Goal: Task Accomplishment & Management: Use online tool/utility

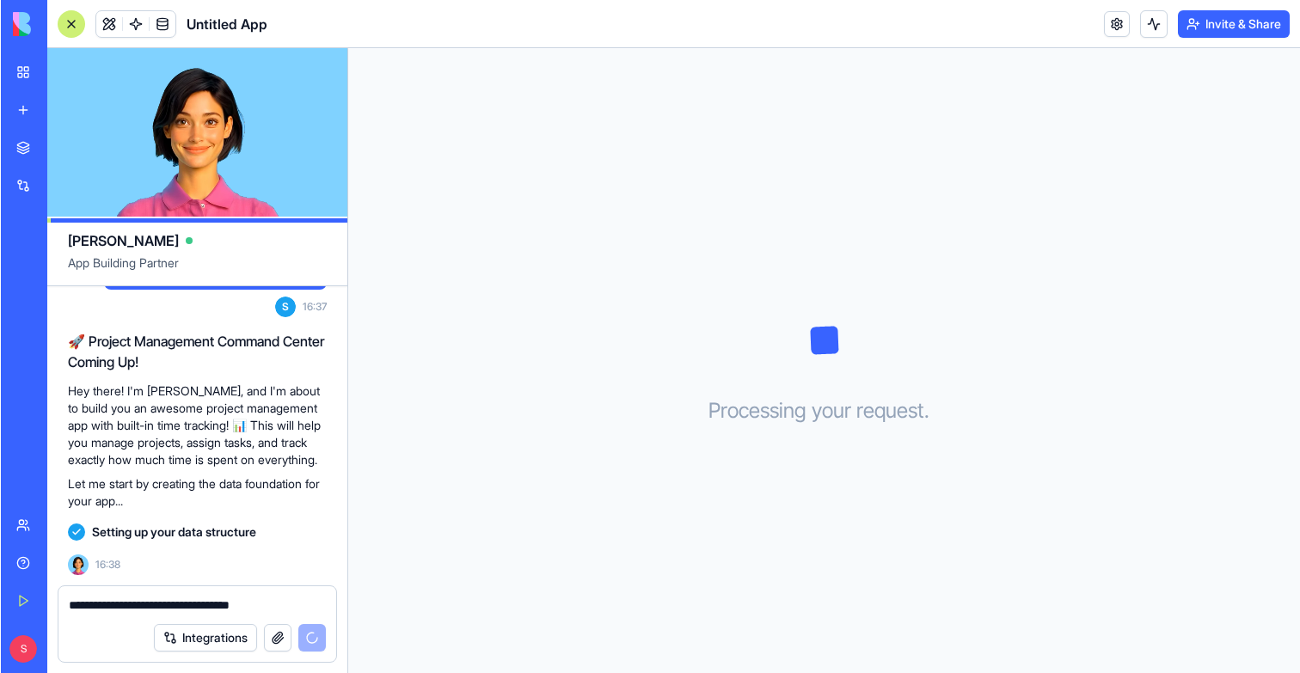
scroll to position [120, 0]
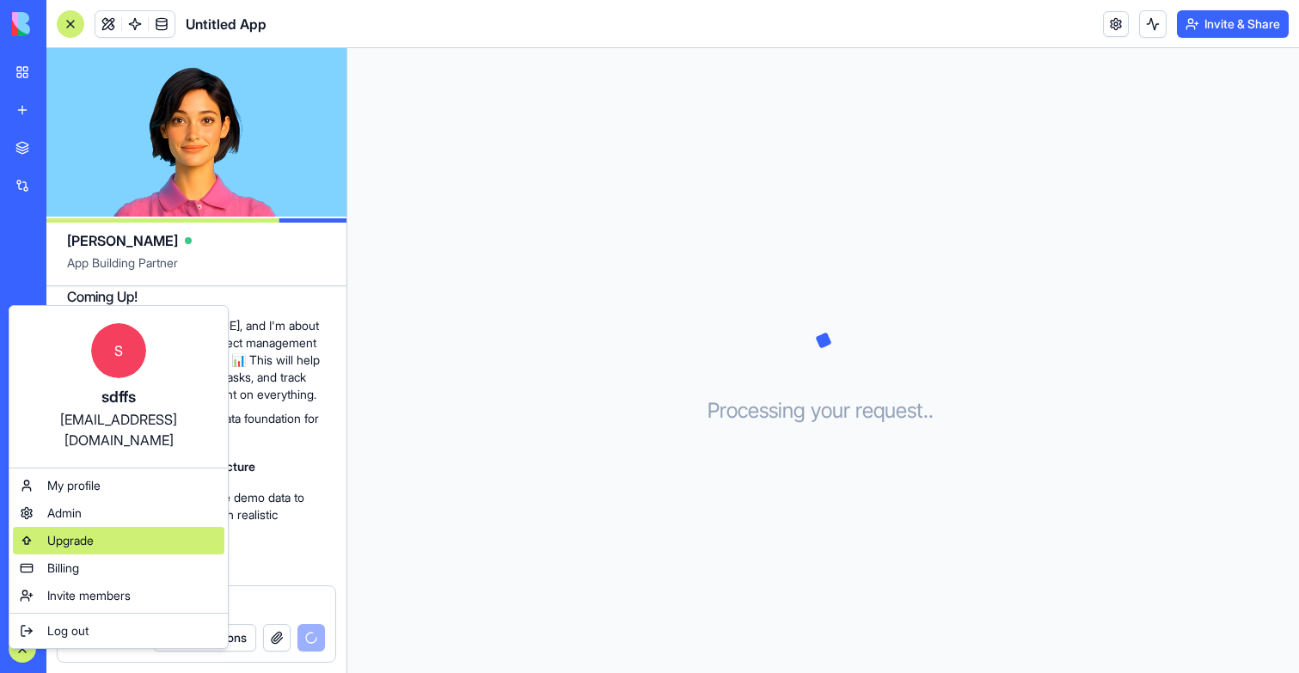
click at [79, 532] on span "Upgrade" at bounding box center [70, 540] width 46 height 17
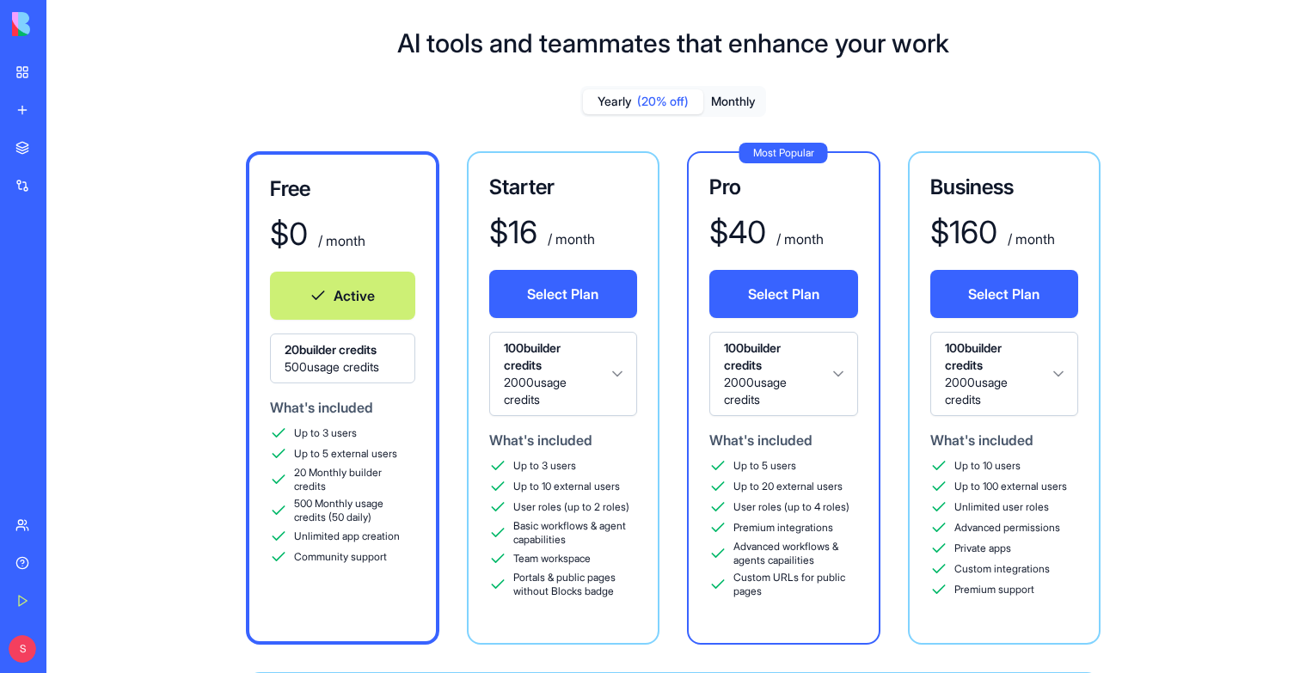
click at [1137, 434] on div "Free $ 0 / month Active 20 builder credits 500 usage credits What's included Up…" at bounding box center [673, 509] width 1198 height 717
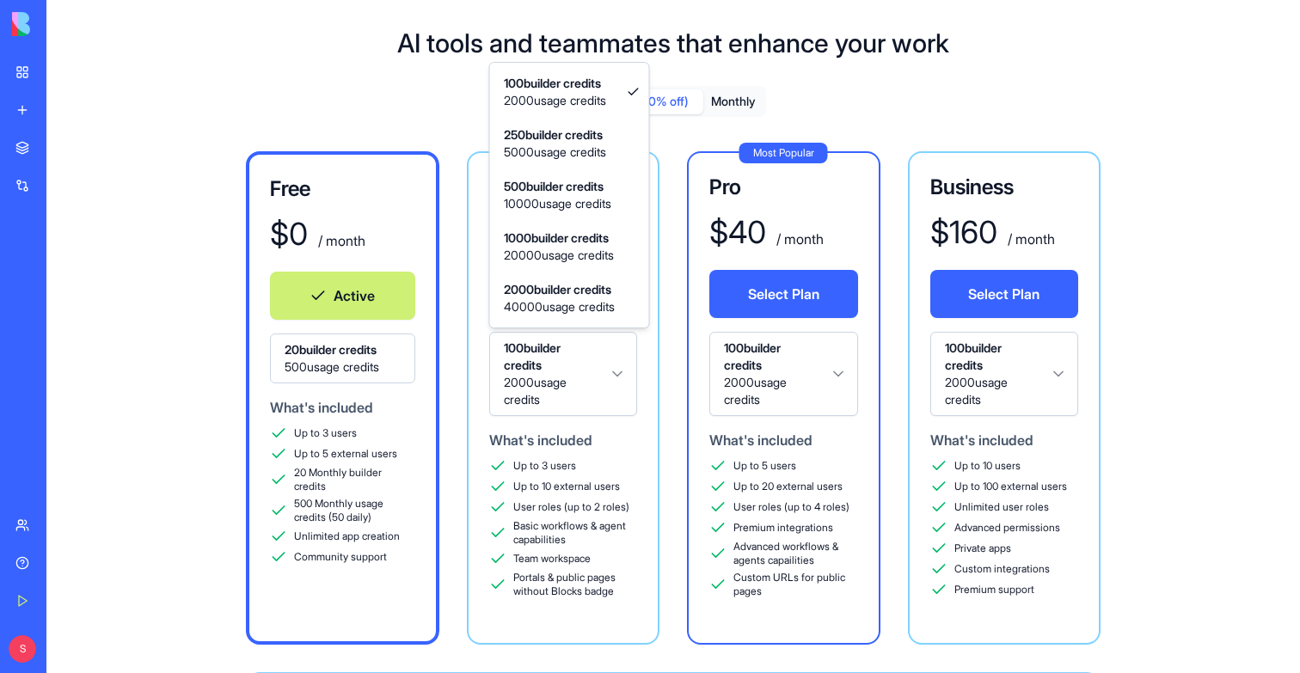
click at [633, 408] on html "BETA My Workspace New app Marketplace Integrations Recent Untitled App Social M…" at bounding box center [650, 336] width 1300 height 673
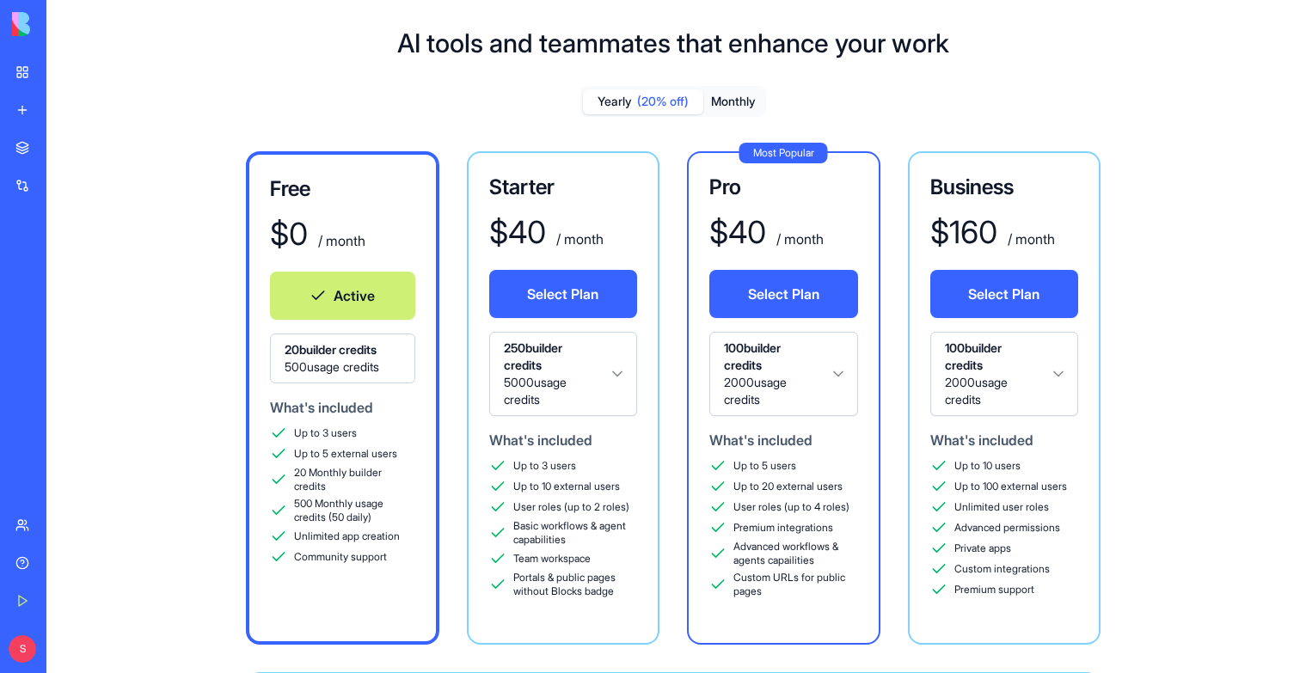
click at [579, 389] on html "BETA My Workspace New app Marketplace Integrations Recent Untitled App Social M…" at bounding box center [650, 336] width 1300 height 673
click at [108, 307] on div "Free $ 0 / month Active 20 builder credits 500 usage credits What's included Up…" at bounding box center [673, 509] width 1198 height 717
click at [88, 645] on button at bounding box center [74, 649] width 28 height 28
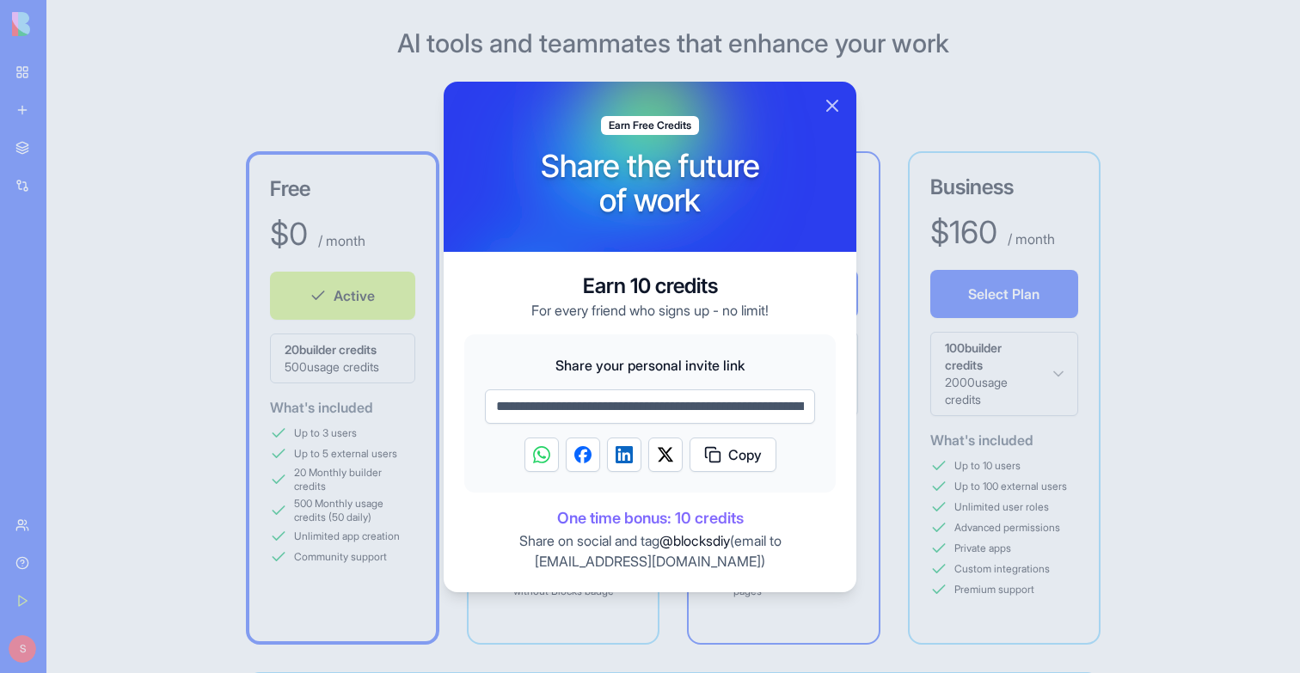
click at [170, 403] on div at bounding box center [650, 336] width 1300 height 673
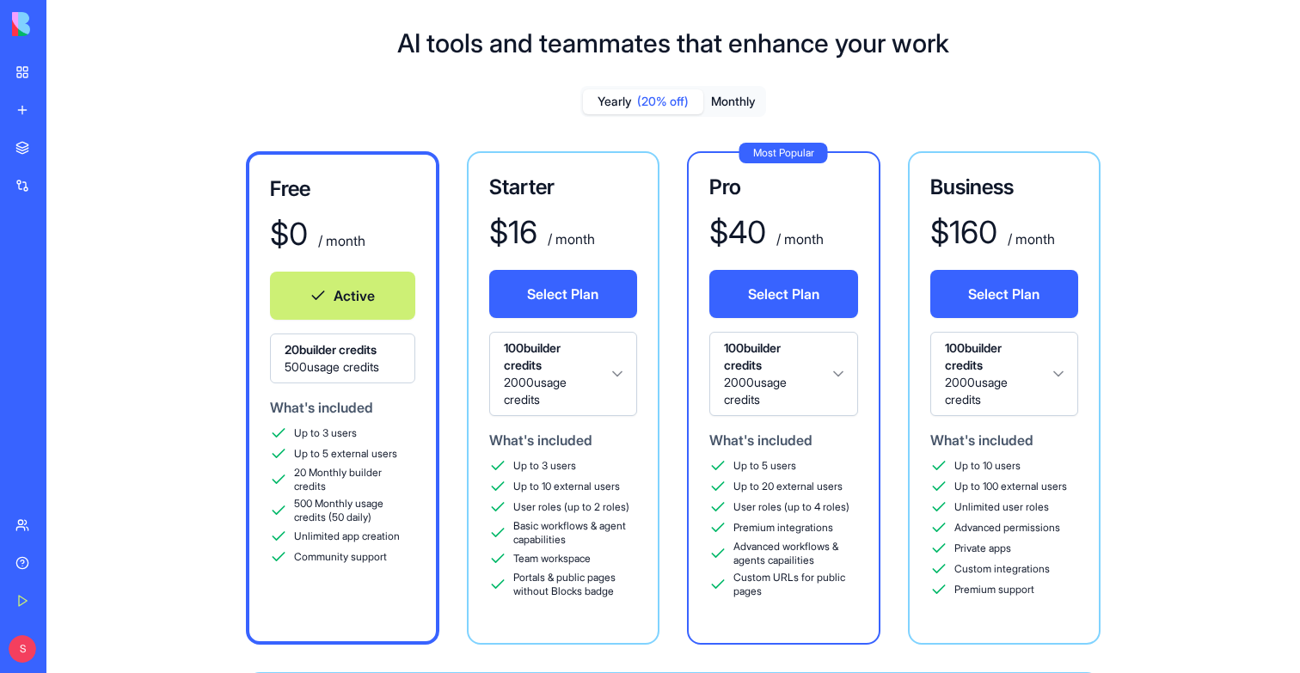
click at [64, 272] on div "Untitled App" at bounding box center [39, 268] width 48 height 17
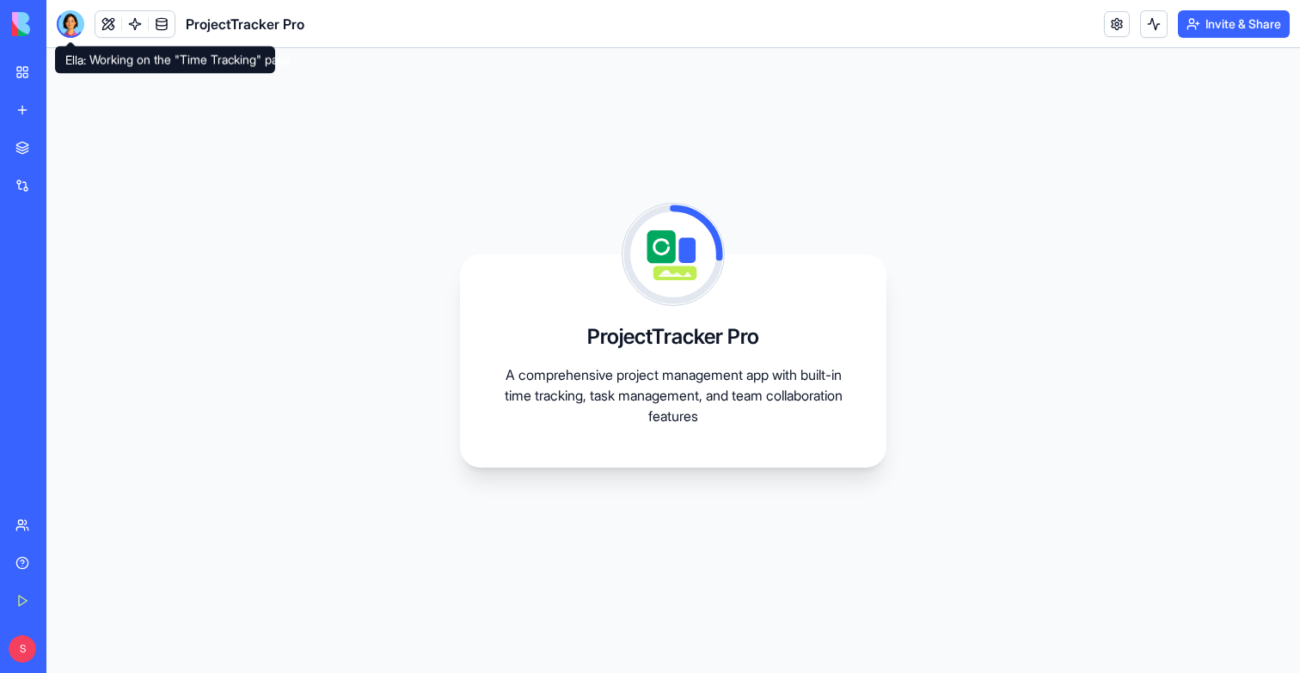
click at [68, 20] on div at bounding box center [71, 24] width 28 height 28
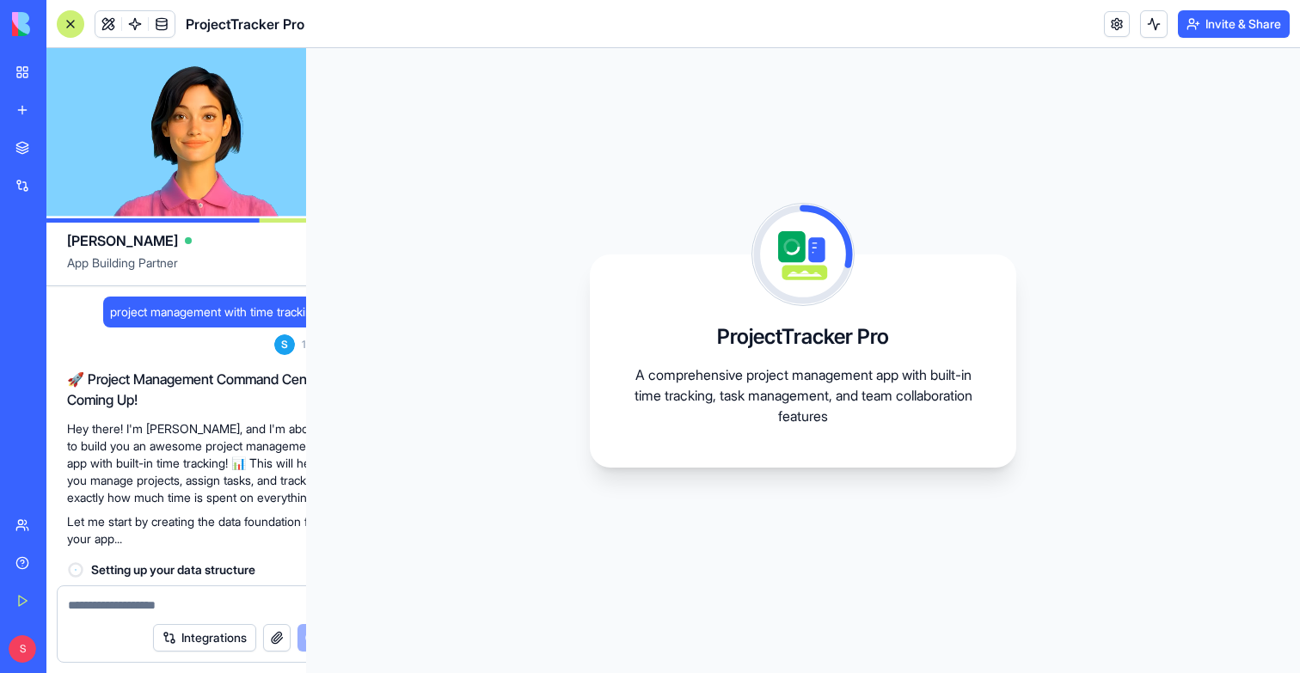
scroll to position [481, 0]
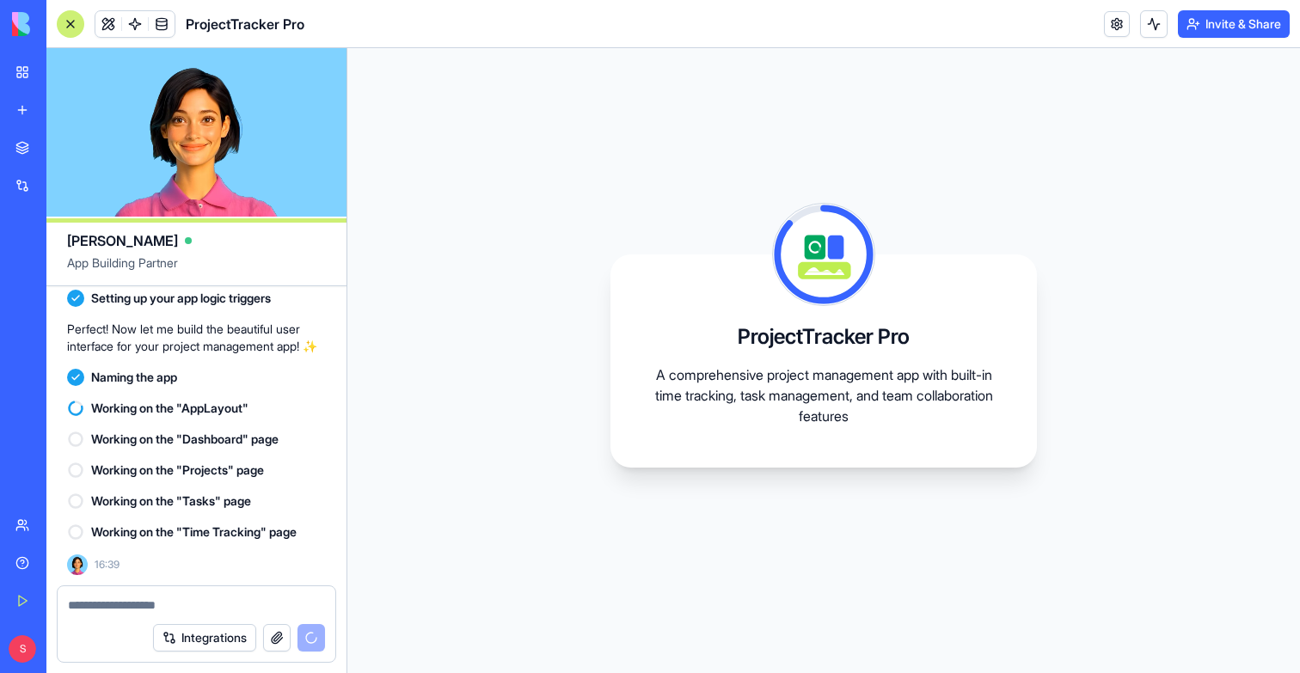
click at [74, 132] on link "Marketplace" at bounding box center [39, 148] width 69 height 34
click at [31, 154] on link "Marketplace" at bounding box center [39, 148] width 69 height 34
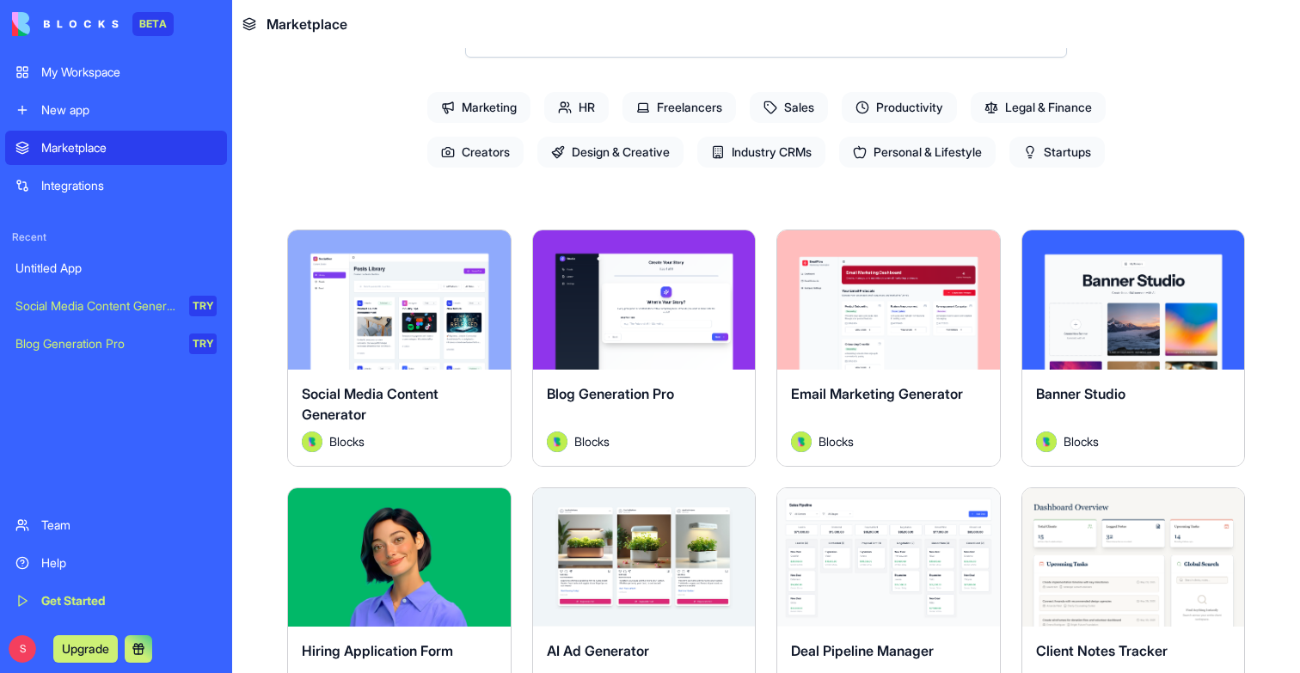
scroll to position [228, 0]
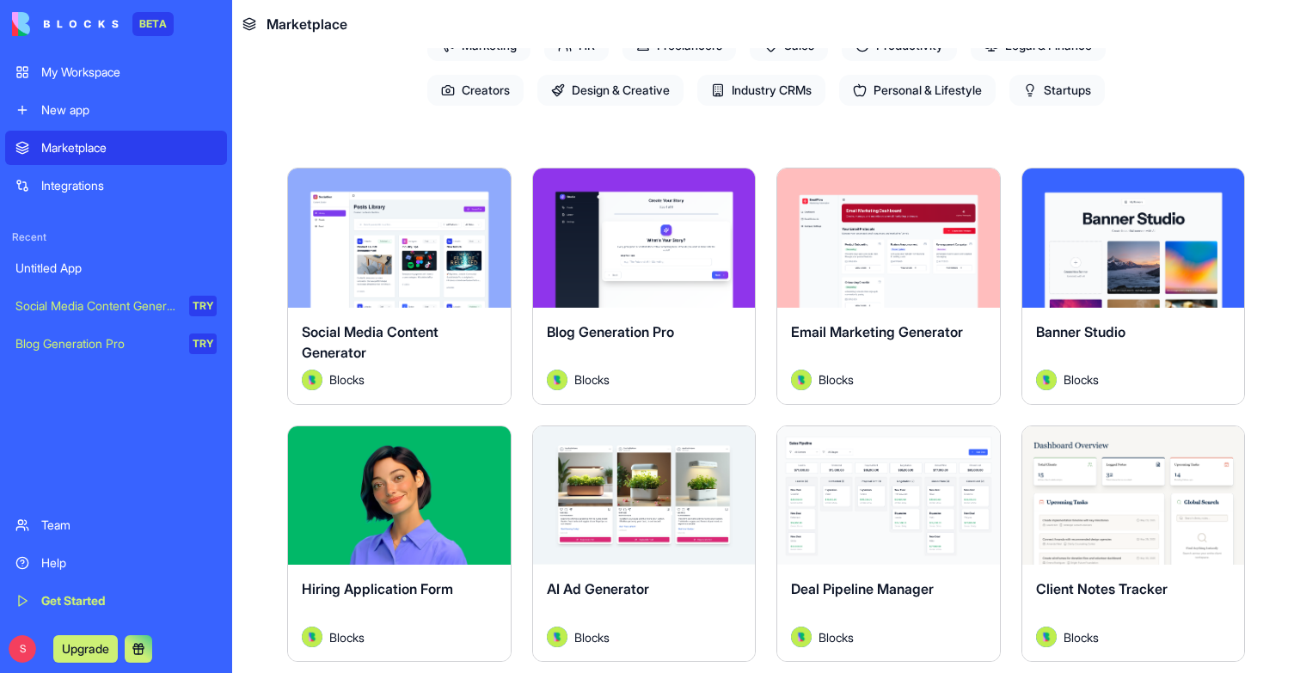
click at [401, 237] on button "Explore" at bounding box center [398, 238] width 129 height 34
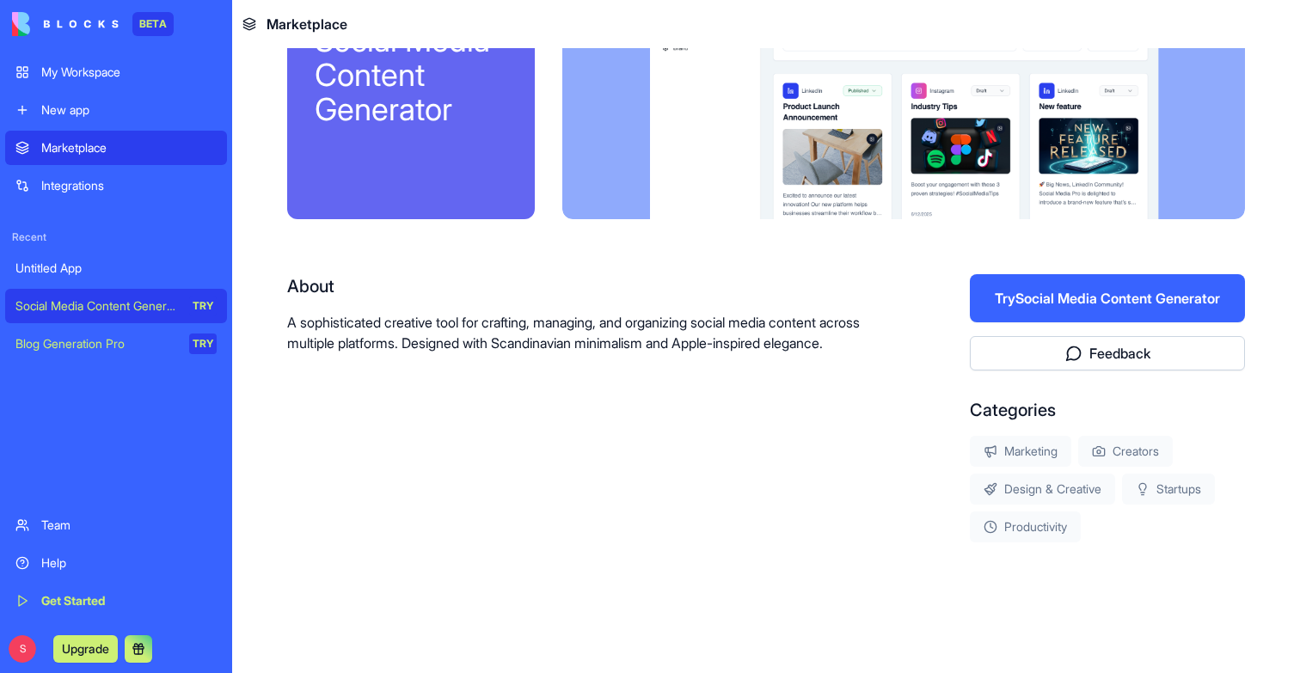
scroll to position [125, 0]
click at [1154, 290] on button "Try Social Media Content Generator" at bounding box center [1107, 298] width 275 height 48
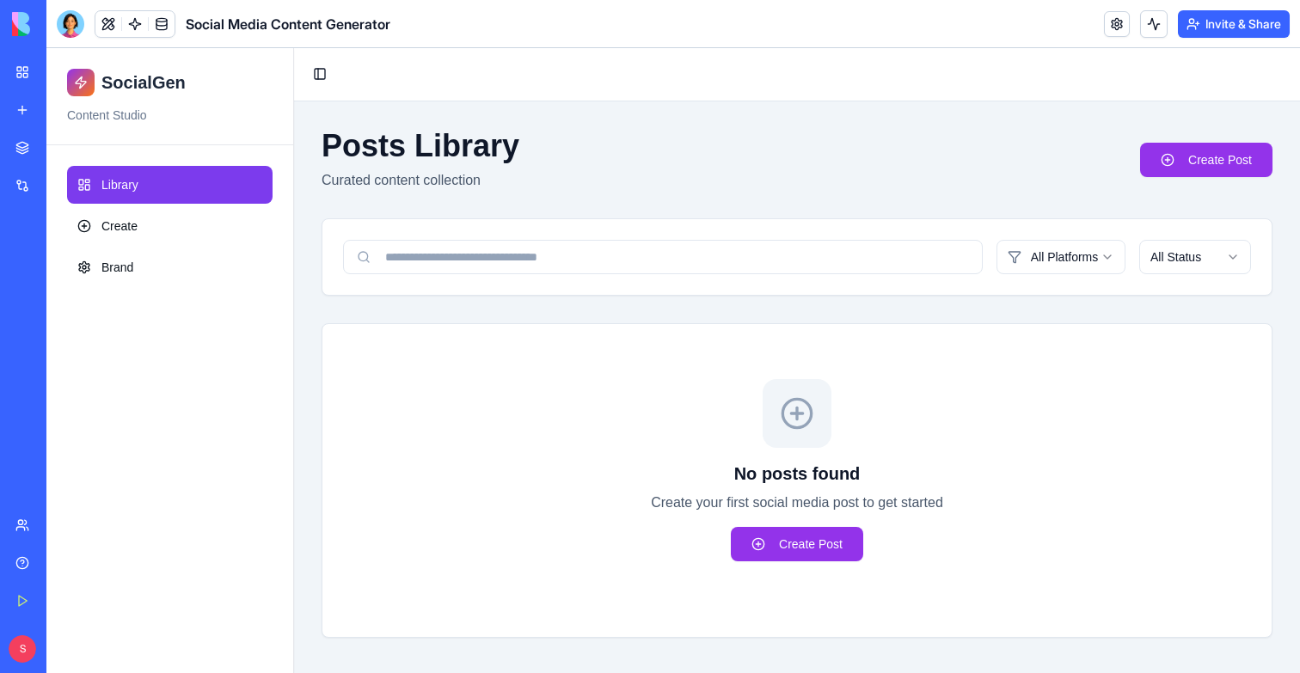
click at [64, 150] on div "Marketplace" at bounding box center [52, 147] width 22 height 17
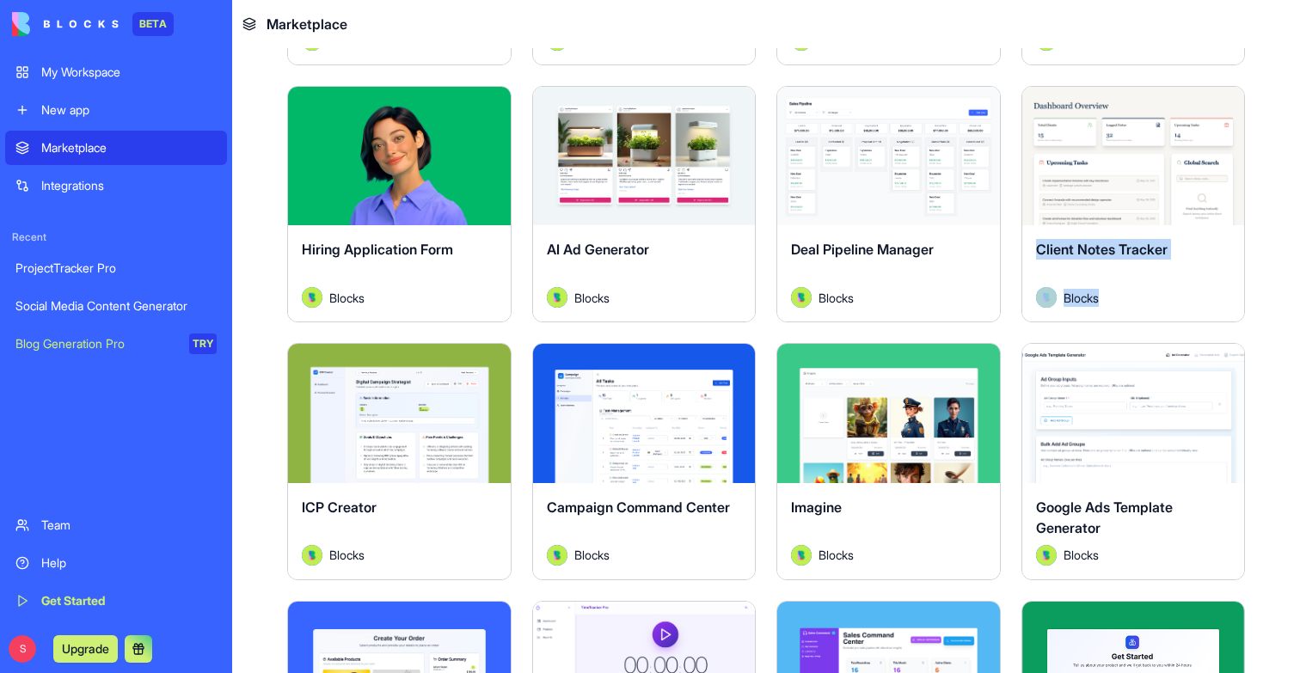
scroll to position [589, 0]
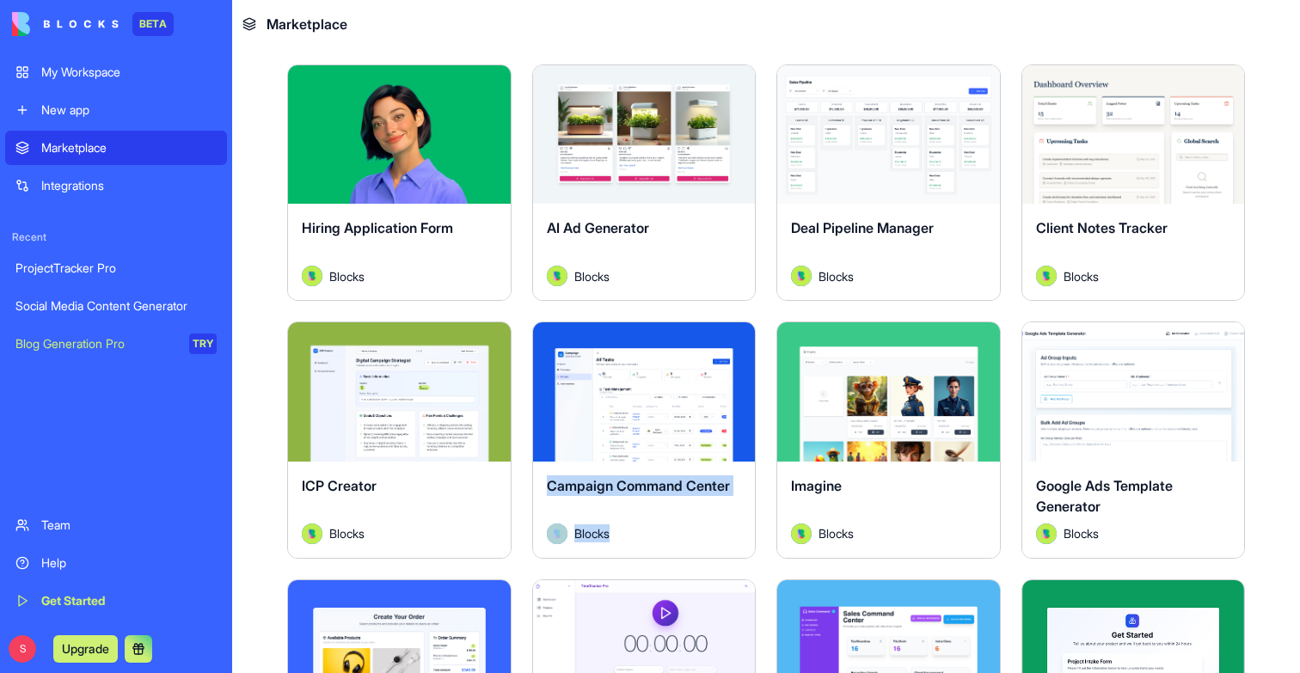
click at [129, 85] on link "My Workspace" at bounding box center [116, 72] width 222 height 34
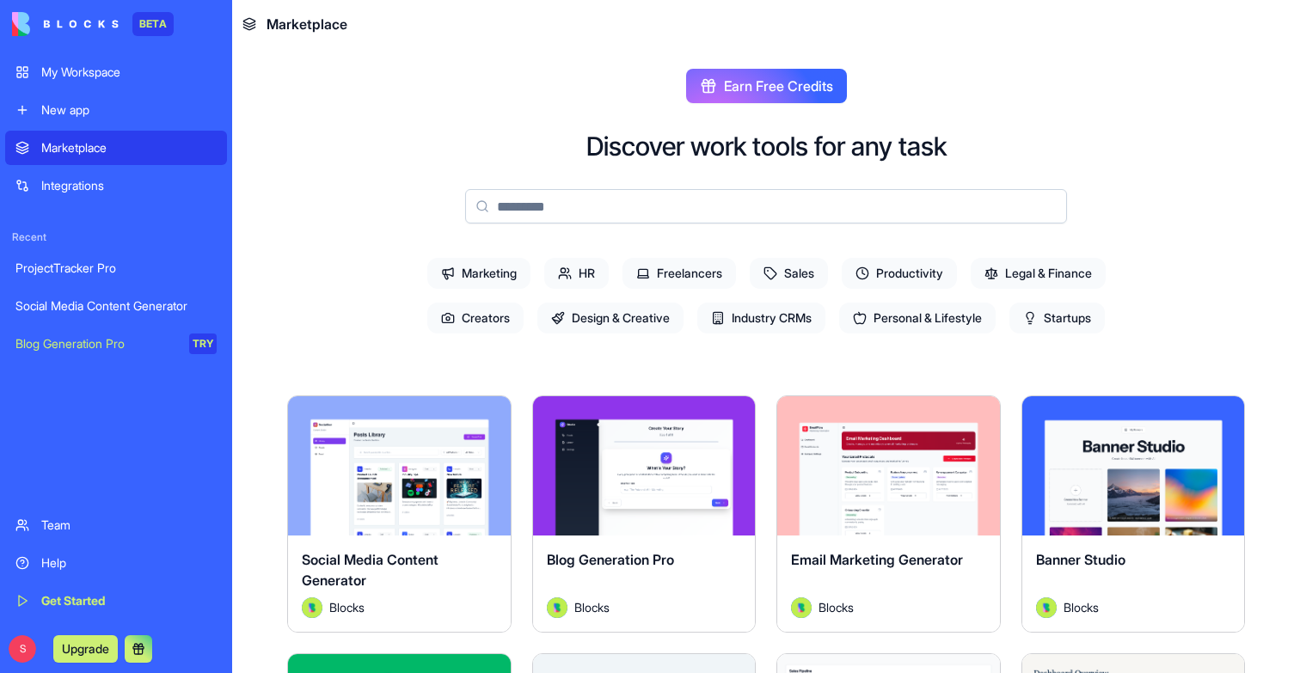
click at [81, 153] on div "Marketplace" at bounding box center [128, 147] width 175 height 17
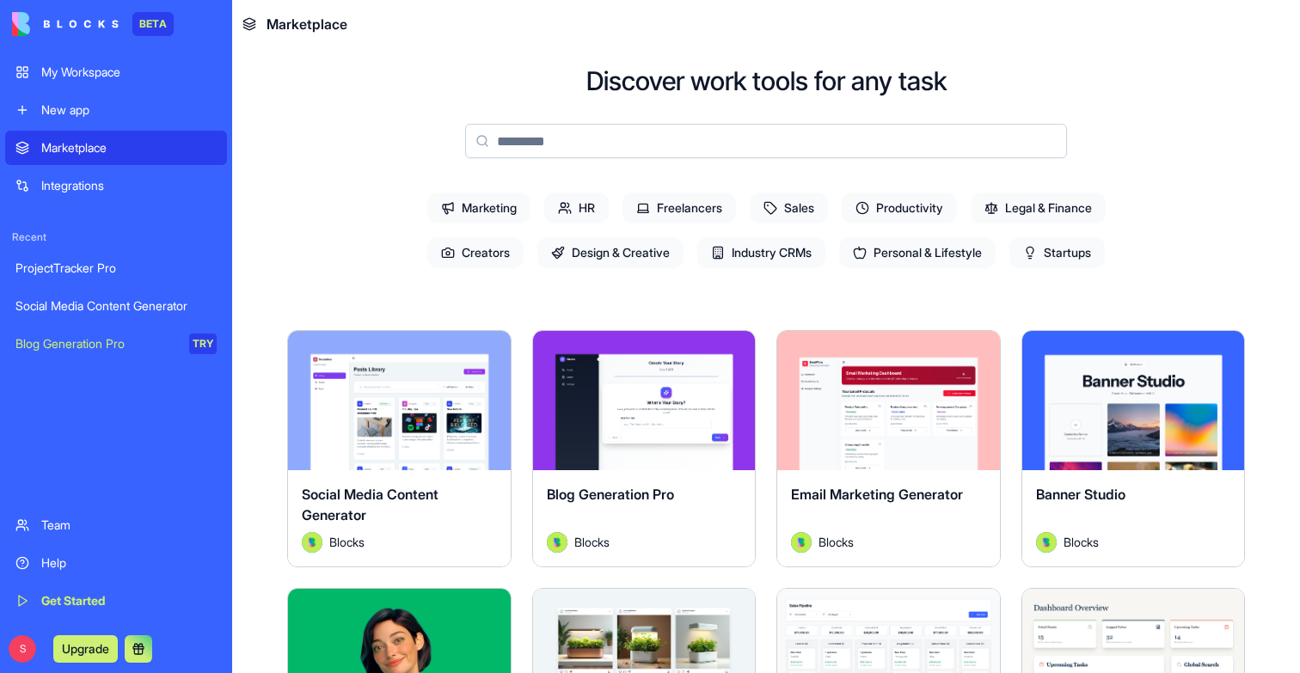
click at [643, 391] on button "Explore" at bounding box center [643, 400] width 129 height 34
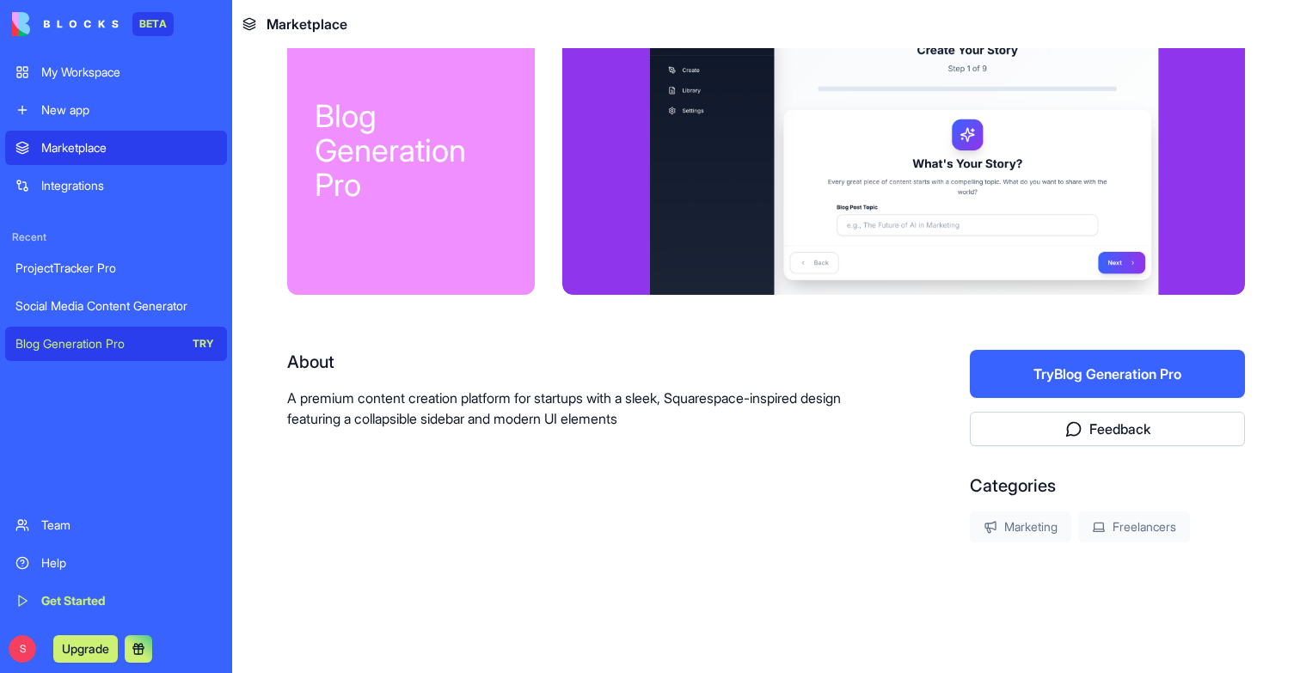
scroll to position [49, 0]
click at [1050, 379] on button "Try Blog Generation Pro" at bounding box center [1107, 374] width 275 height 48
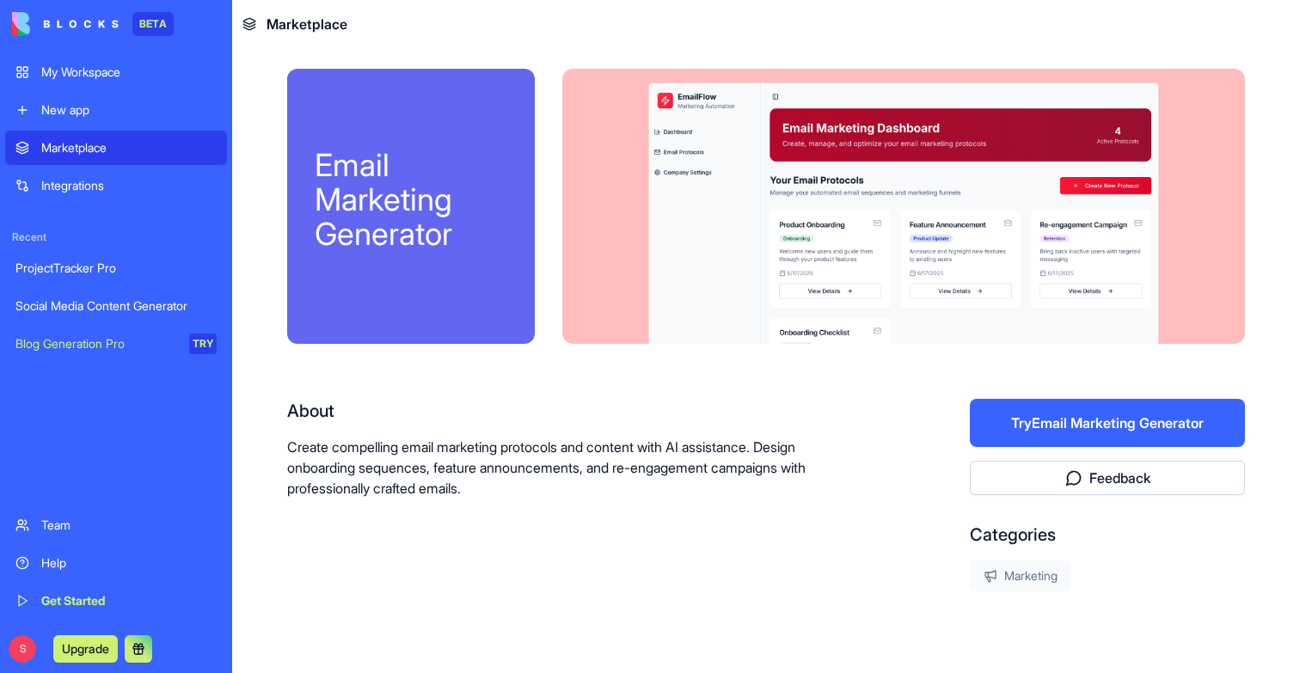
click at [1100, 427] on button "Try Email Marketing Generator" at bounding box center [1107, 423] width 275 height 48
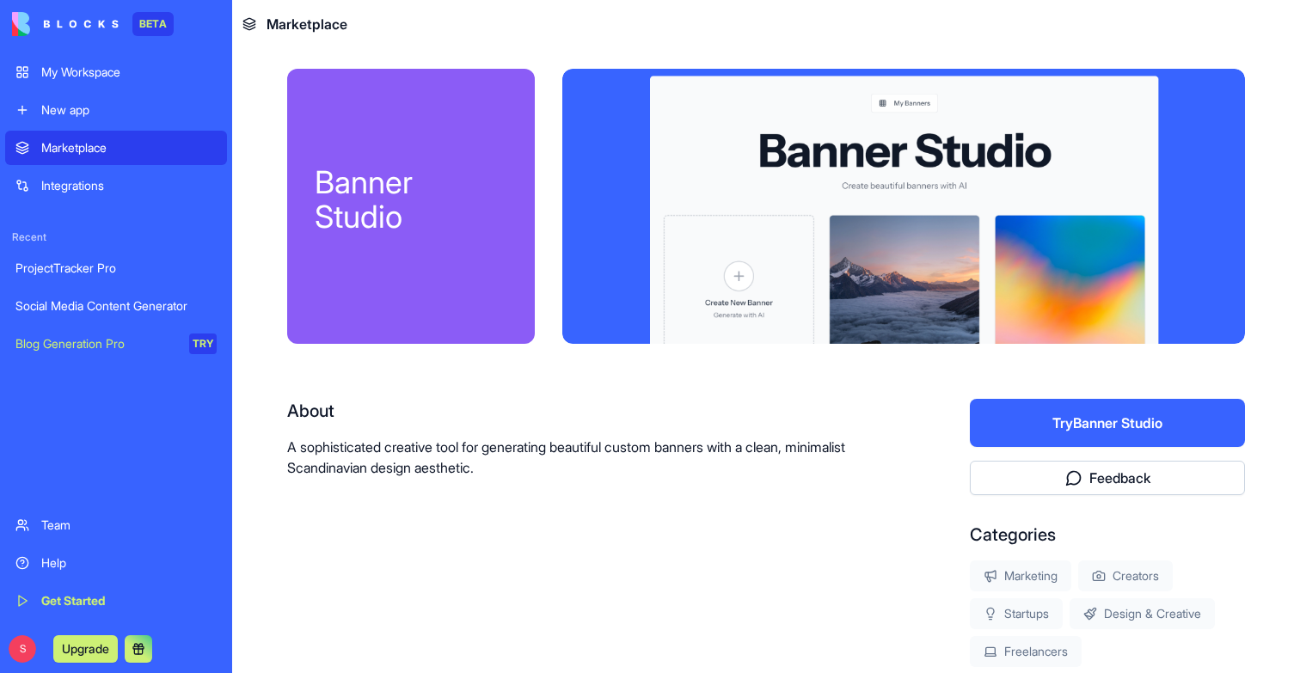
click at [1167, 426] on button "Try Banner Studio" at bounding box center [1107, 423] width 275 height 48
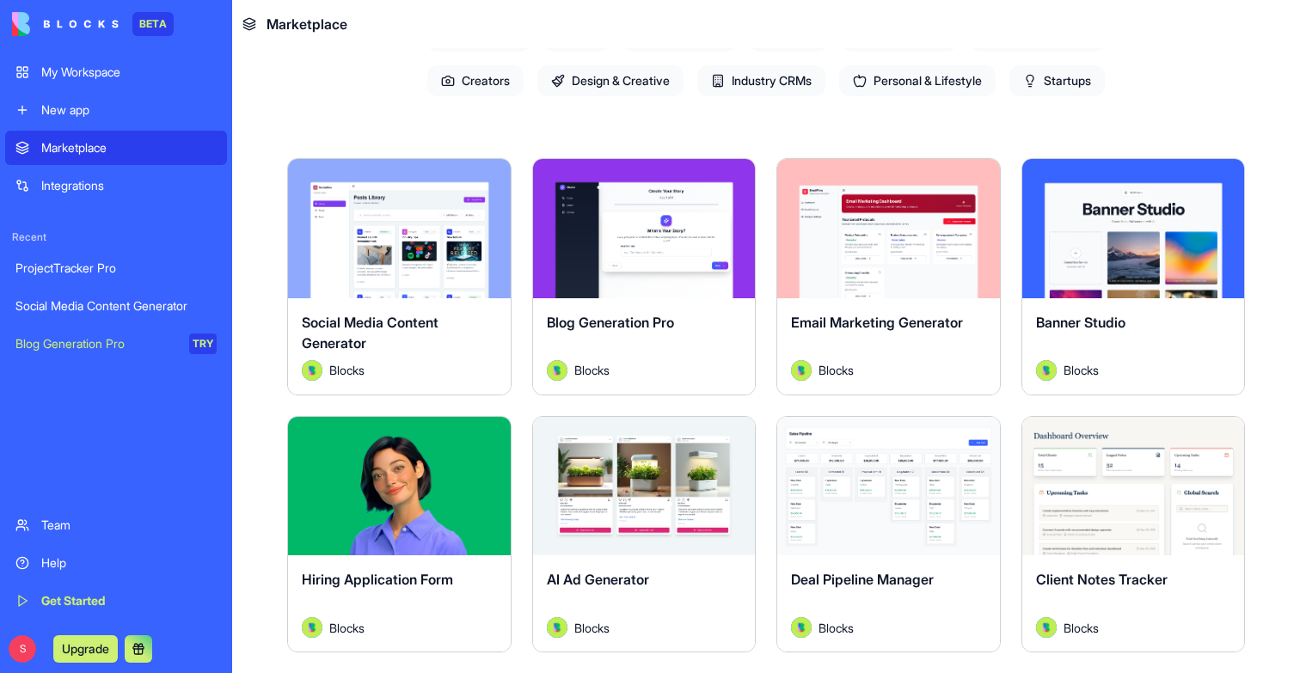
scroll to position [321, 0]
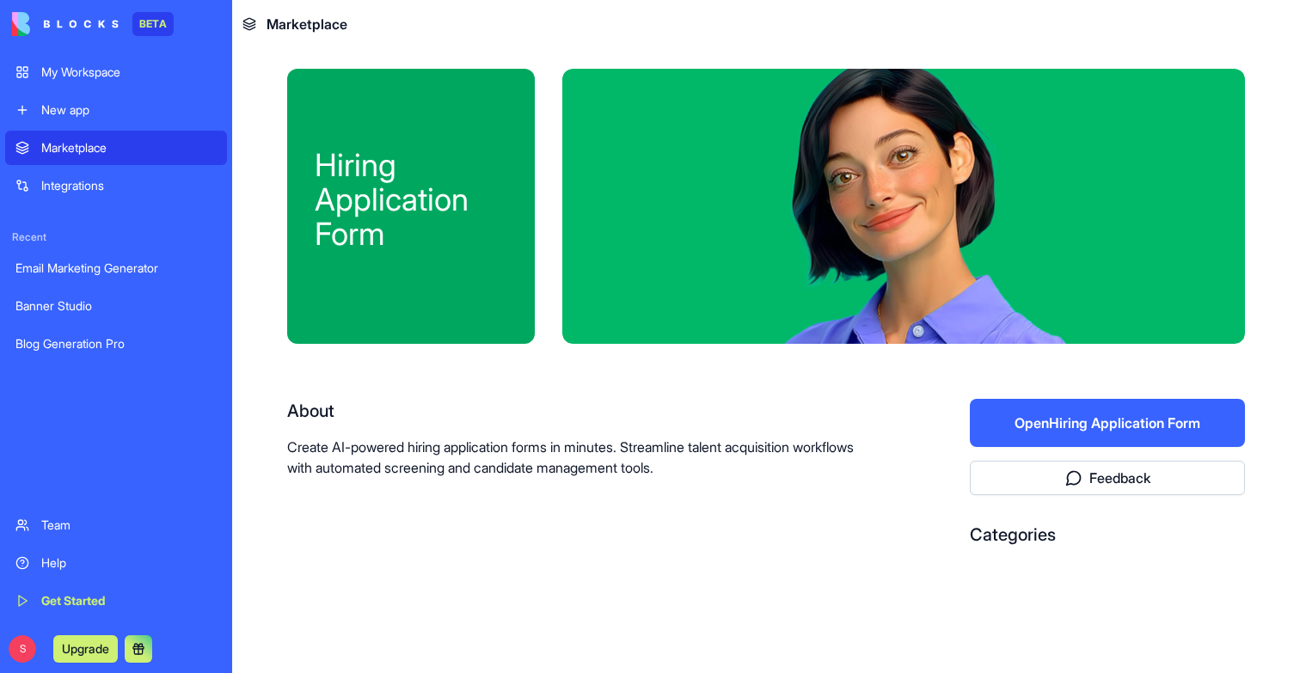
click at [1080, 423] on button "Open Hiring Application Form" at bounding box center [1107, 423] width 275 height 48
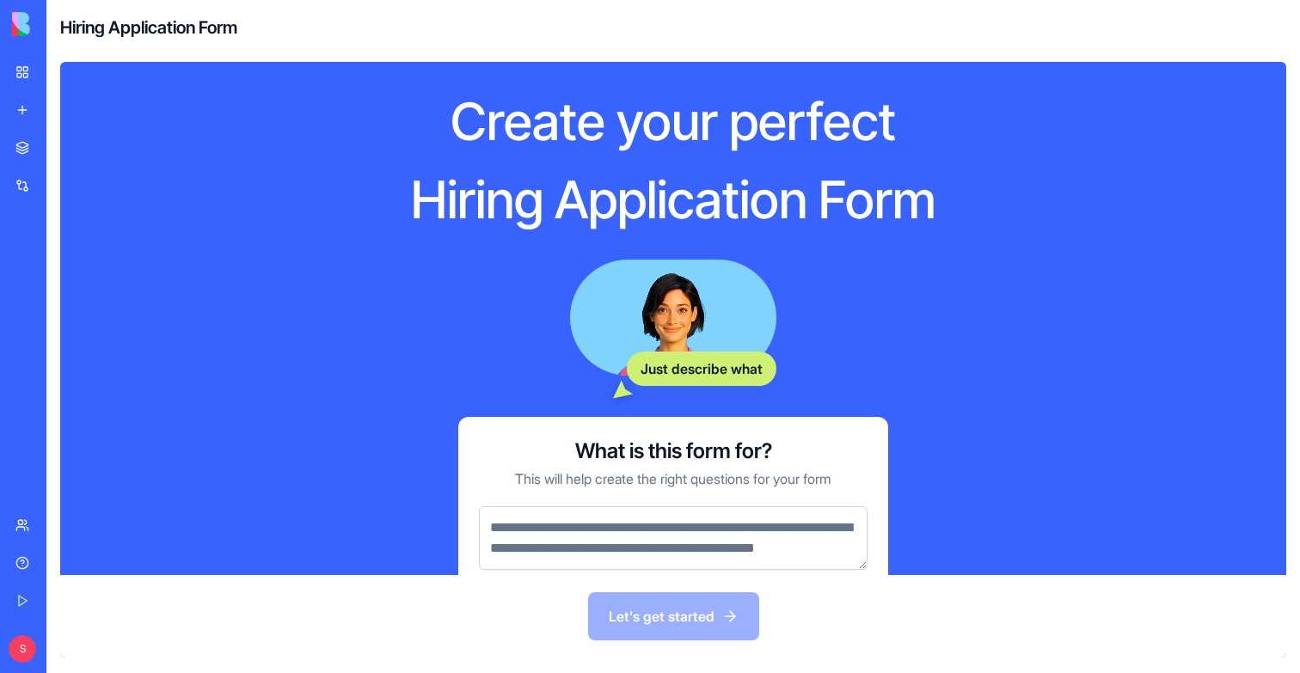
click at [582, 542] on textarea at bounding box center [673, 538] width 389 height 64
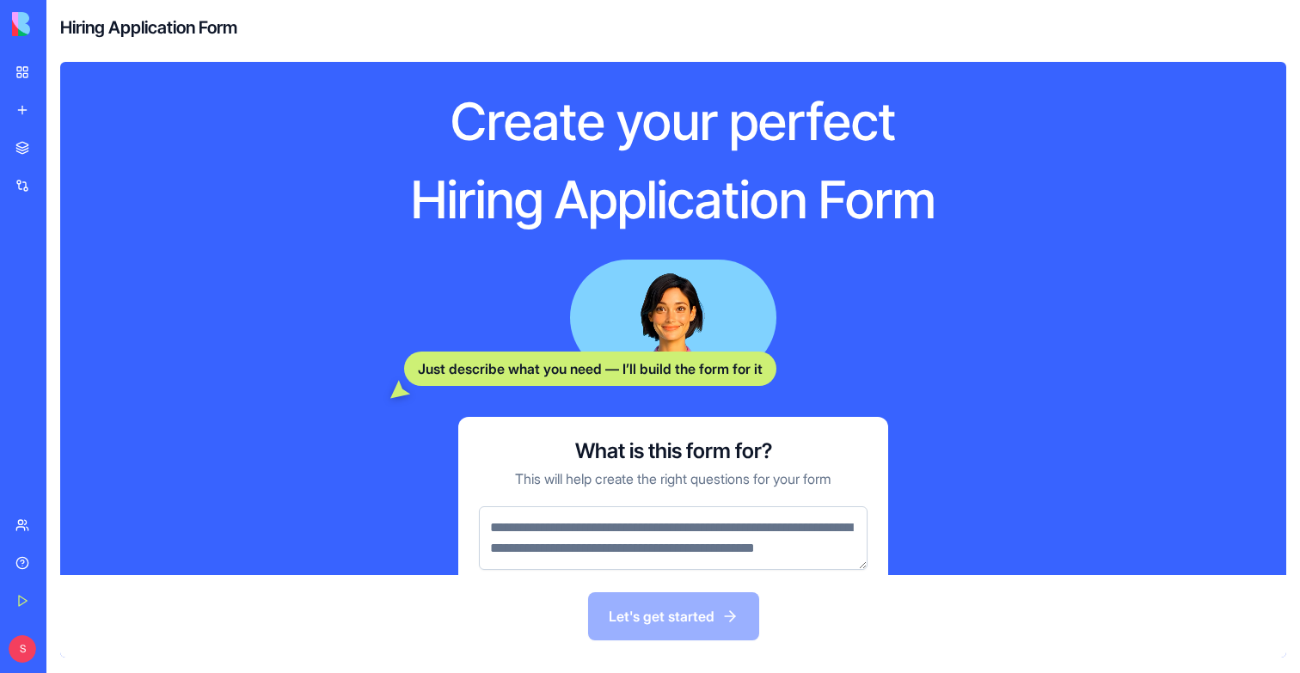
click at [584, 469] on p "This will help create the right questions for your form" at bounding box center [673, 479] width 316 height 21
click at [584, 553] on textarea at bounding box center [673, 538] width 389 height 64
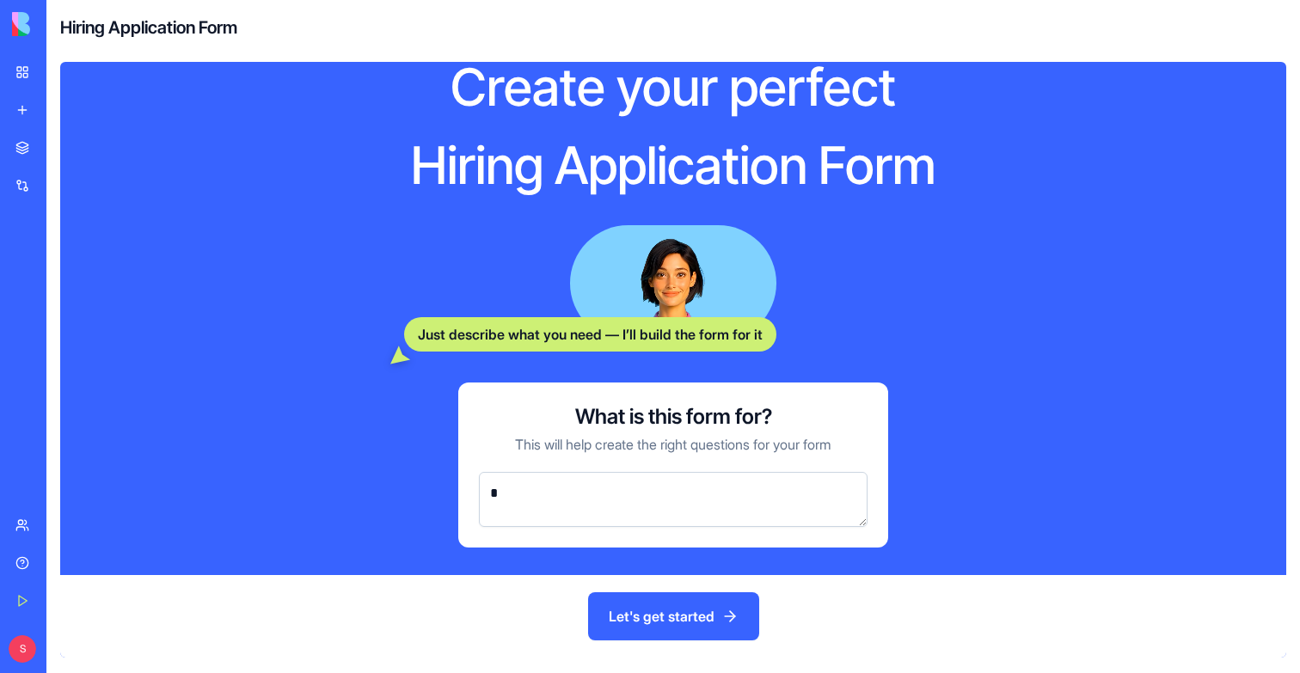
scroll to position [34, 0]
type textarea "******"
click at [730, 604] on button "Let's get started" at bounding box center [673, 616] width 171 height 48
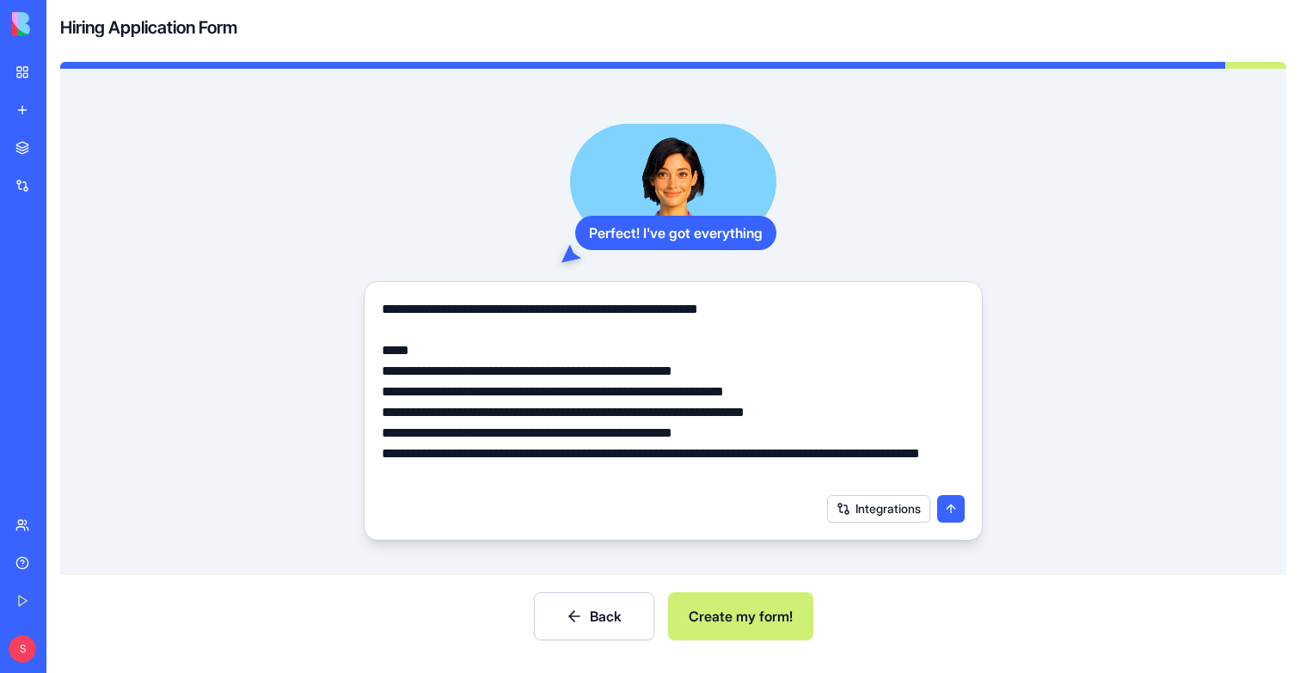
click at [764, 622] on button "Create my form!" at bounding box center [740, 616] width 145 height 48
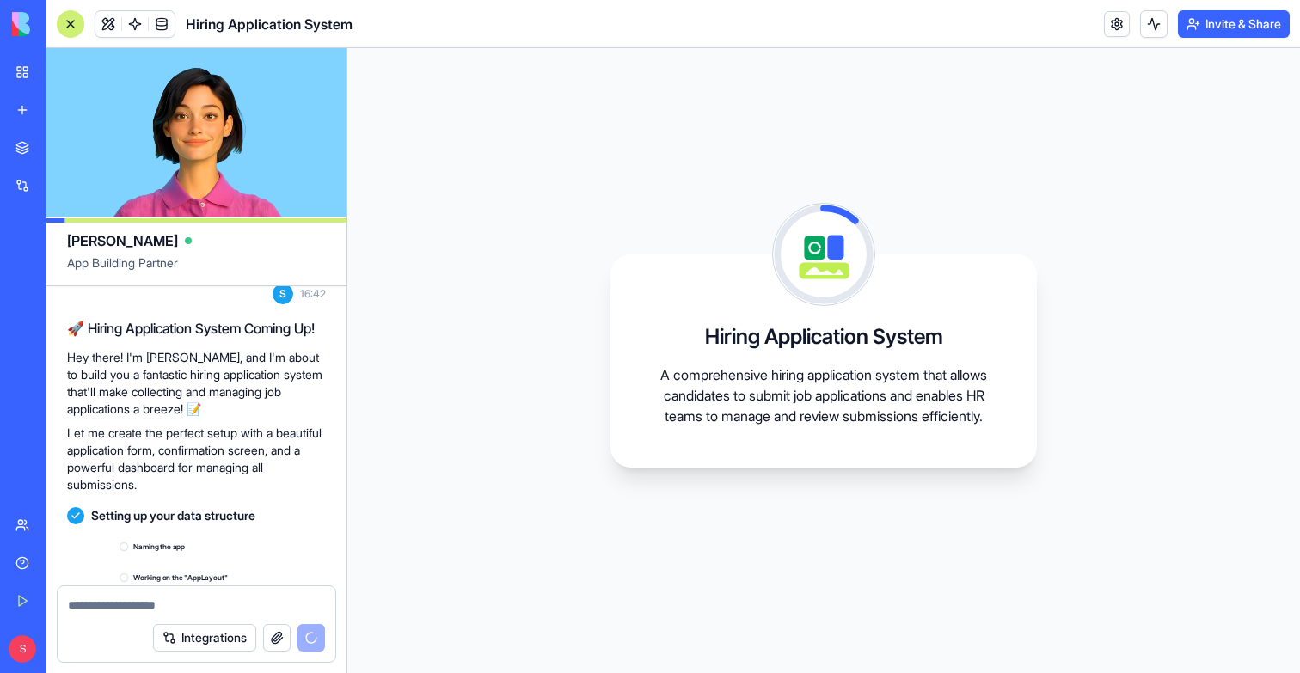
scroll to position [360, 0]
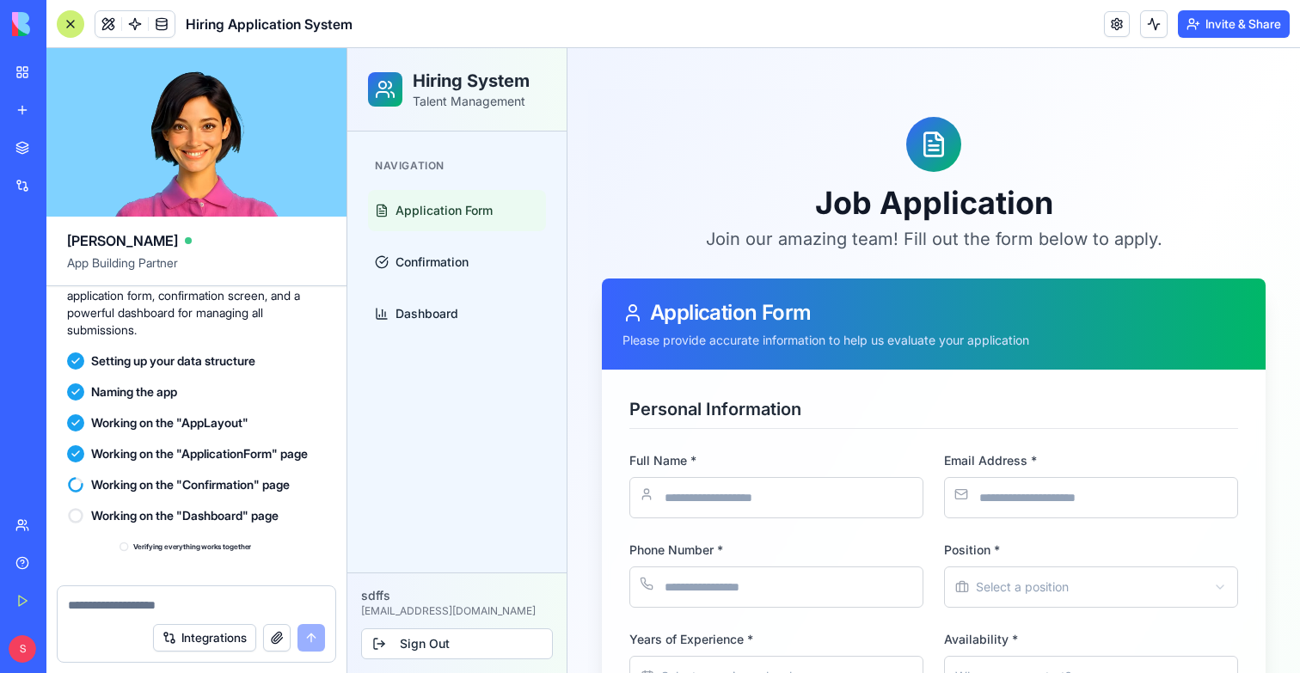
scroll to position [735, 0]
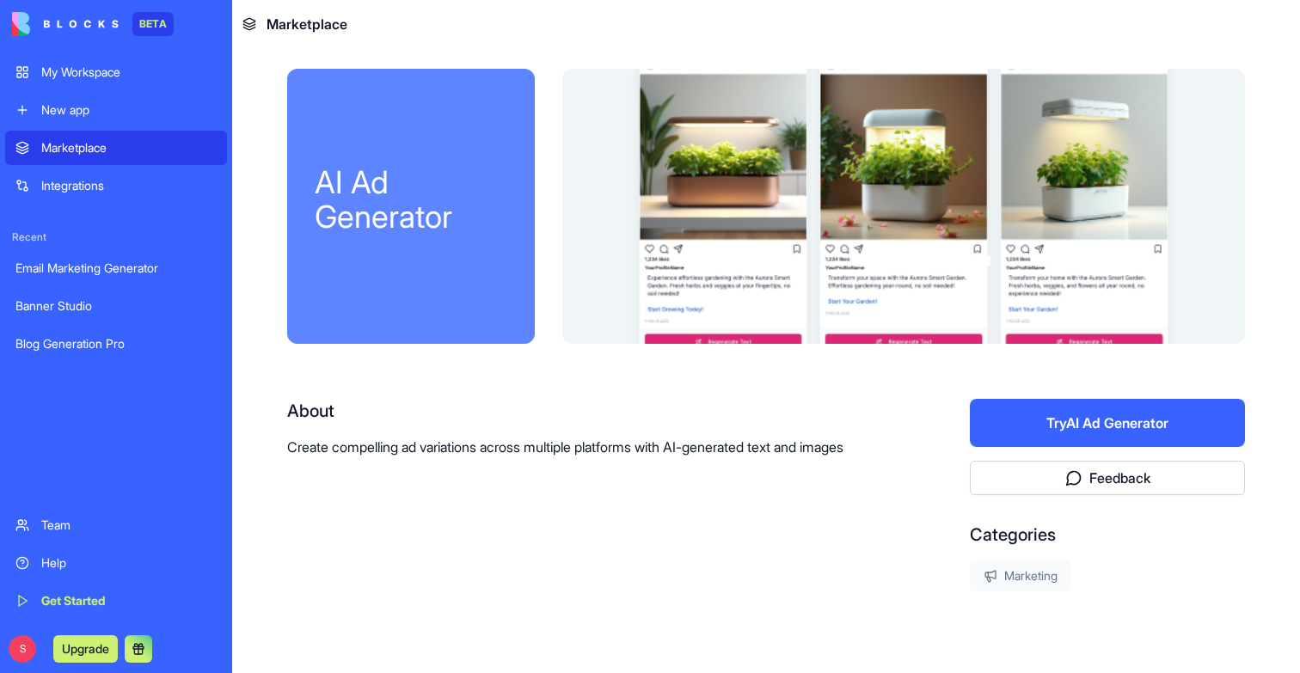
click at [1057, 452] on div "Try AI Ad Generator Feedback Categories Marketing" at bounding box center [1107, 495] width 275 height 193
click at [1076, 436] on button "Try AI Ad Generator" at bounding box center [1107, 423] width 275 height 48
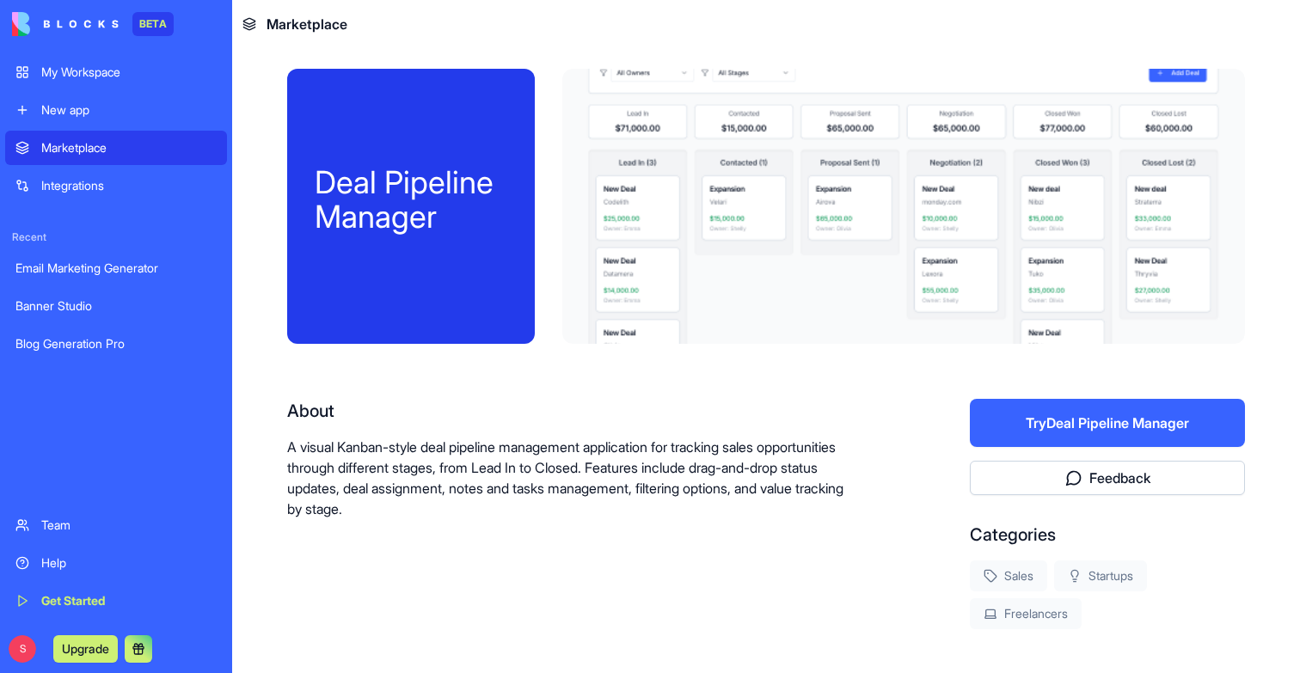
click at [1143, 414] on button "Try Deal Pipeline Manager" at bounding box center [1107, 423] width 275 height 48
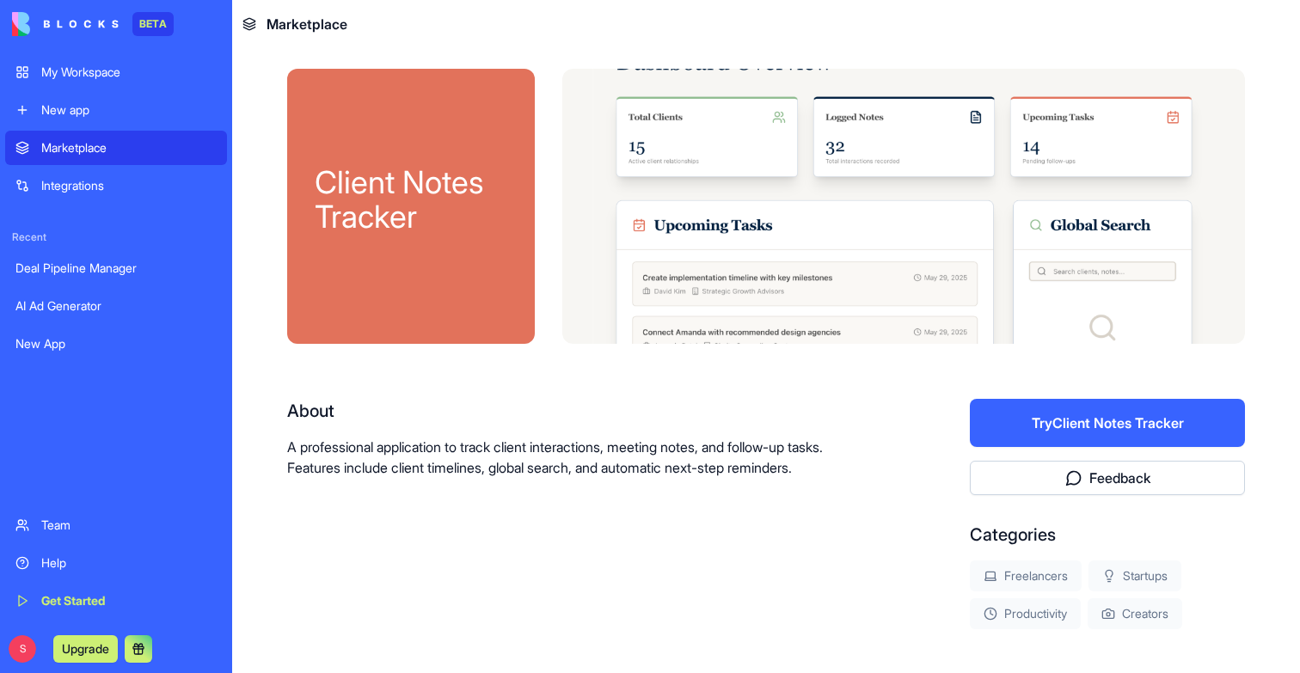
click at [1047, 420] on button "Try Client Notes Tracker" at bounding box center [1107, 423] width 275 height 48
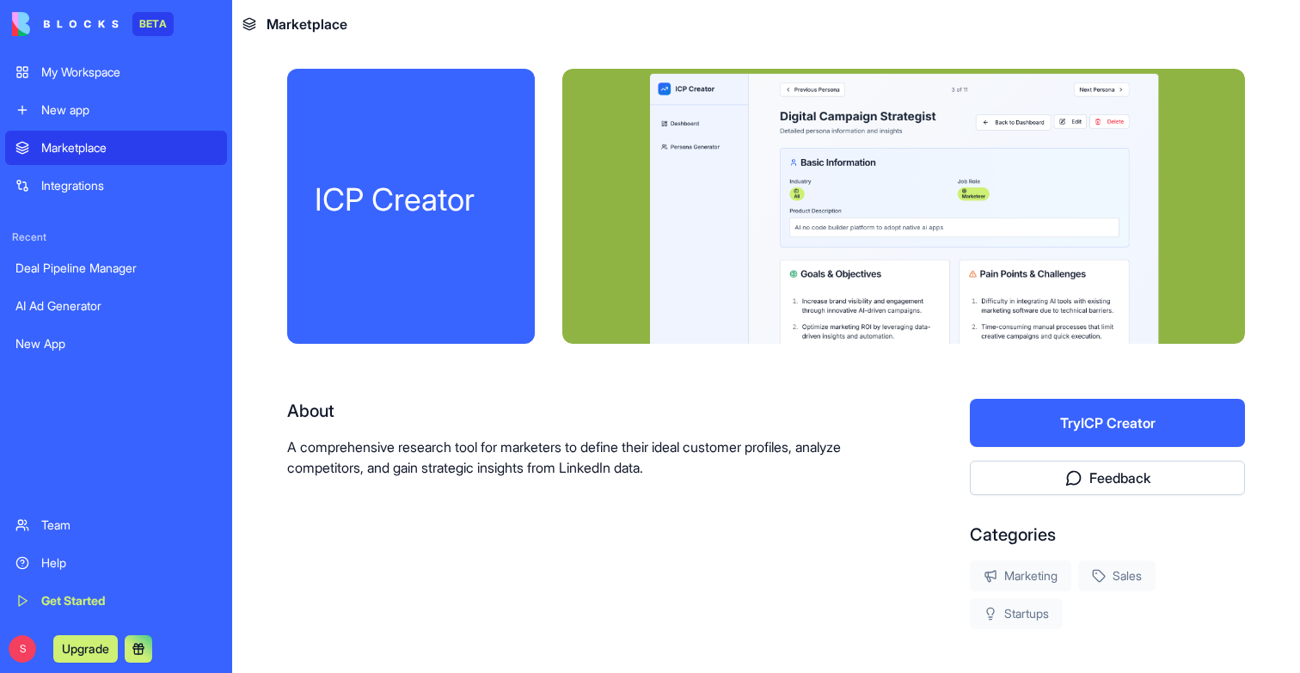
click at [1103, 387] on div "ICP Creator About A comprehensive research tool for marketers to define their i…" at bounding box center [766, 404] width 958 height 671
click at [1111, 410] on button "Try ICP Creator" at bounding box center [1107, 423] width 275 height 48
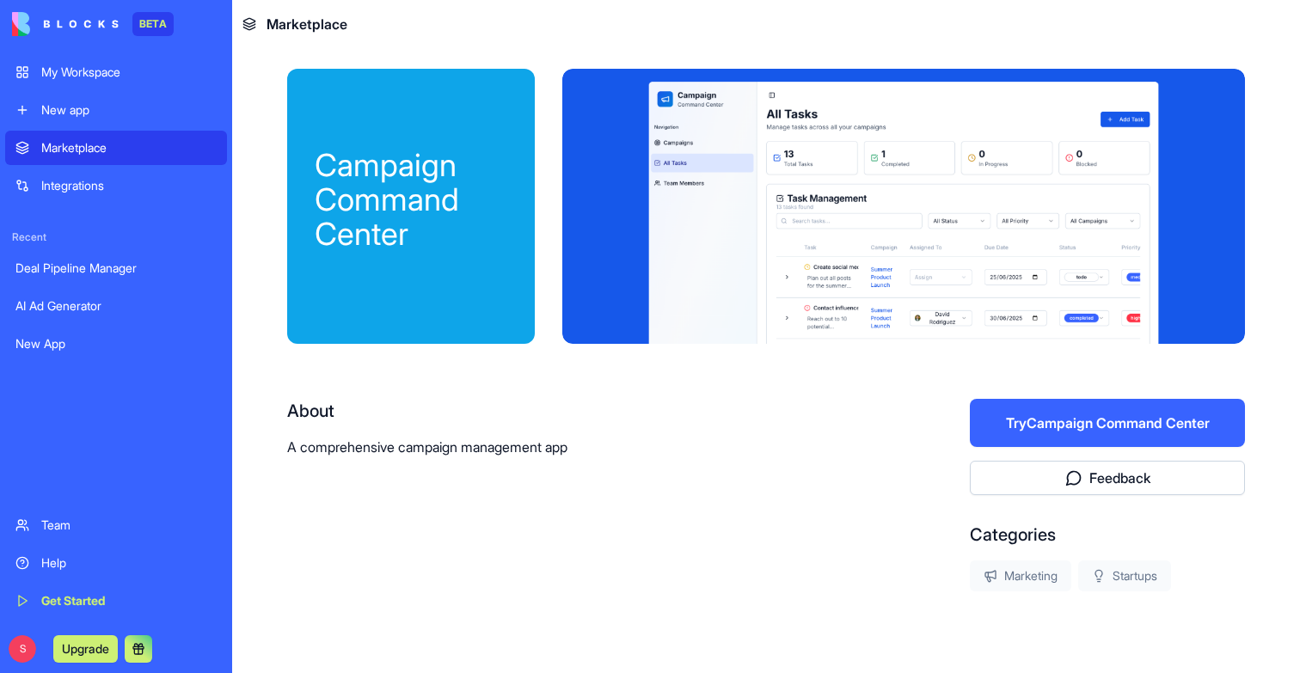
click at [1044, 423] on button "Try Campaign Command Center" at bounding box center [1107, 423] width 275 height 48
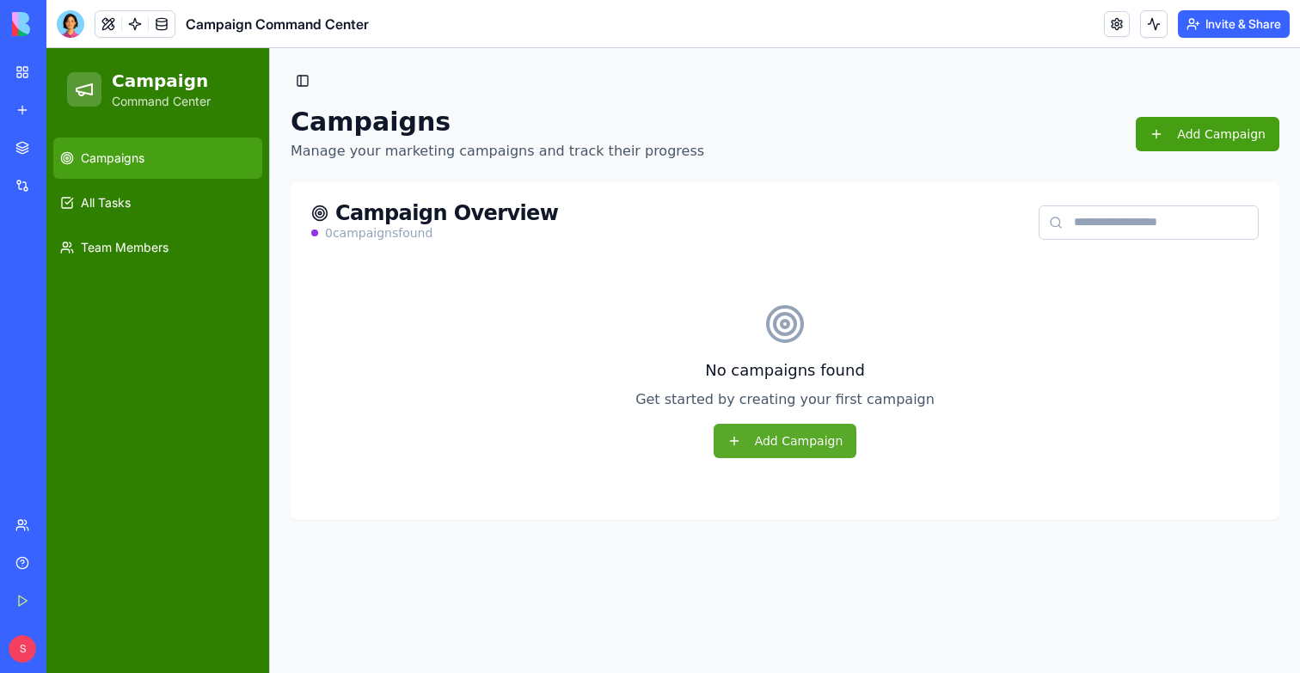
click at [822, 455] on button "Add Campaign" at bounding box center [786, 441] width 144 height 34
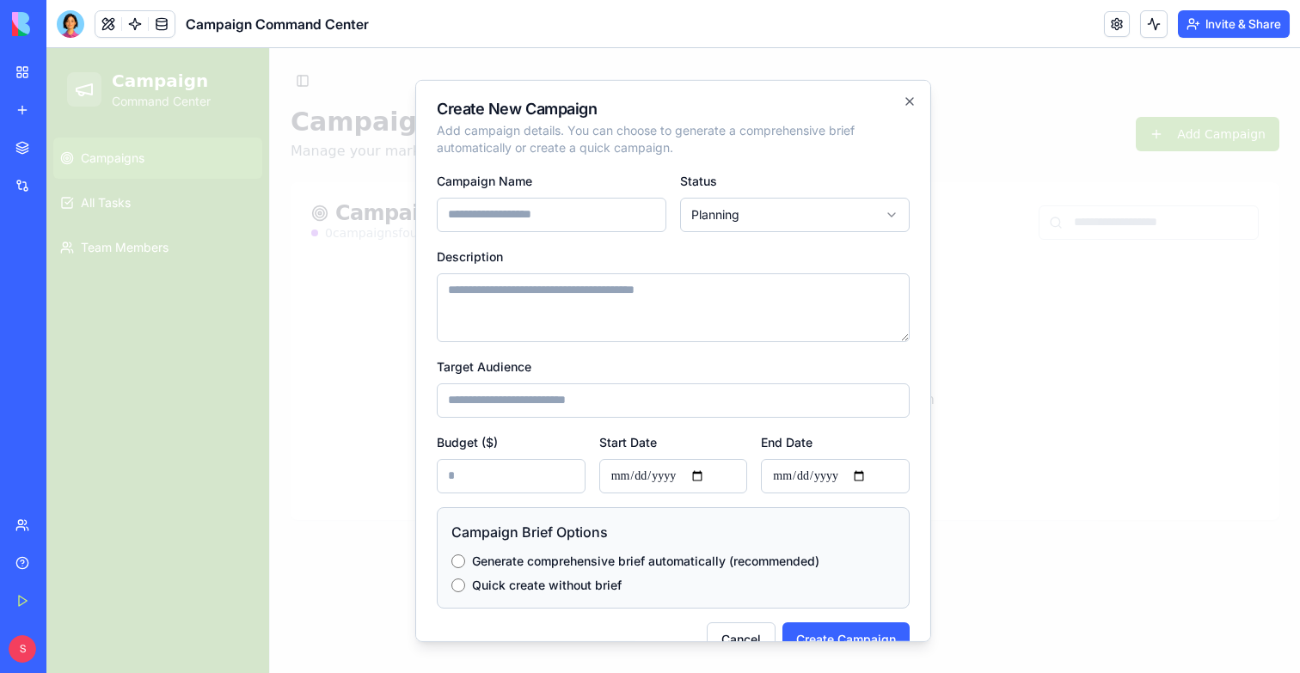
click at [1045, 242] on div at bounding box center [673, 360] width 1254 height 625
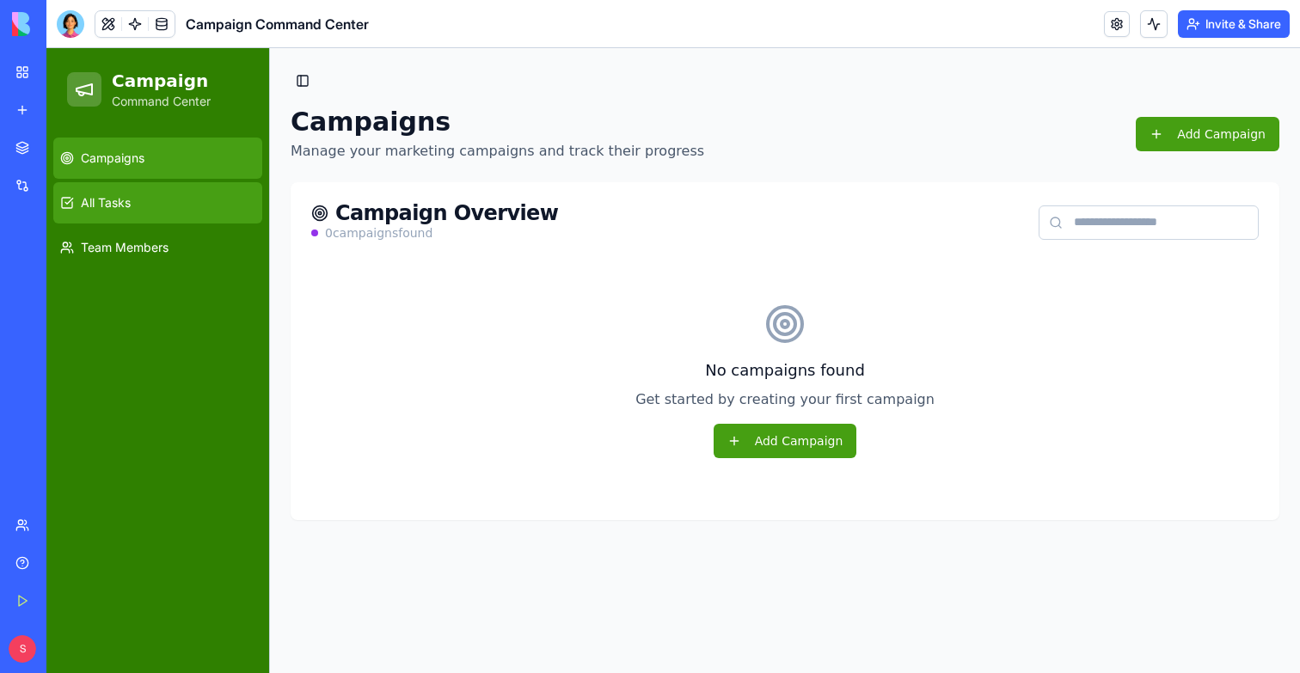
click at [124, 214] on link "All Tasks" at bounding box center [157, 202] width 209 height 41
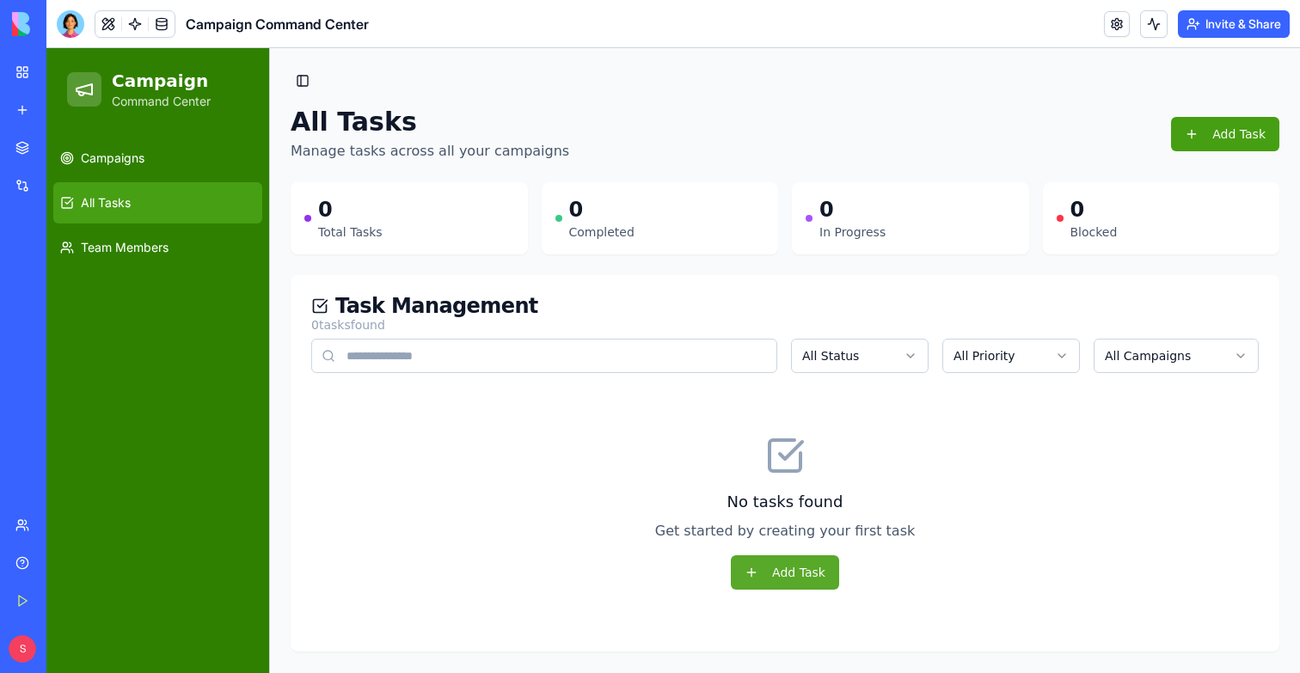
click at [802, 567] on button "Add Task" at bounding box center [785, 572] width 108 height 34
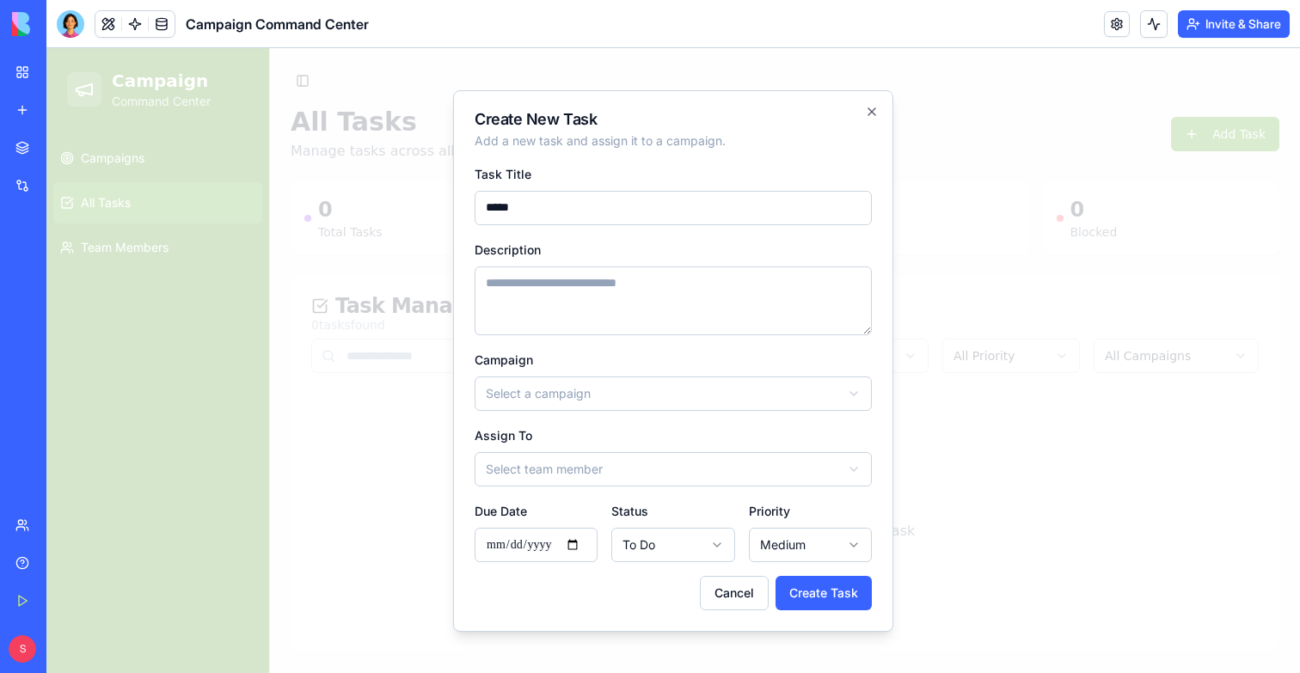
type input "*****"
click at [580, 270] on textarea "Description" at bounding box center [673, 301] width 397 height 69
type textarea "******"
click at [581, 406] on body "**********" at bounding box center [673, 360] width 1254 height 625
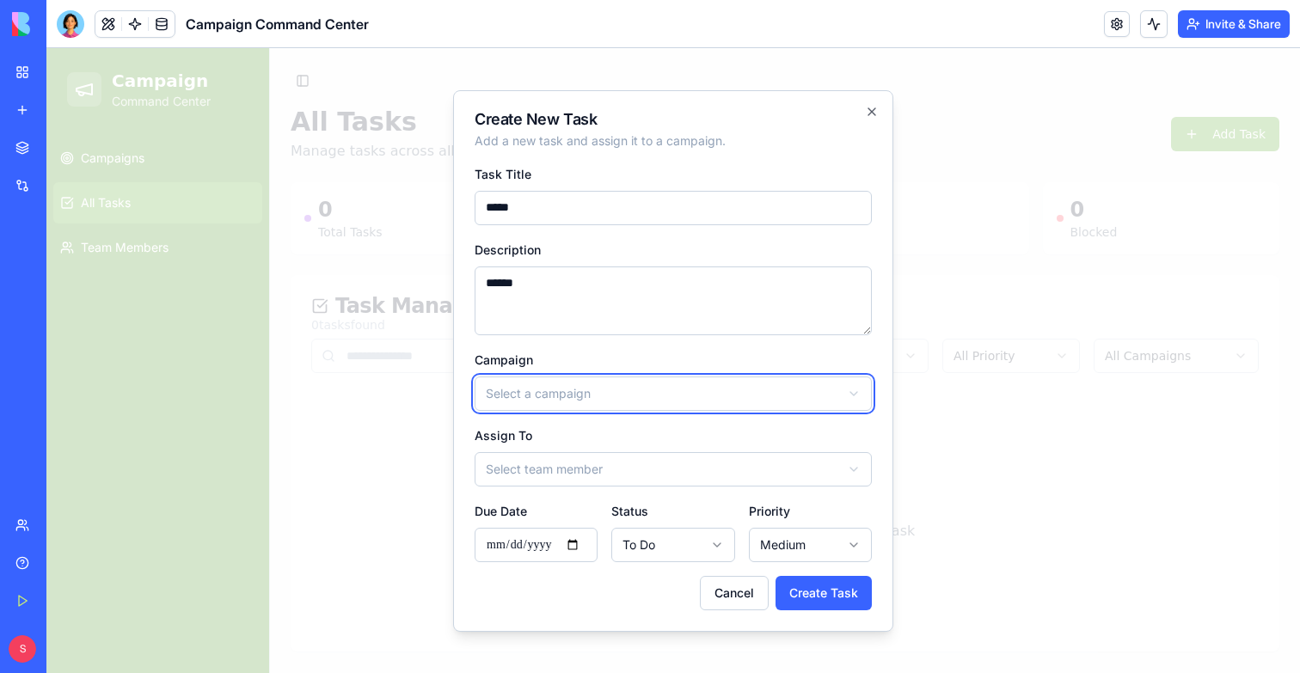
click at [588, 444] on body "**********" at bounding box center [673, 360] width 1254 height 625
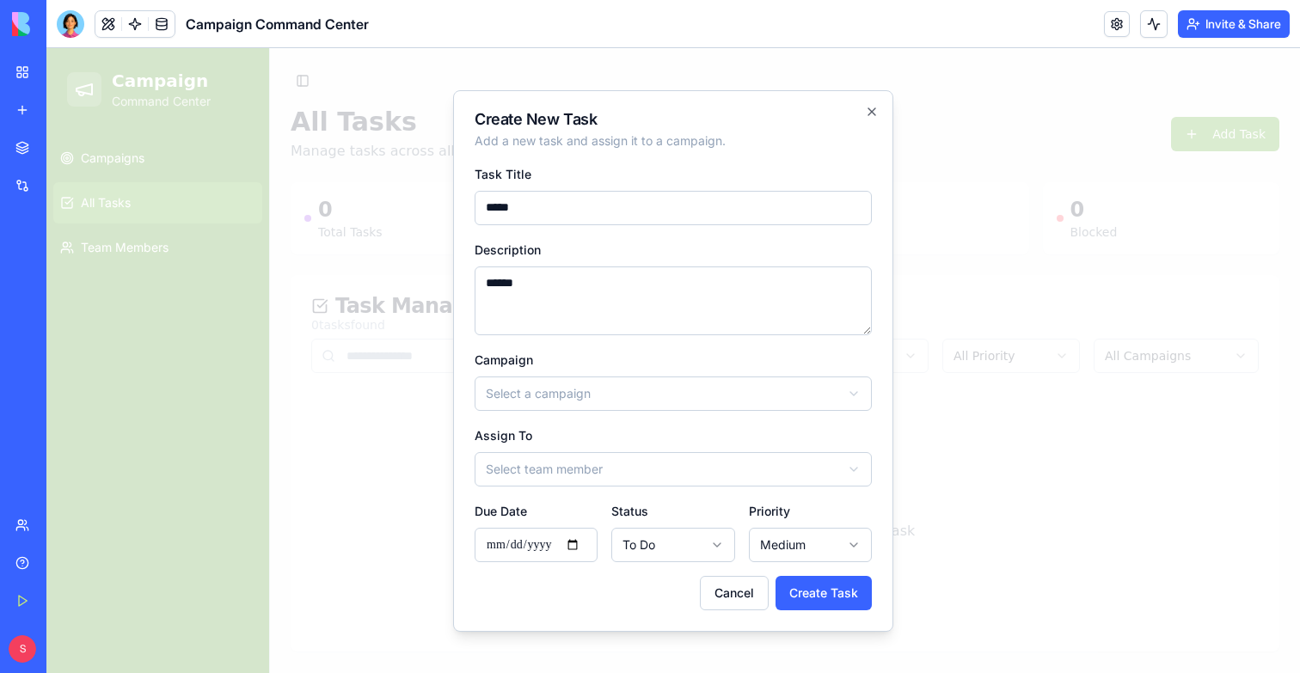
click at [588, 492] on form "**********" at bounding box center [673, 386] width 397 height 447
click at [616, 465] on body "**********" at bounding box center [673, 360] width 1254 height 625
click at [610, 545] on body "**********" at bounding box center [673, 360] width 1254 height 625
click at [610, 464] on body "**********" at bounding box center [673, 360] width 1254 height 625
click at [814, 578] on button "Create Task" at bounding box center [823, 593] width 96 height 34
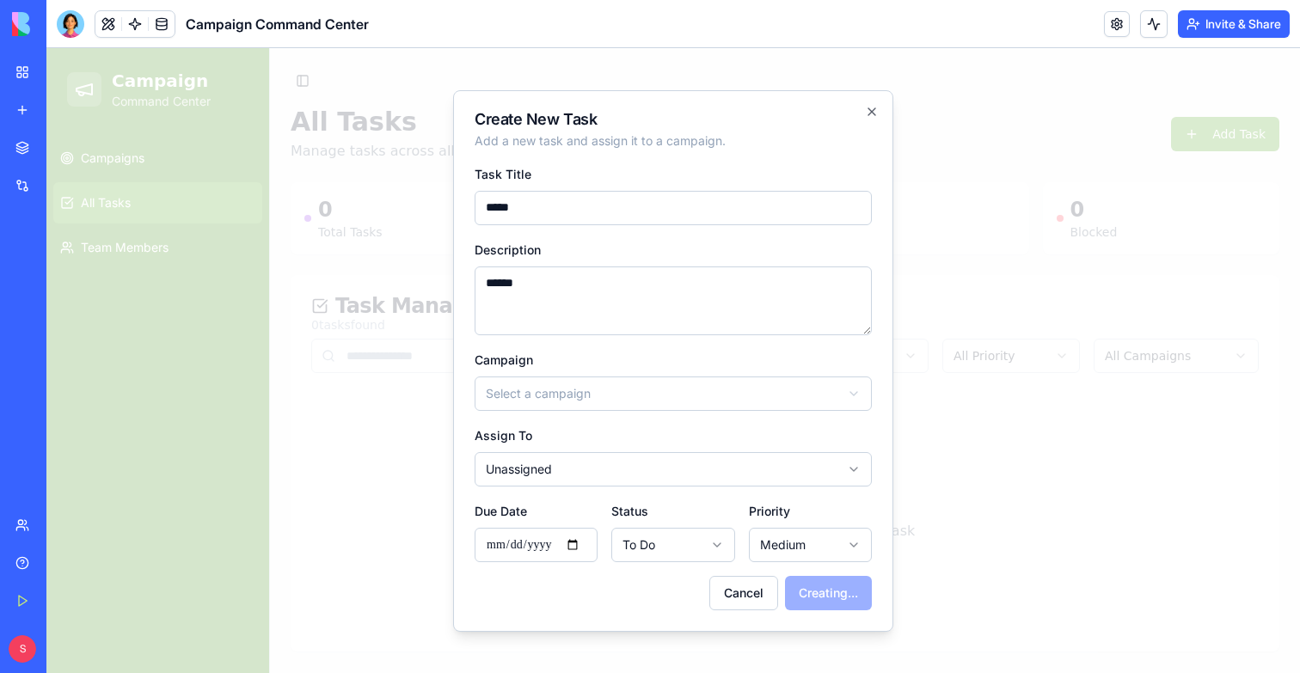
select select
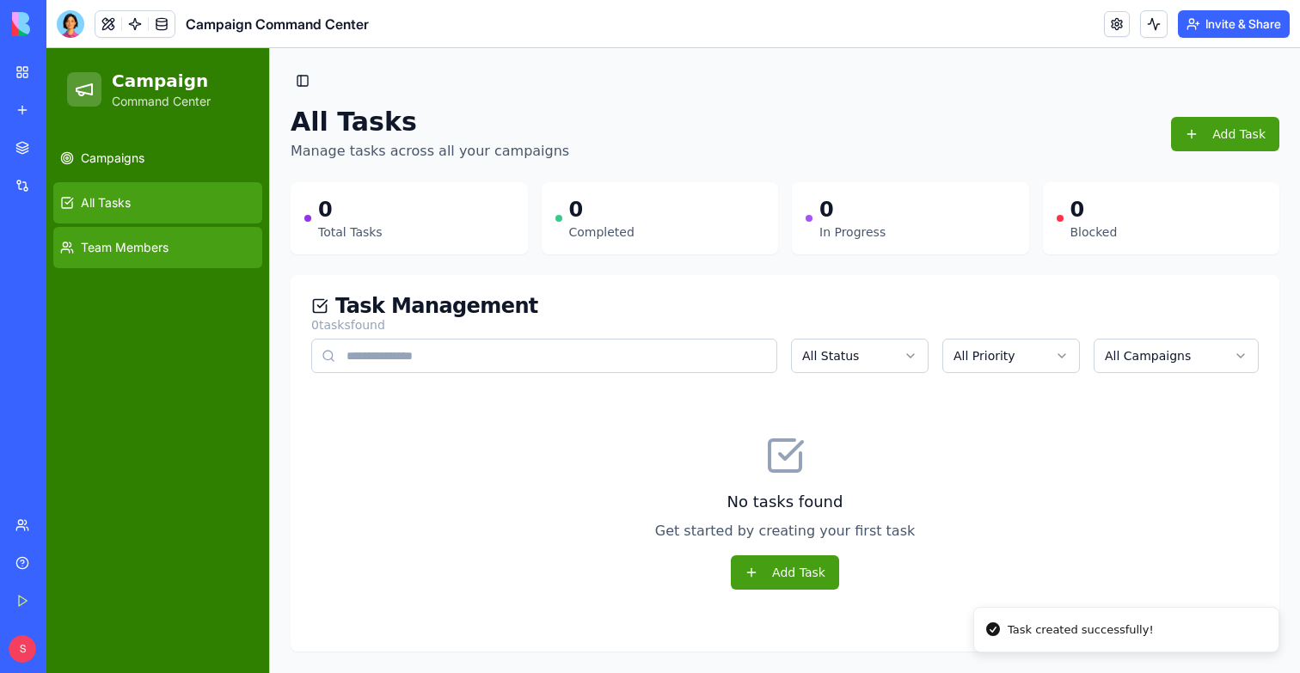
click at [121, 254] on span "Team Members" at bounding box center [125, 247] width 88 height 17
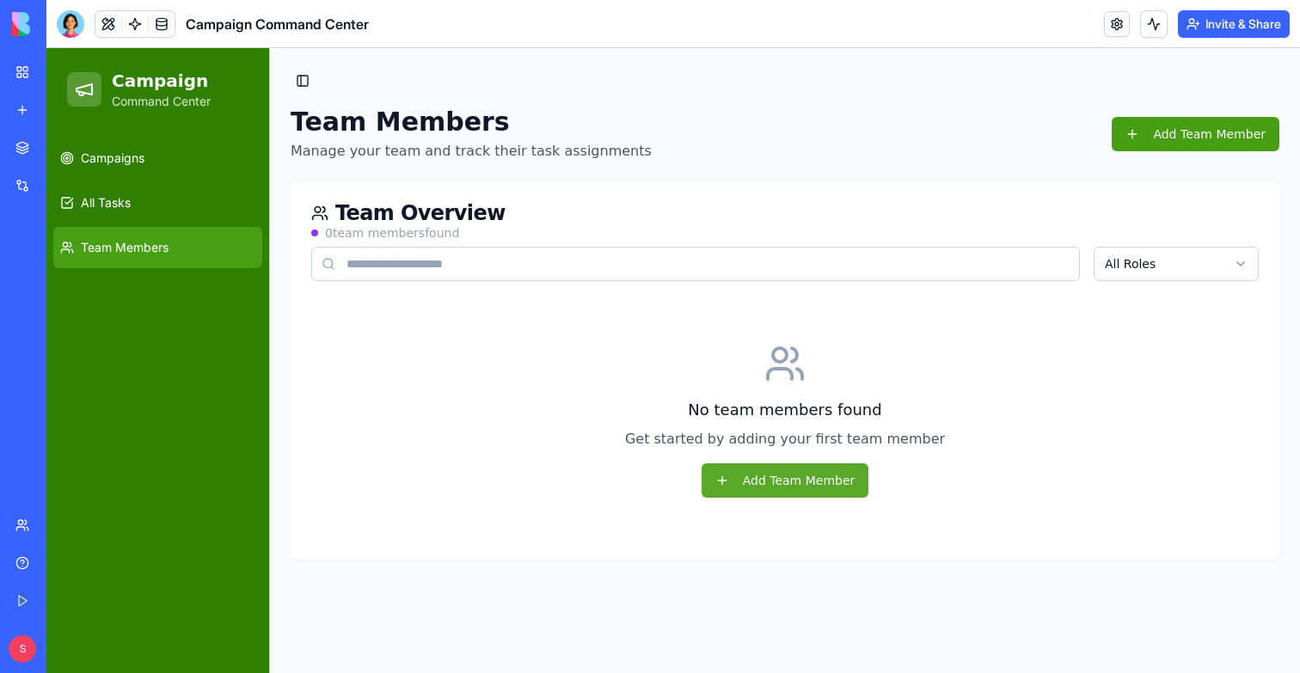
click at [775, 482] on button "Add Team Member" at bounding box center [786, 480] width 168 height 34
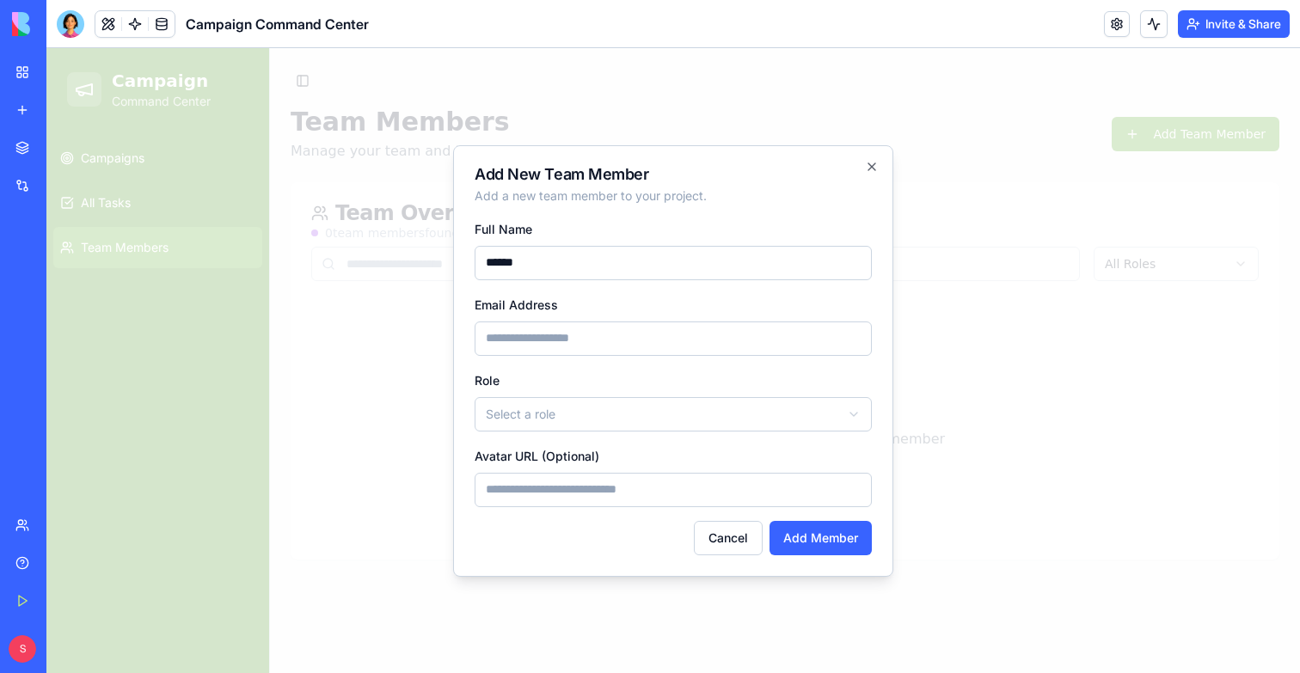
type input "******"
click at [506, 343] on input "Email Address" at bounding box center [673, 339] width 397 height 34
type input "**********"
click at [571, 423] on body "**********" at bounding box center [673, 360] width 1254 height 625
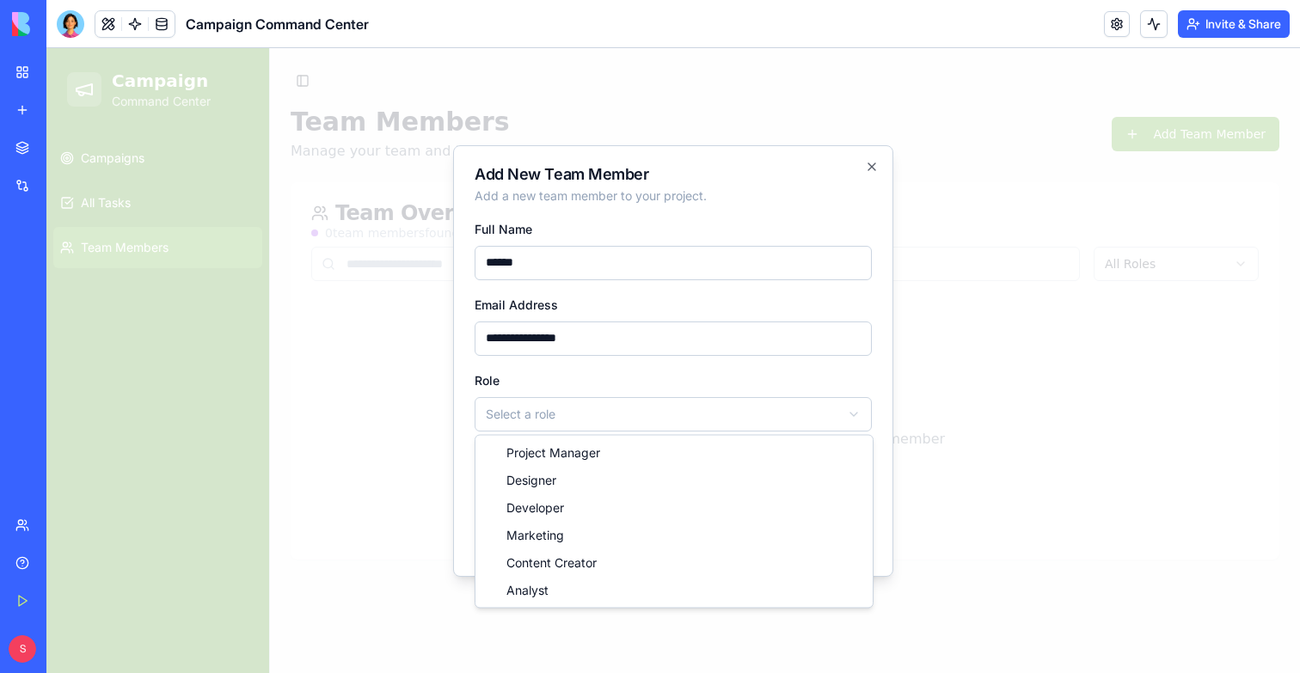
select select "********"
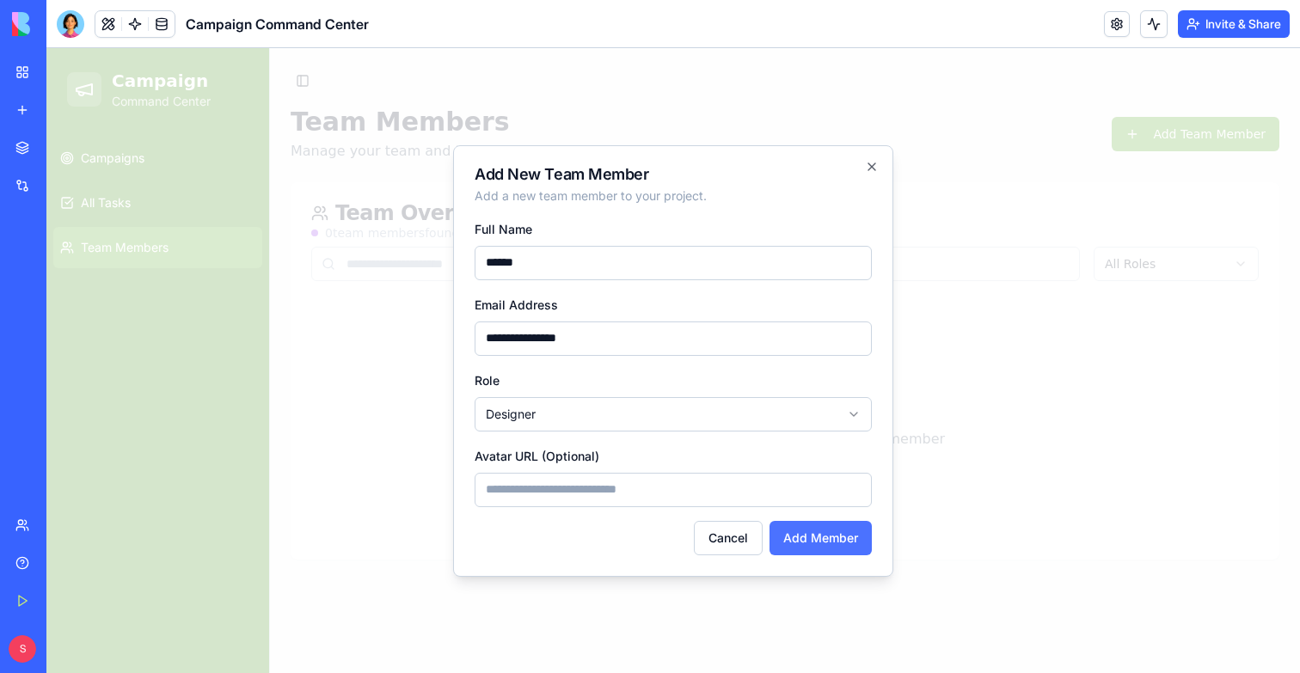
click at [782, 531] on button "Add Member" at bounding box center [820, 538] width 102 height 34
select select
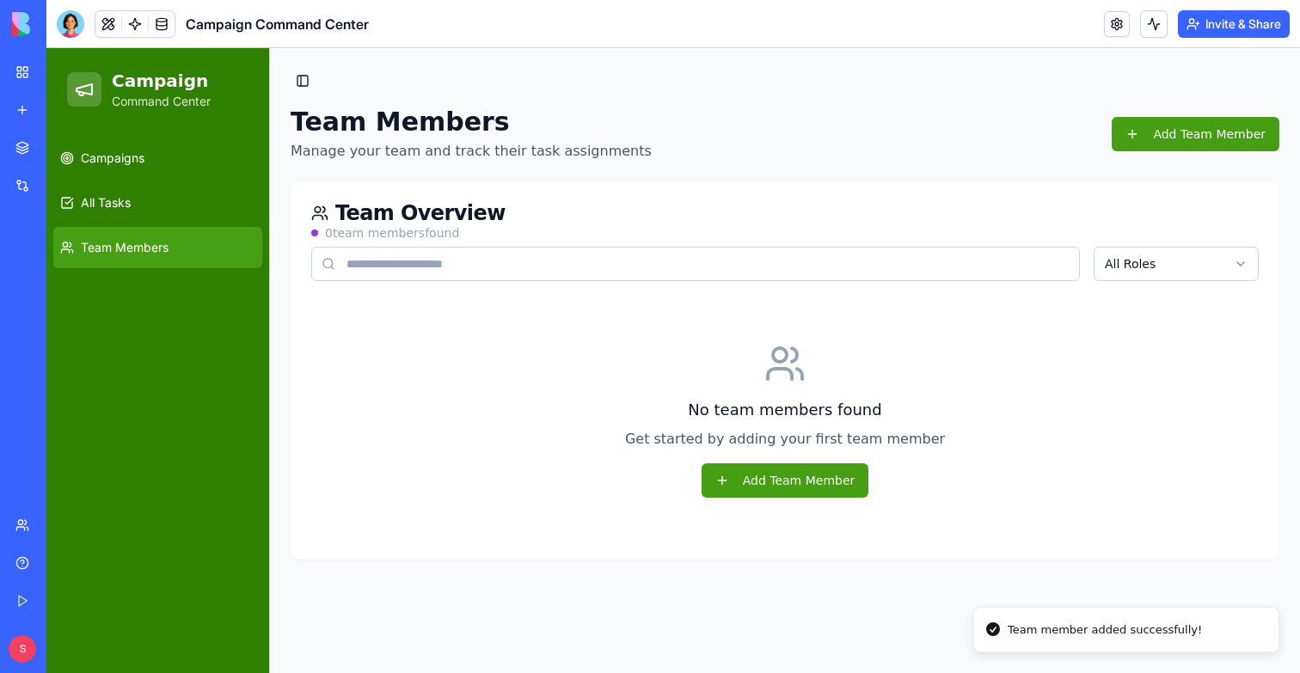
click at [137, 211] on link "All Tasks" at bounding box center [157, 202] width 209 height 41
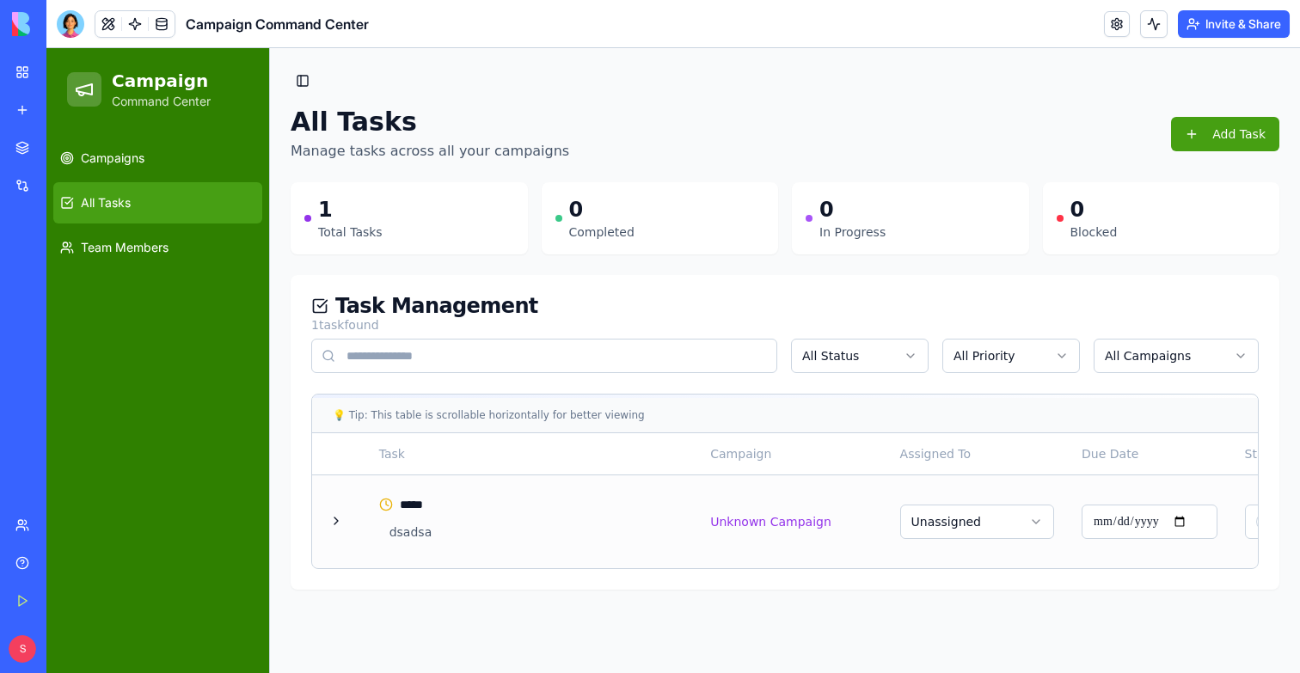
click at [627, 512] on div "***** dsadsa" at bounding box center [531, 522] width 304 height 52
click at [303, 513] on div "💡 Tip: This table is scrollable horizontally for better viewing Task Campaign A…" at bounding box center [785, 492] width 989 height 196
click at [331, 513] on button at bounding box center [336, 521] width 21 height 21
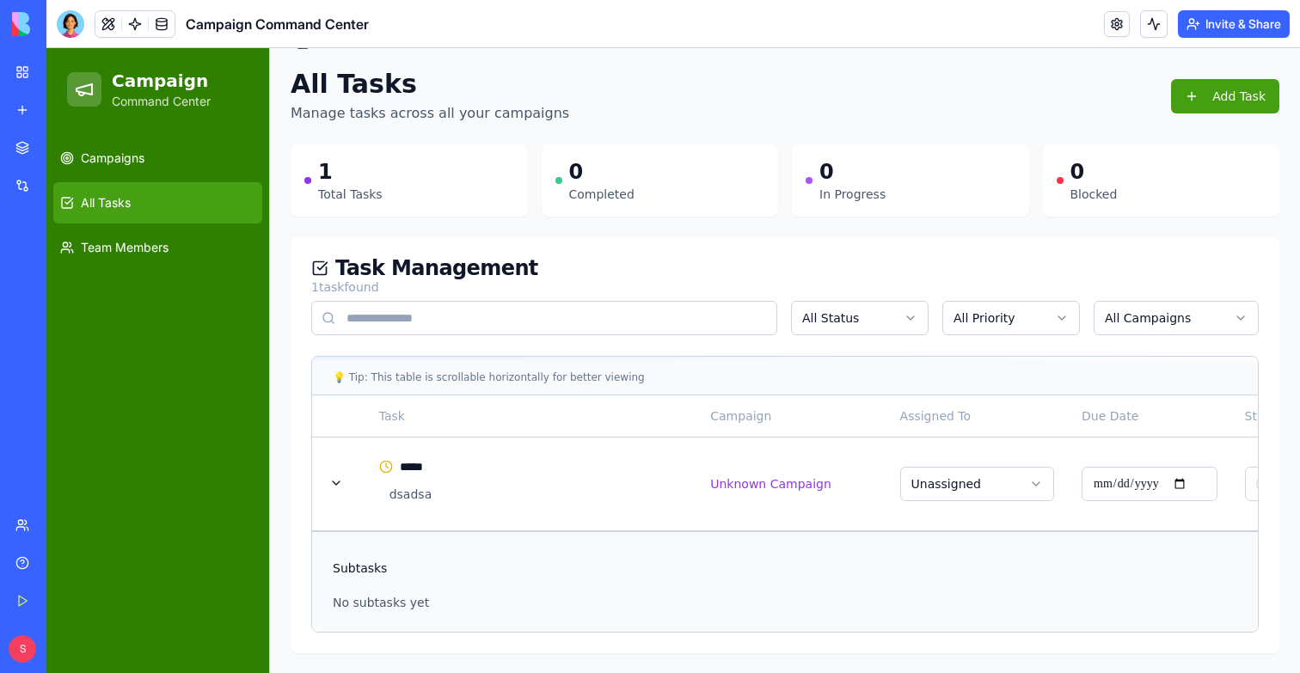
click at [355, 603] on p "No subtasks yet" at bounding box center [1000, 602] width 1334 height 17
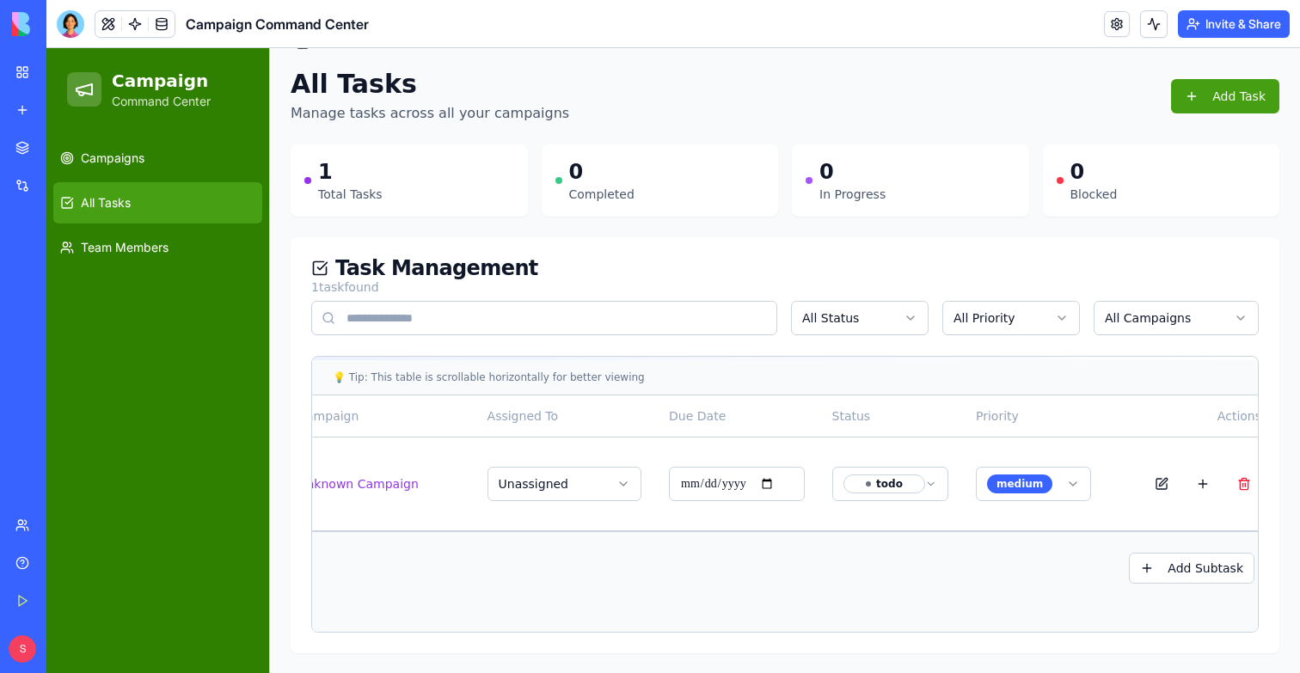
scroll to position [0, 430]
click at [1216, 570] on button "Add Subtask" at bounding box center [1175, 568] width 126 height 31
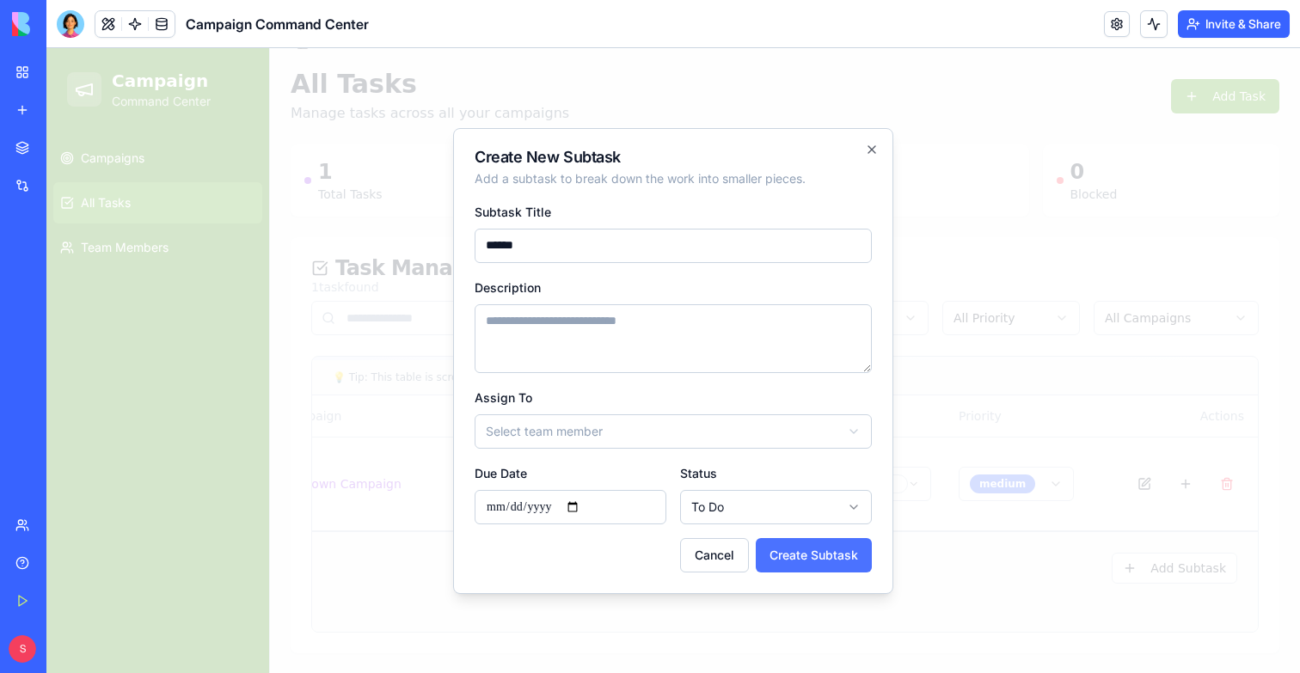
type input "******"
click at [811, 561] on button "Create Subtask" at bounding box center [814, 555] width 116 height 34
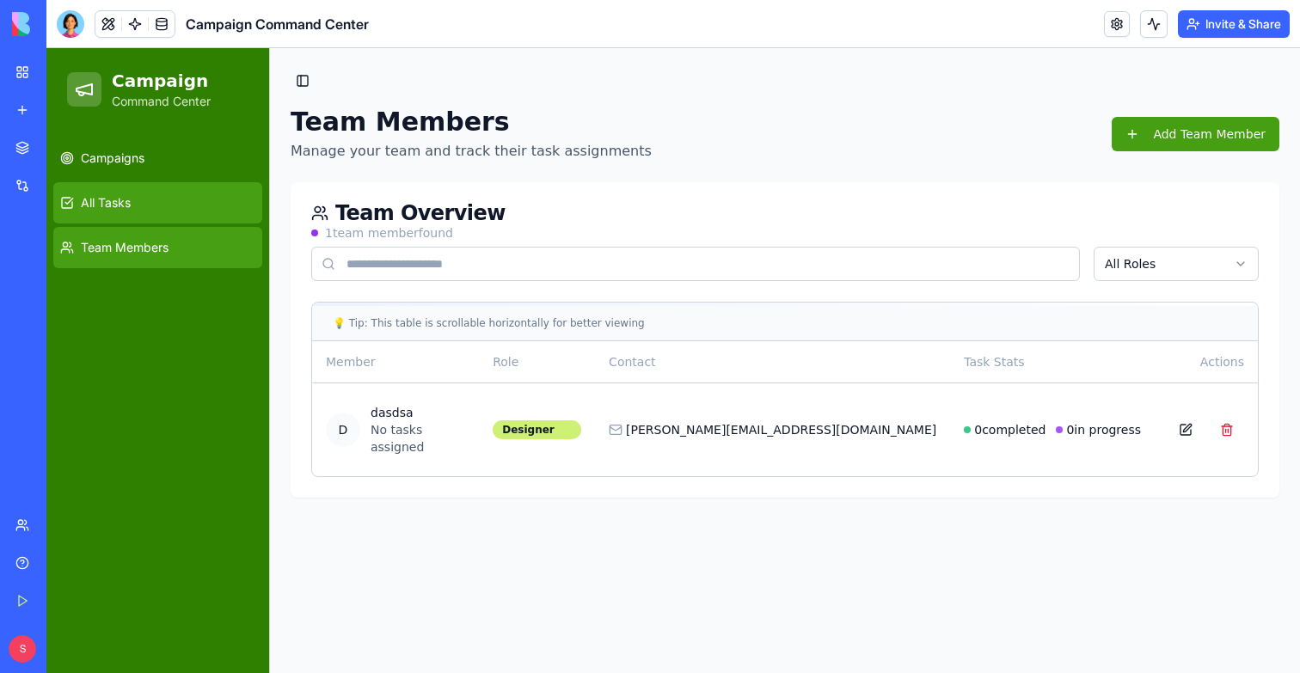
click at [189, 185] on link "All Tasks" at bounding box center [157, 202] width 209 height 41
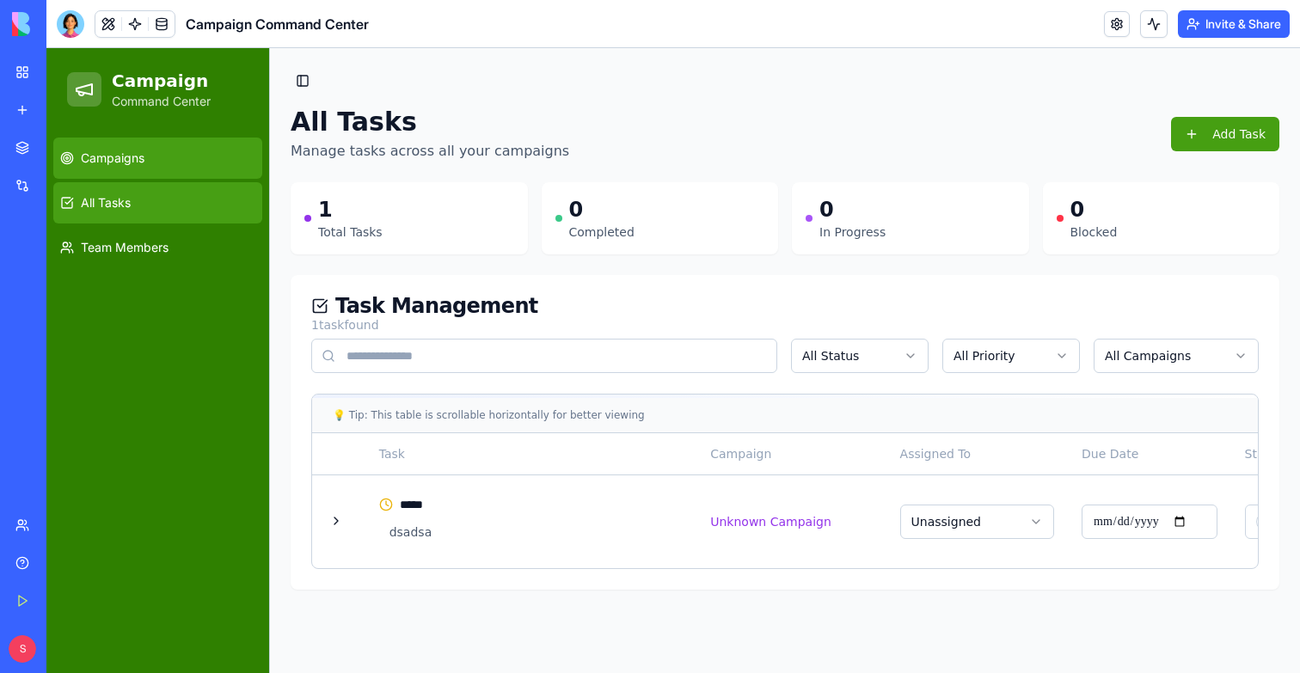
click at [188, 157] on link "Campaigns" at bounding box center [157, 158] width 209 height 41
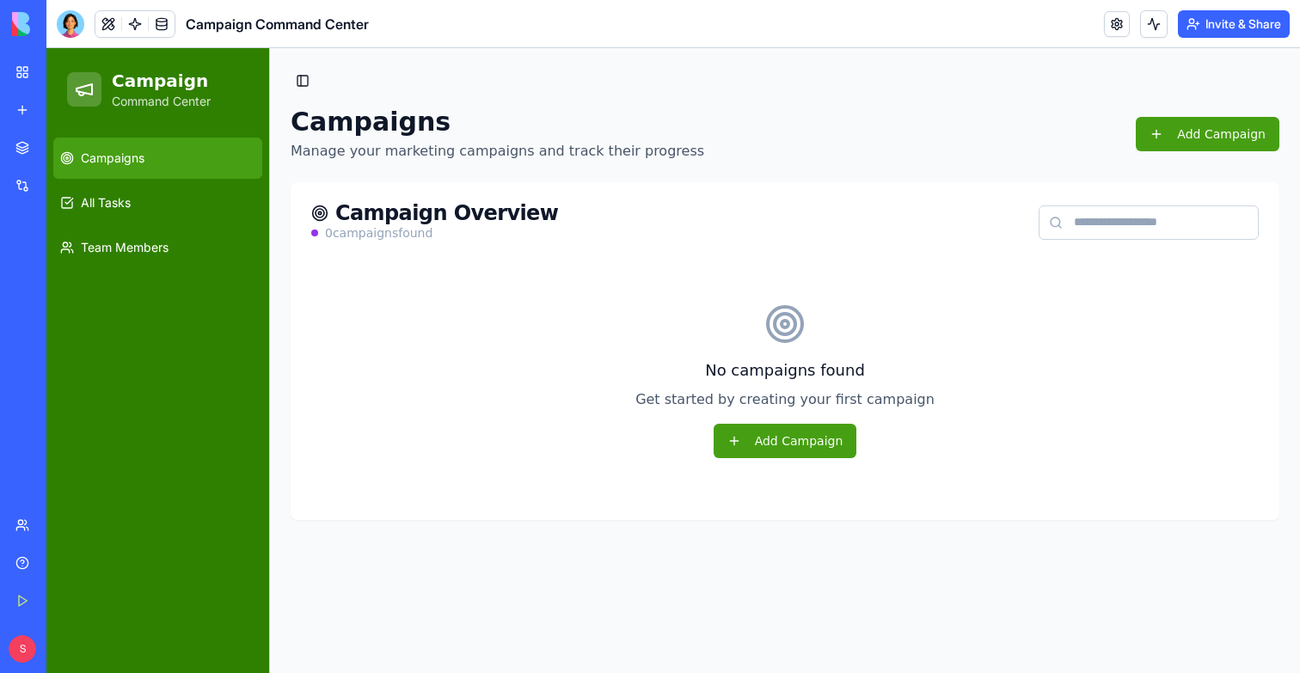
click at [878, 477] on div "No campaigns found Get started by creating your first campaign Add Campaign" at bounding box center [784, 380] width 947 height 237
click at [810, 438] on button "Add Campaign" at bounding box center [786, 441] width 144 height 34
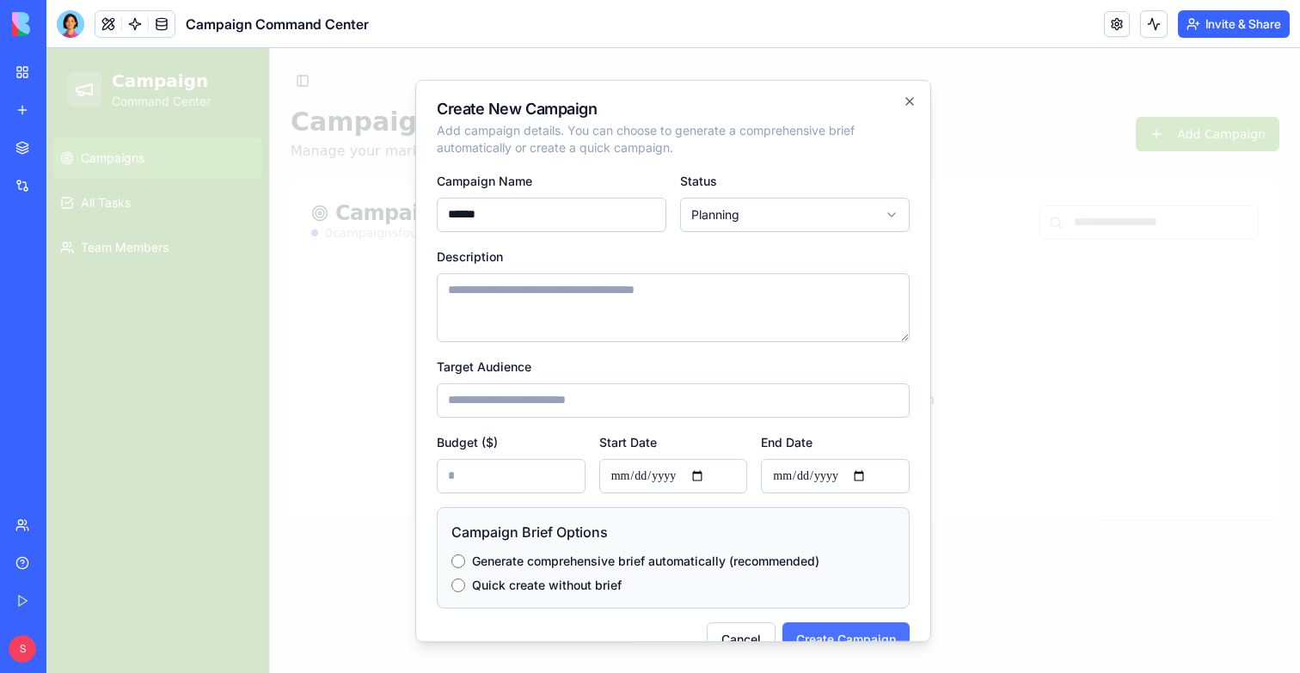
type input "******"
click at [832, 633] on button "Create Campaign" at bounding box center [845, 639] width 127 height 34
click at [754, 330] on textarea "Description" at bounding box center [673, 307] width 473 height 69
type textarea "********"
click at [841, 625] on button "Create Campaign" at bounding box center [845, 639] width 127 height 34
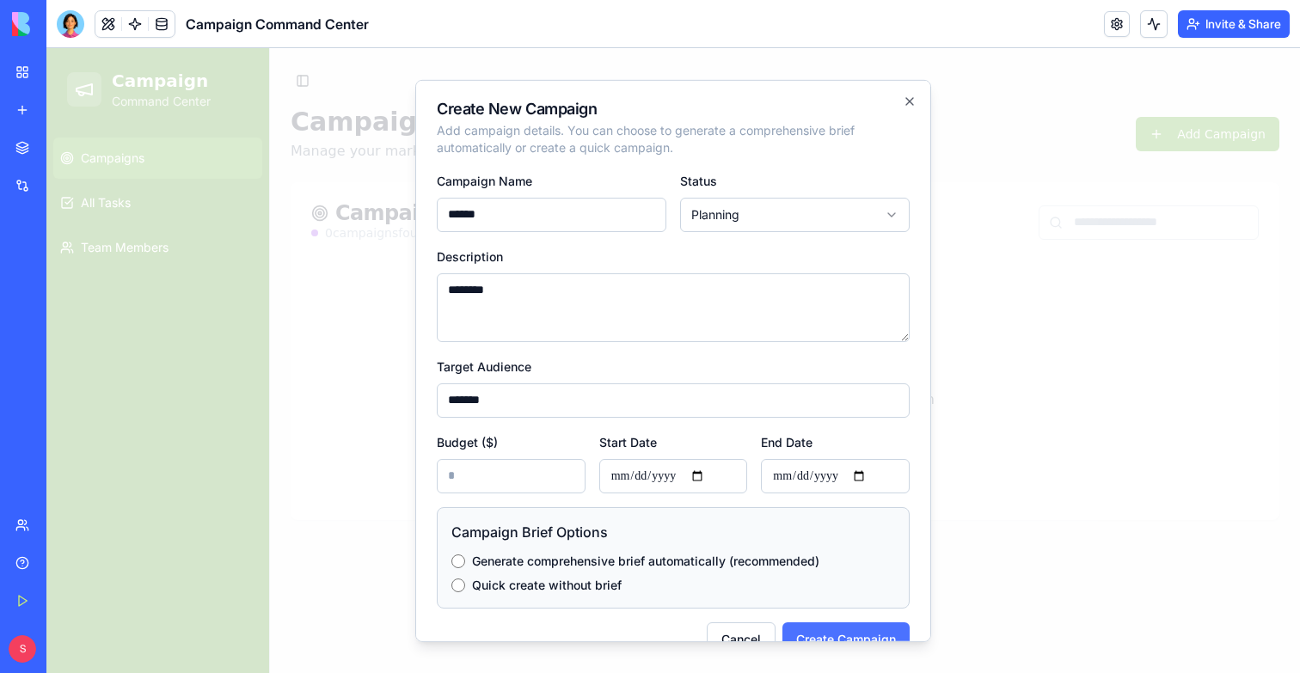
type input "*******"
click at [841, 627] on button "Create Campaign" at bounding box center [845, 639] width 127 height 34
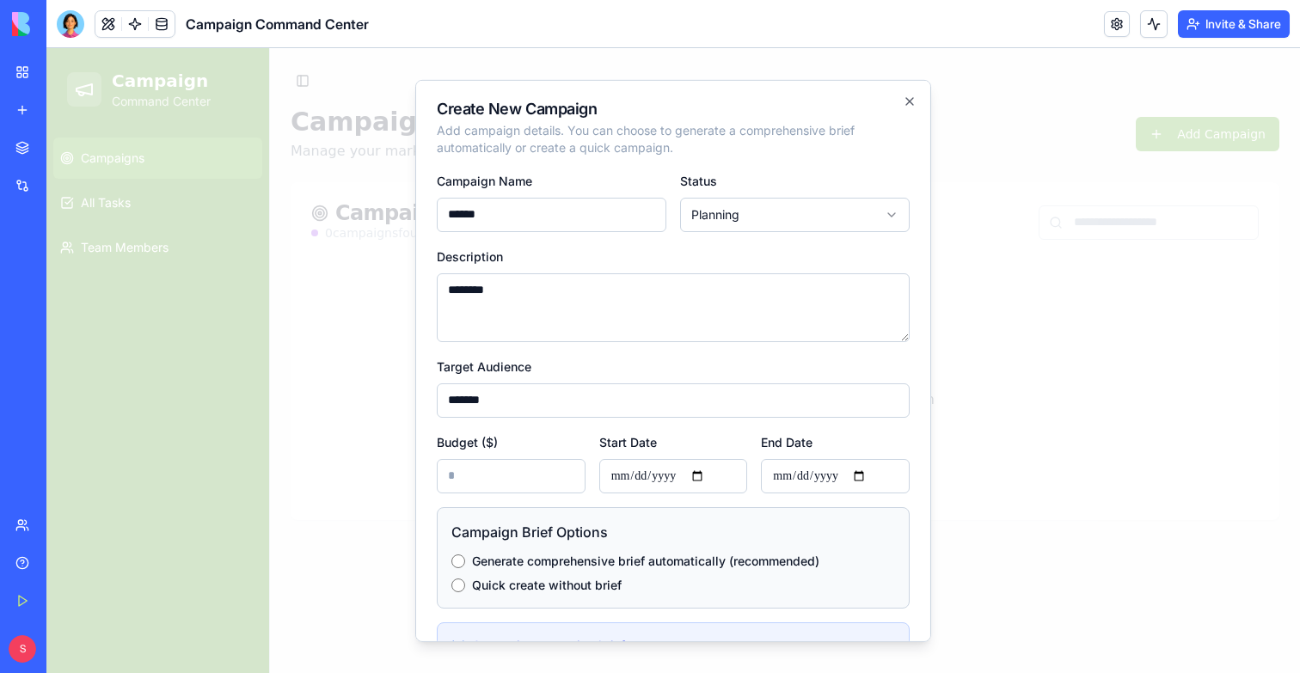
scroll to position [130, 0]
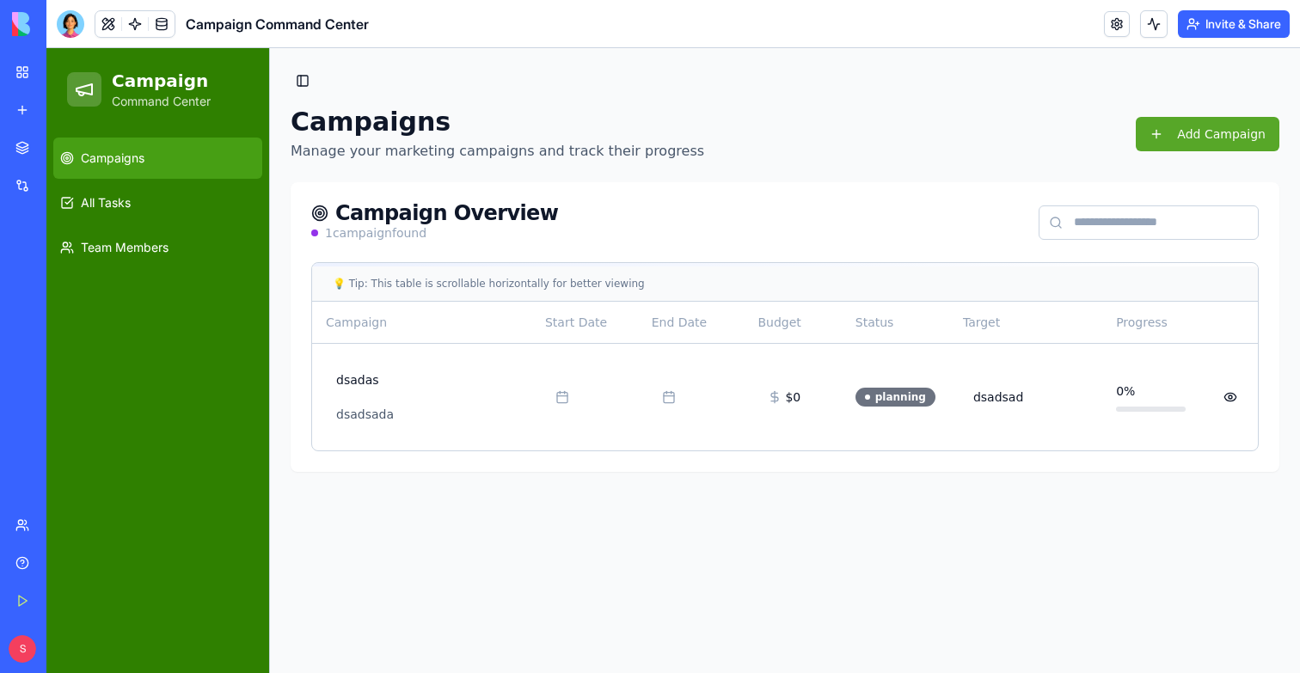
click at [1171, 127] on button "Add Campaign" at bounding box center [1208, 134] width 144 height 34
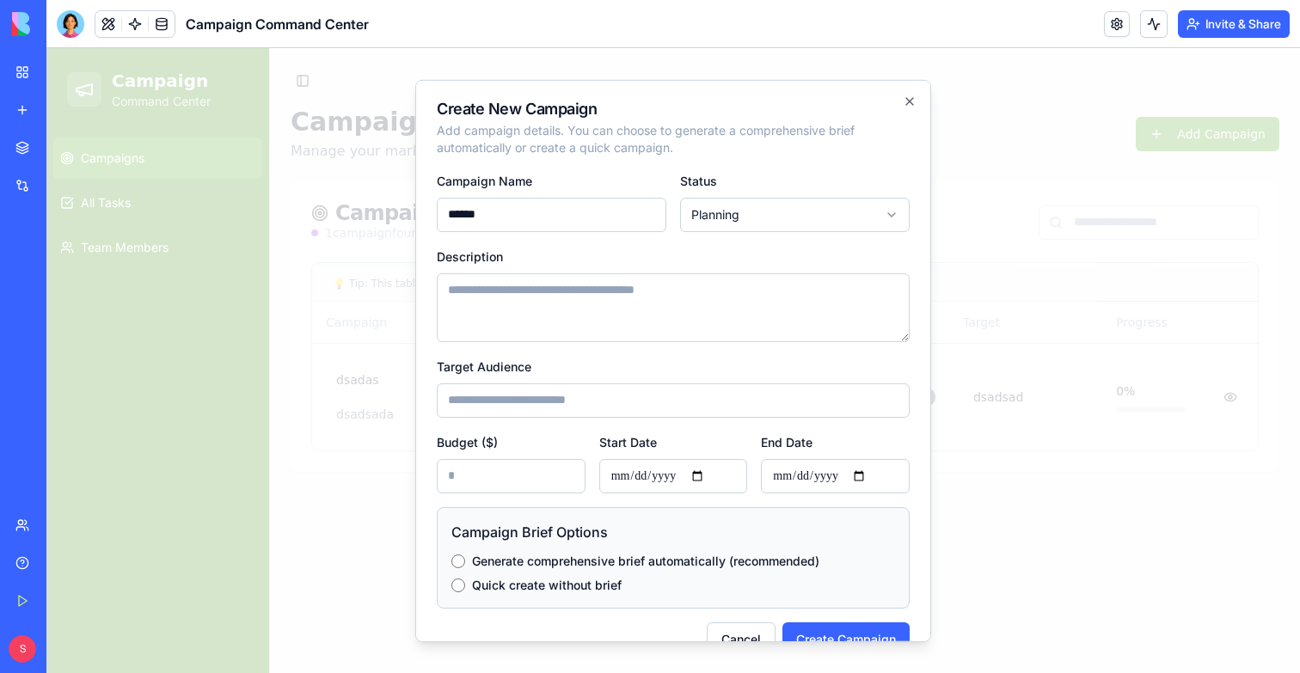
type input "******"
click at [812, 236] on form "Campaign Name ****** Status Planning ******** ****** ****** ********* Descripti…" at bounding box center [673, 412] width 473 height 487
click at [782, 291] on textarea "Description" at bounding box center [673, 307] width 473 height 69
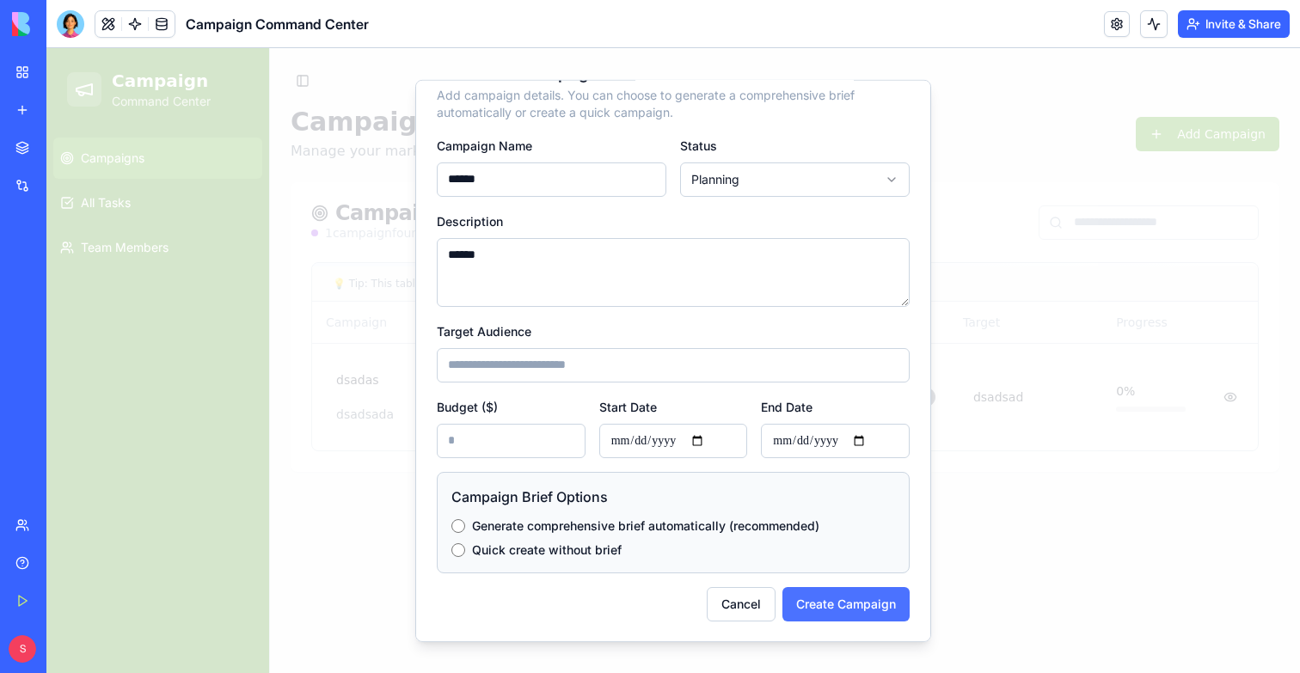
type textarea "******"
click at [888, 596] on button "Create Campaign" at bounding box center [845, 603] width 127 height 34
click at [785, 401] on label "End Date" at bounding box center [787, 406] width 52 height 15
click at [785, 423] on input "End Date" at bounding box center [835, 440] width 149 height 34
click at [784, 383] on form "Campaign Name ****** Status Planning ******** ****** ****** ********* Descripti…" at bounding box center [673, 377] width 473 height 487
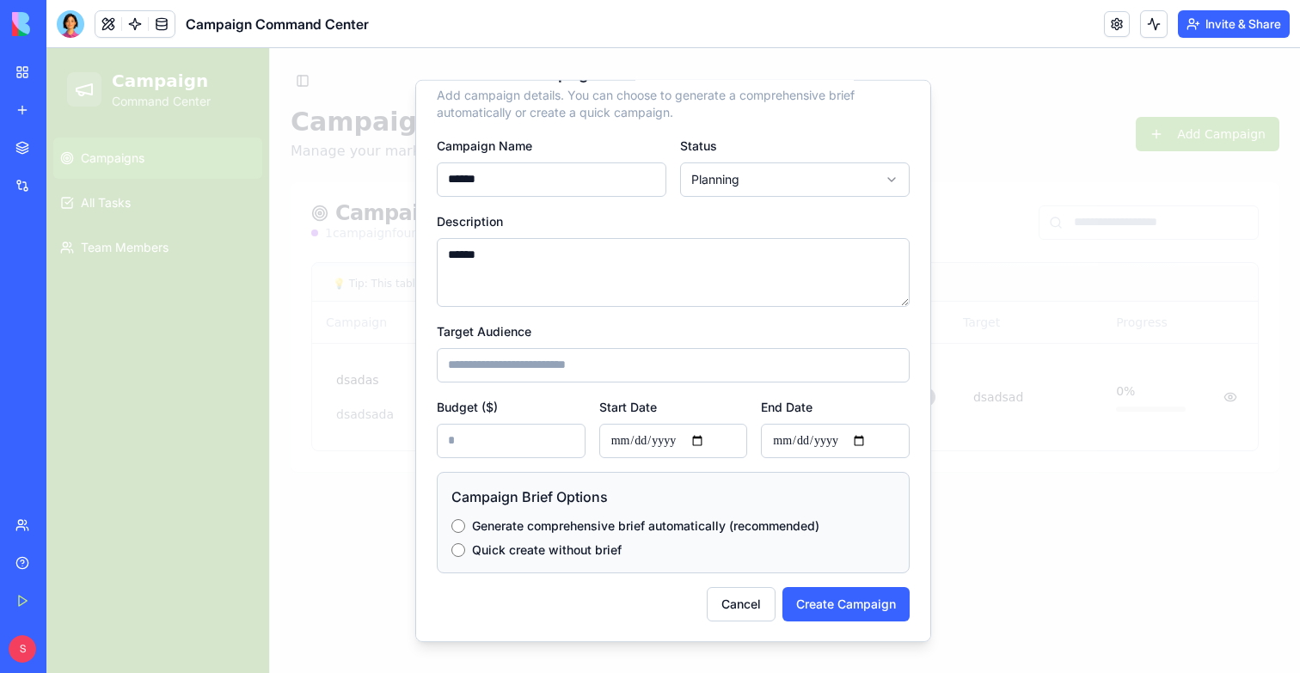
click at [748, 354] on input "Target Audience" at bounding box center [673, 364] width 473 height 34
type input "*******"
click at [874, 604] on button "Create Campaign" at bounding box center [845, 603] width 127 height 34
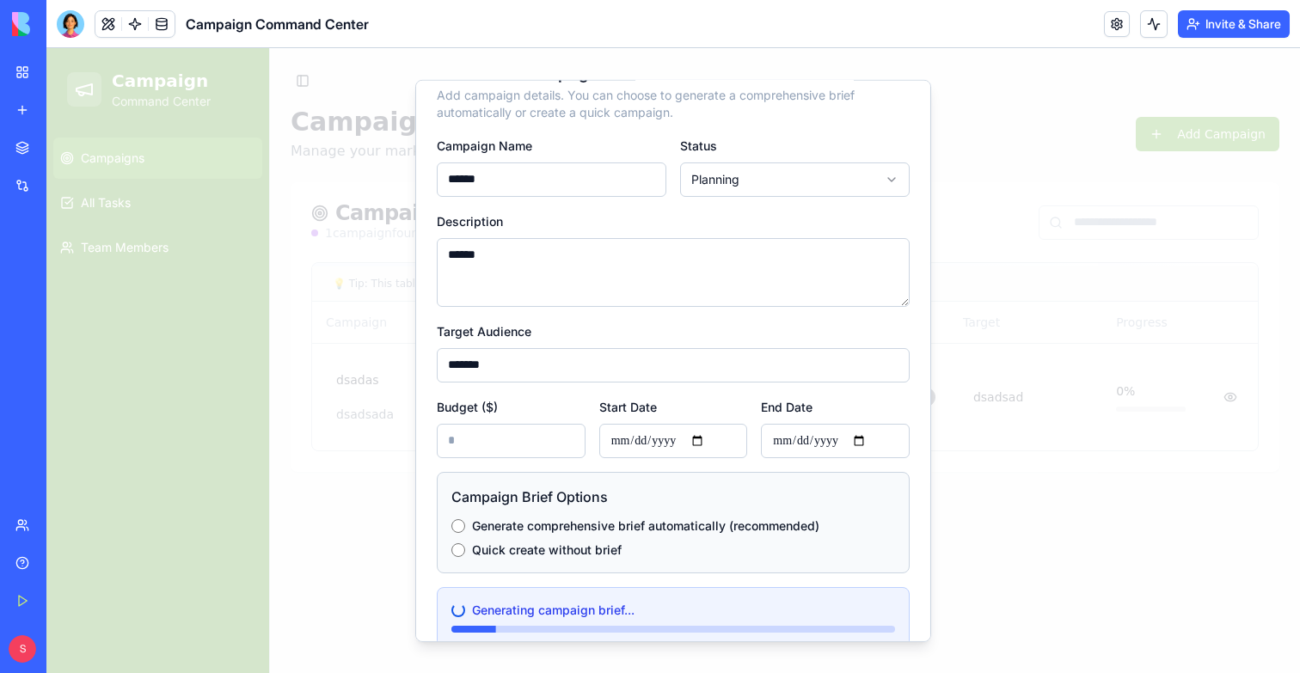
scroll to position [130, 0]
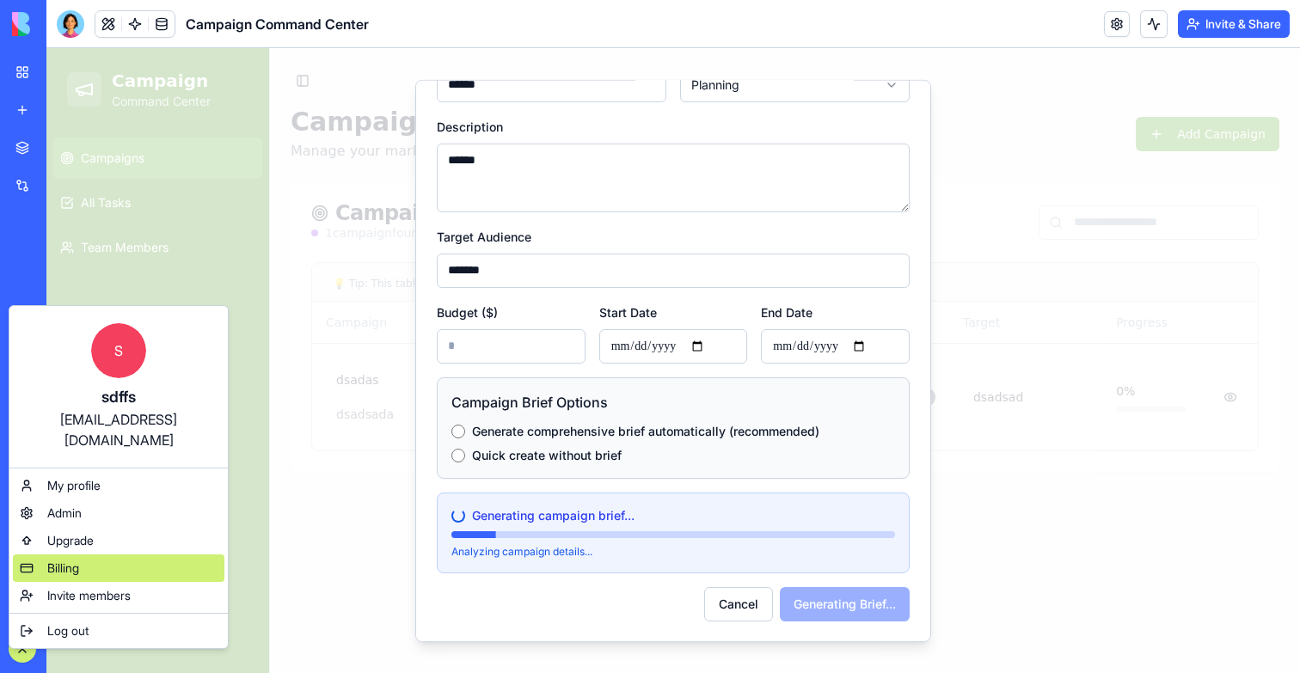
click at [111, 555] on div "Billing" at bounding box center [118, 569] width 211 height 28
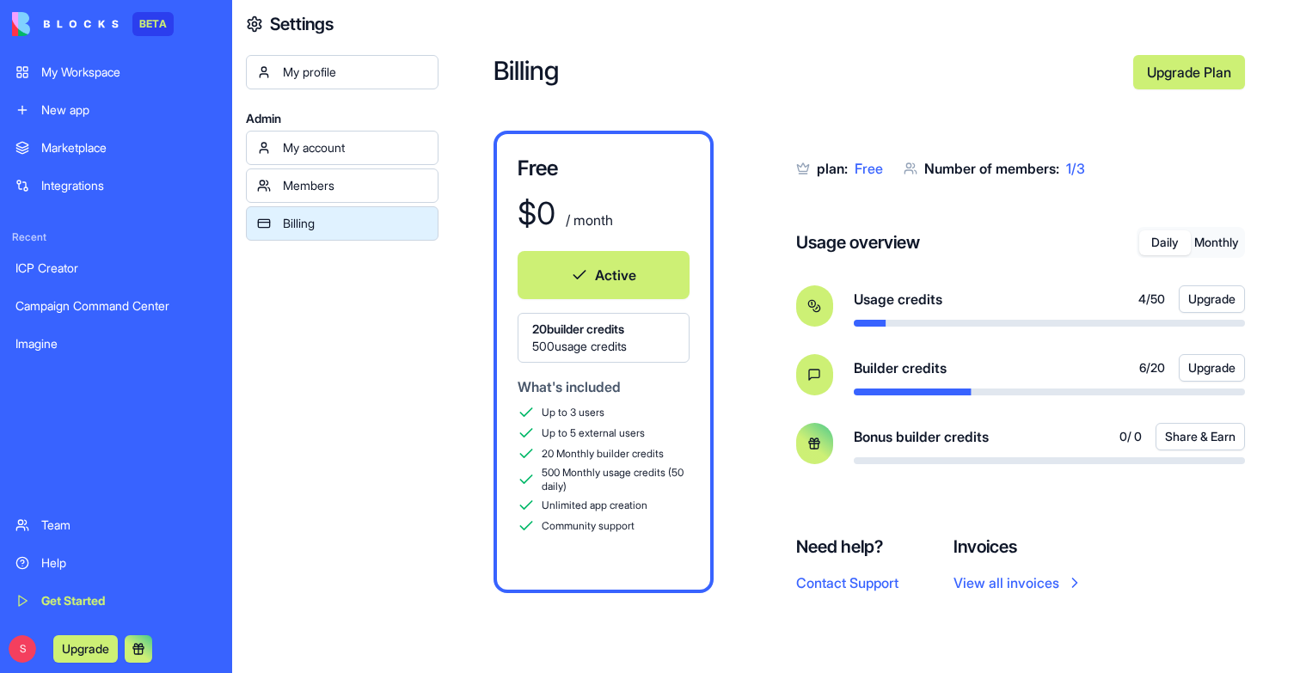
click at [64, 57] on link "My Workspace" at bounding box center [116, 72] width 222 height 34
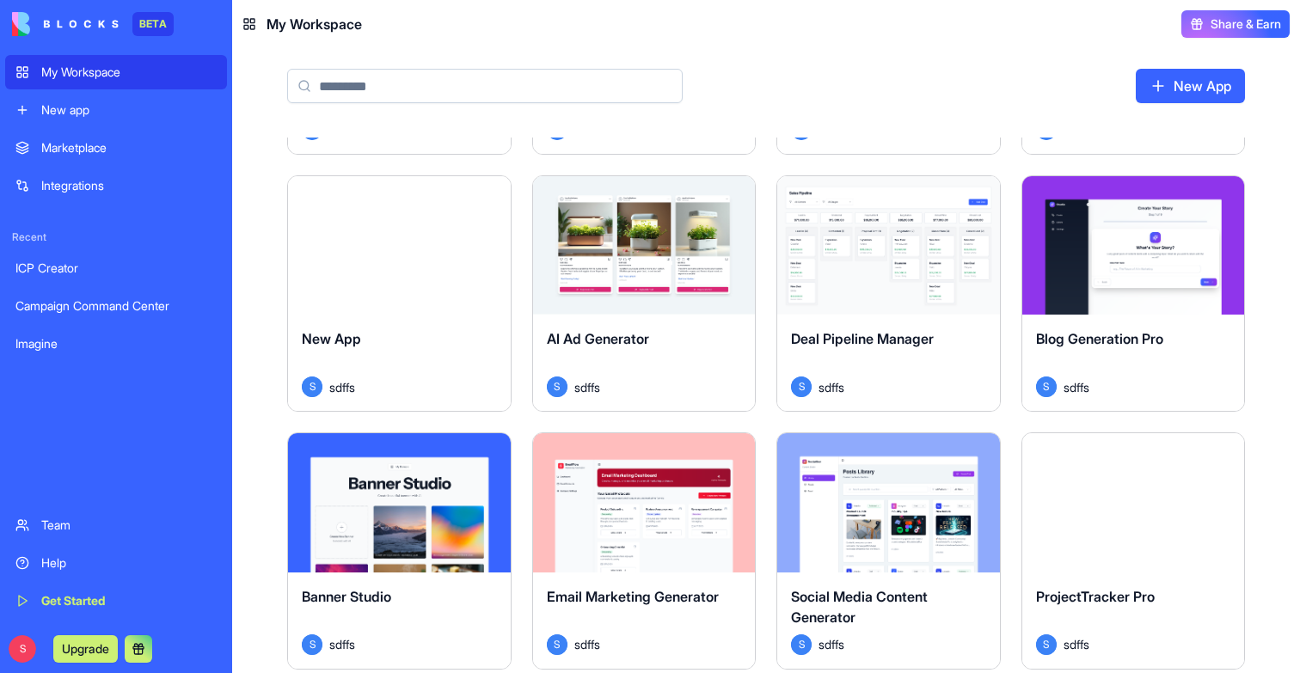
scroll to position [236, 0]
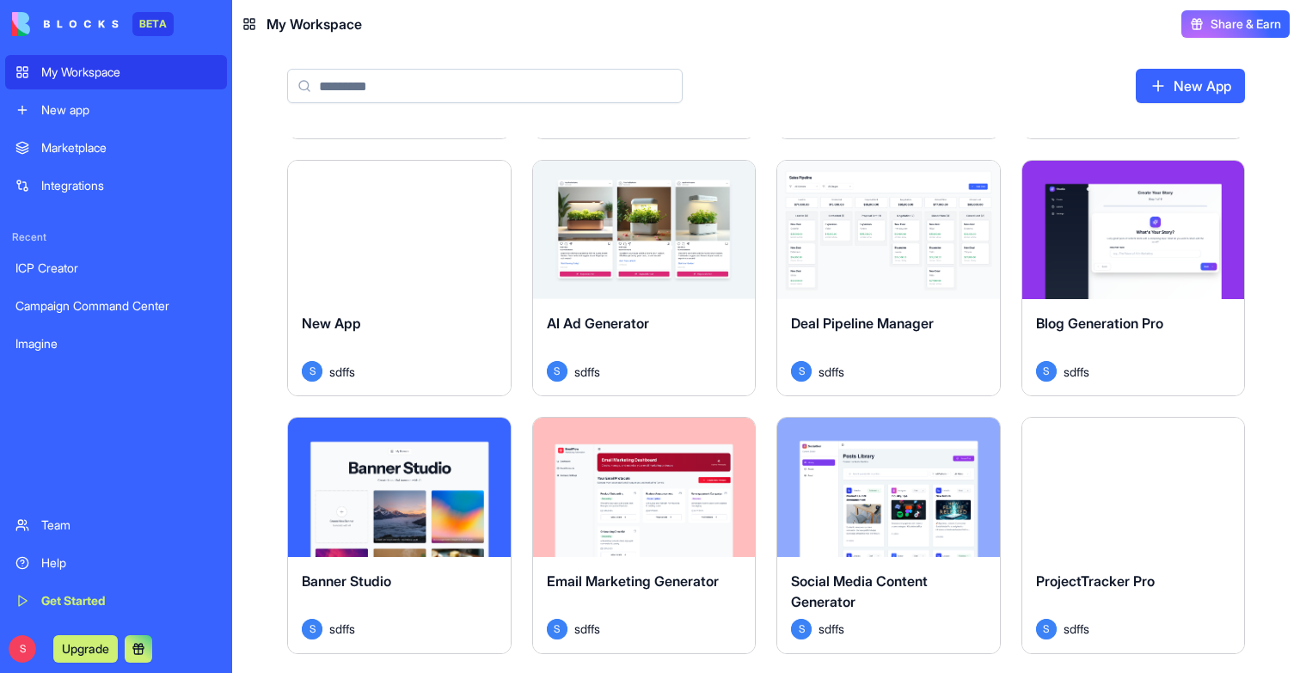
click at [1177, 511] on div "Launch" at bounding box center [1133, 487] width 223 height 139
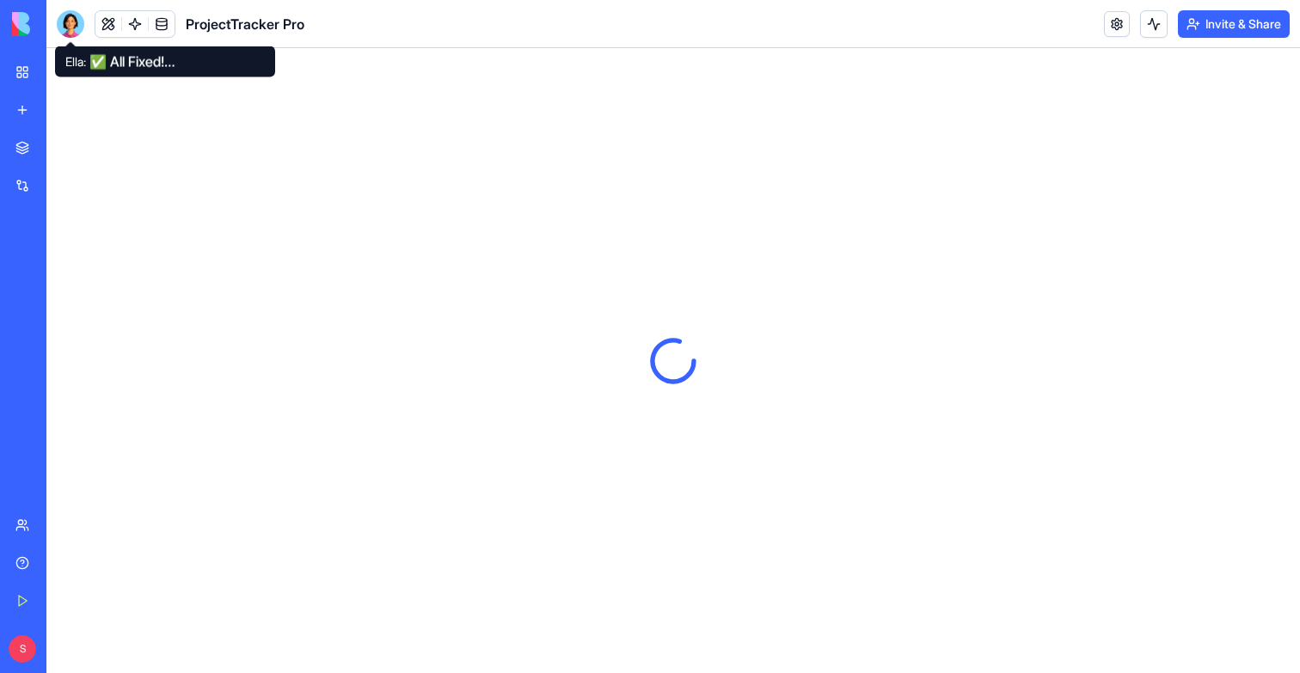
click at [64, 32] on div at bounding box center [71, 24] width 28 height 28
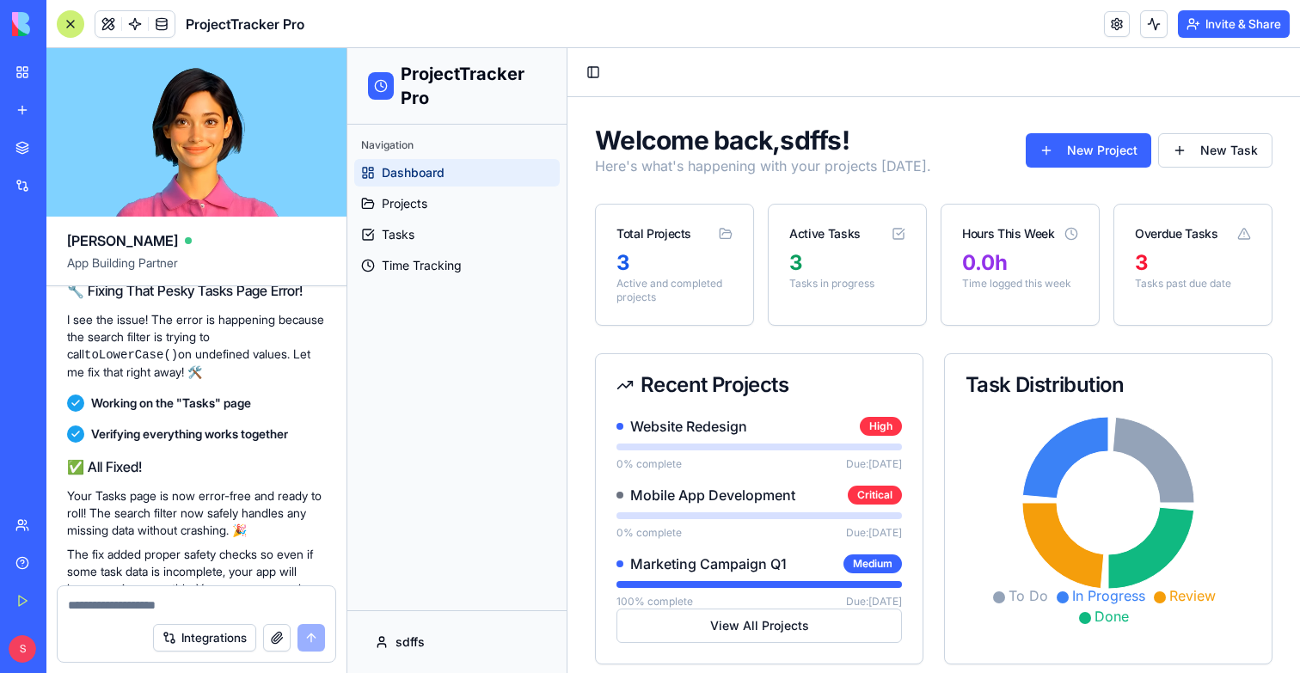
scroll to position [1276, 0]
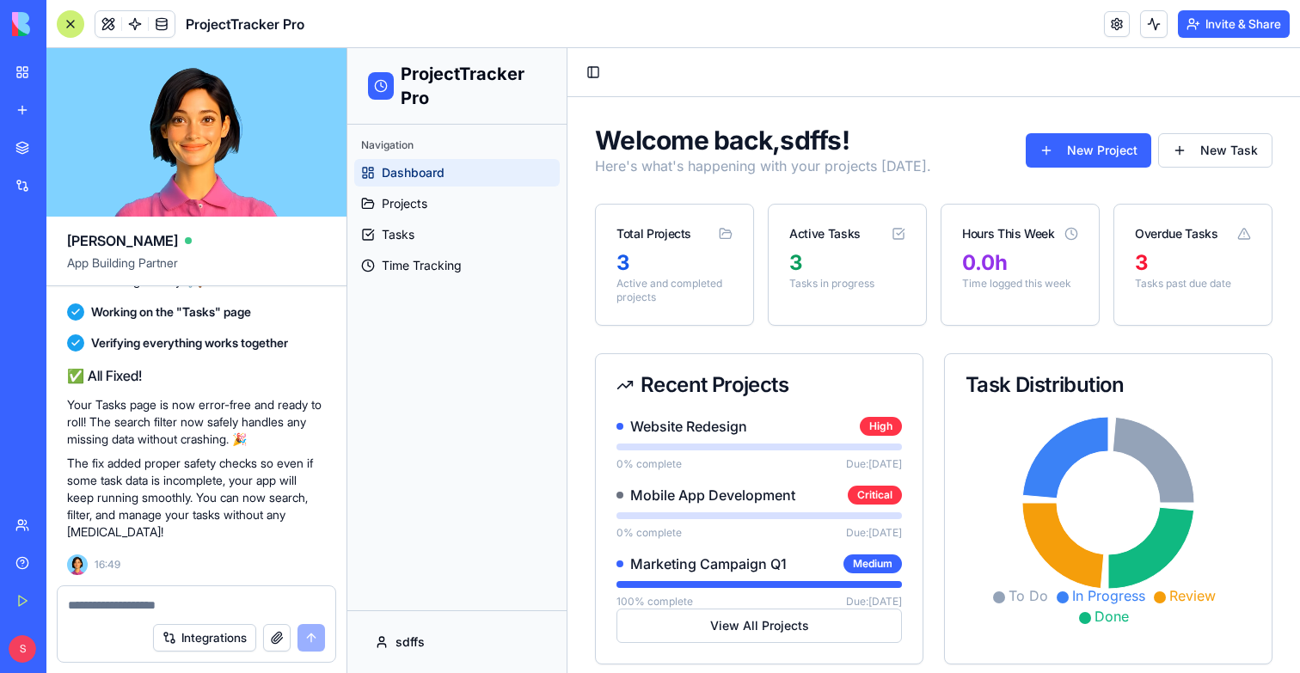
click at [33, 66] on link "My Workspace" at bounding box center [39, 72] width 69 height 34
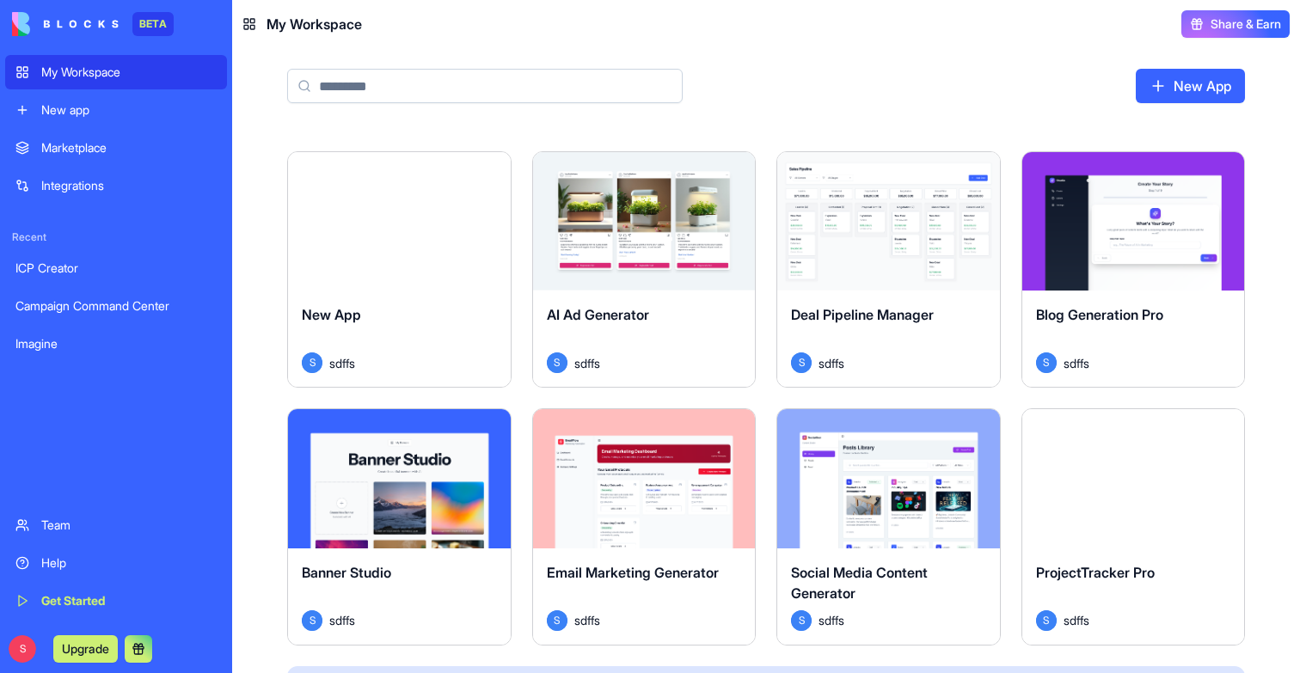
scroll to position [533, 0]
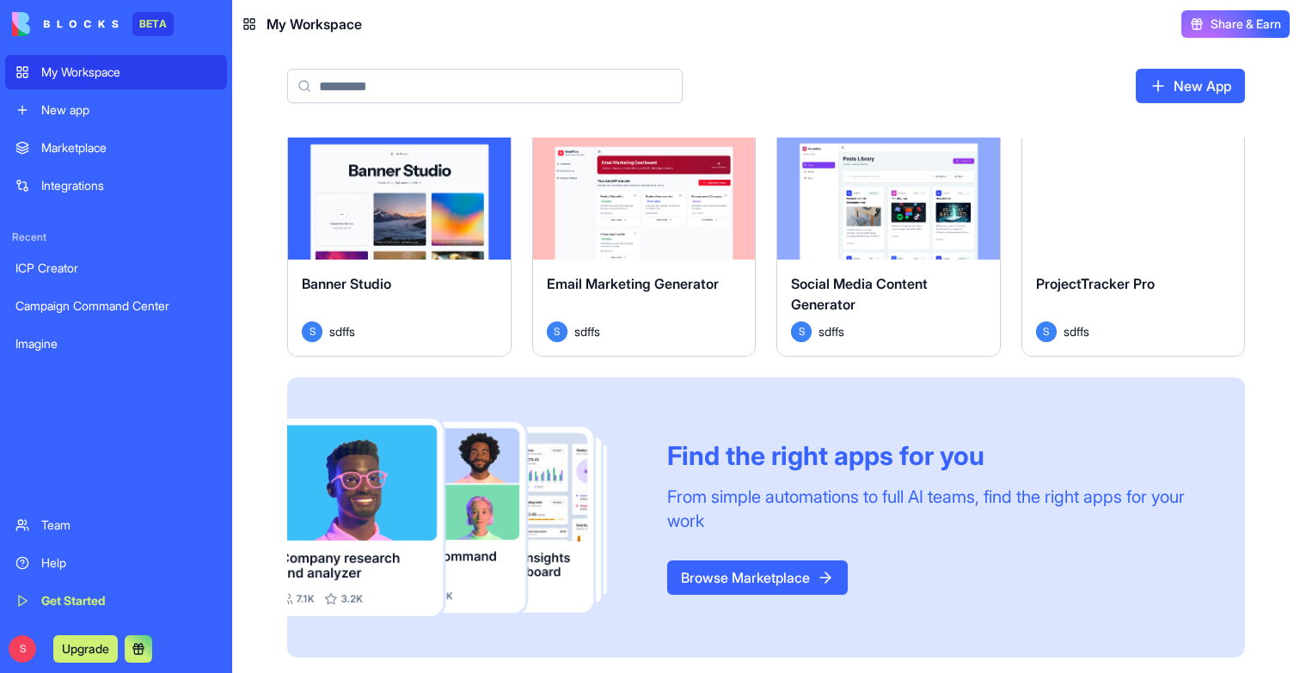
click at [905, 227] on div "Launch" at bounding box center [888, 189] width 223 height 139
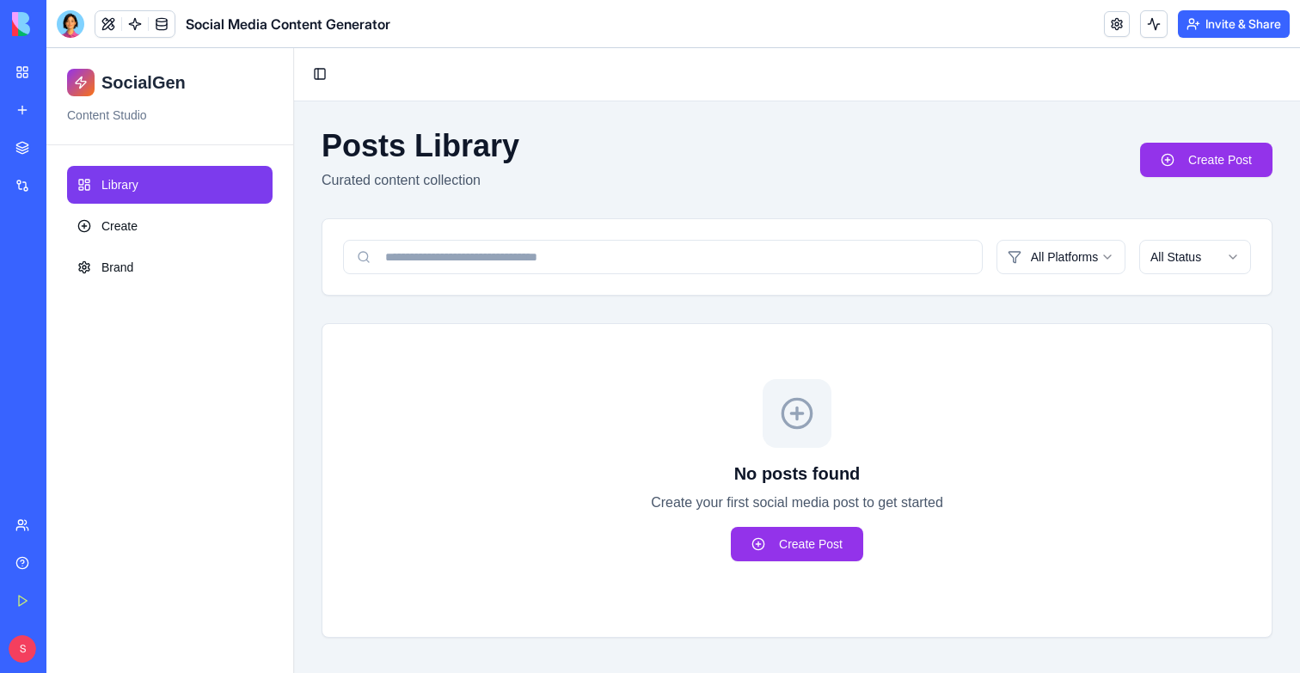
click at [25, 70] on link "My Workspace" at bounding box center [39, 72] width 69 height 34
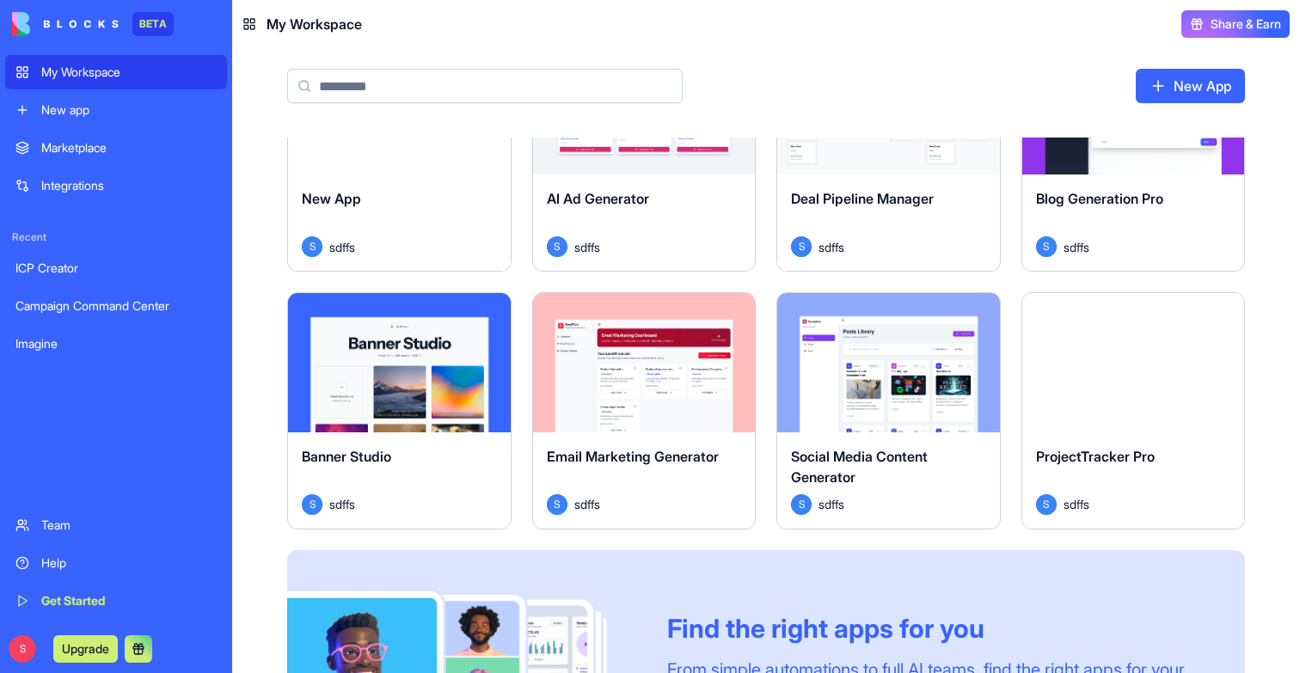
scroll to position [282, 0]
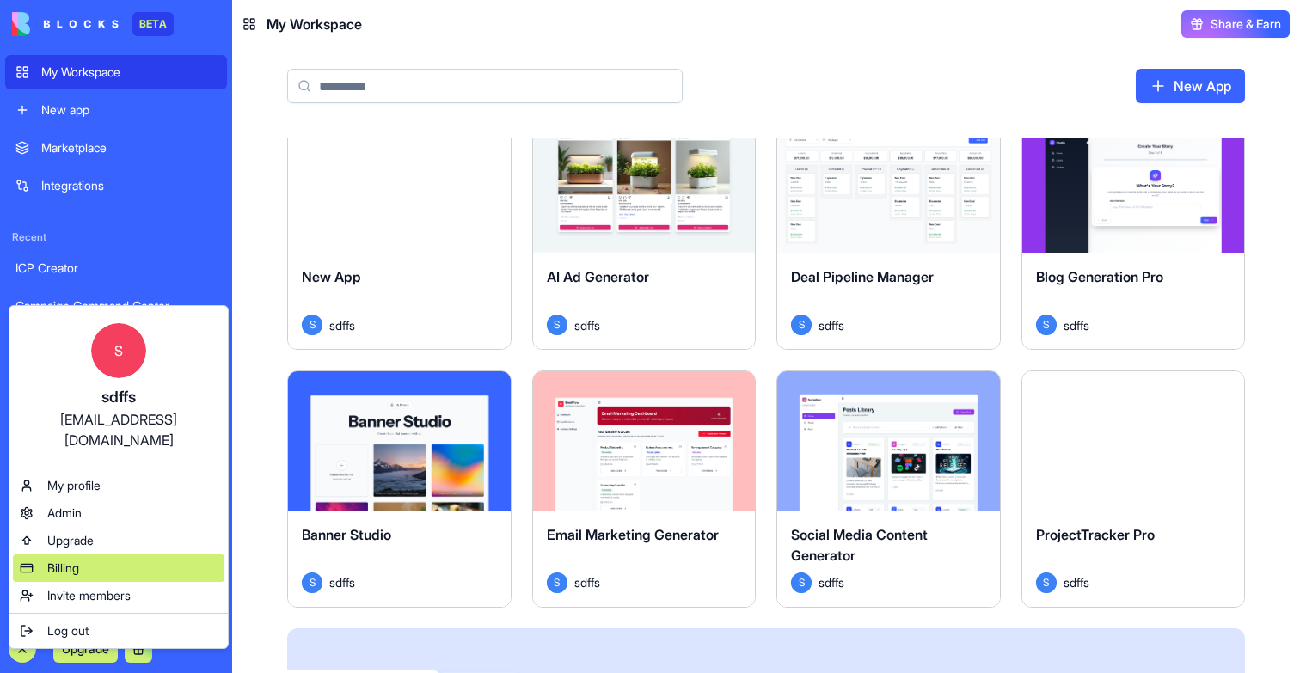
click at [83, 555] on div "Billing" at bounding box center [118, 569] width 211 height 28
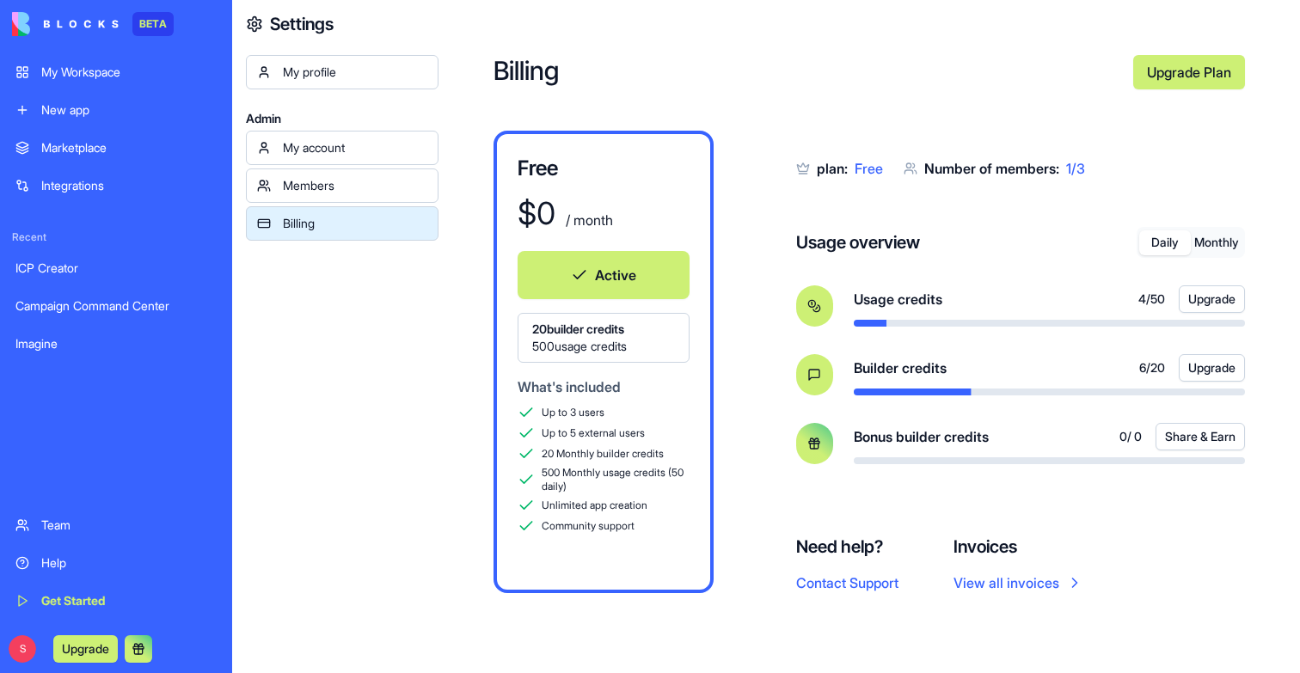
click at [115, 75] on div "My Workspace" at bounding box center [128, 72] width 175 height 17
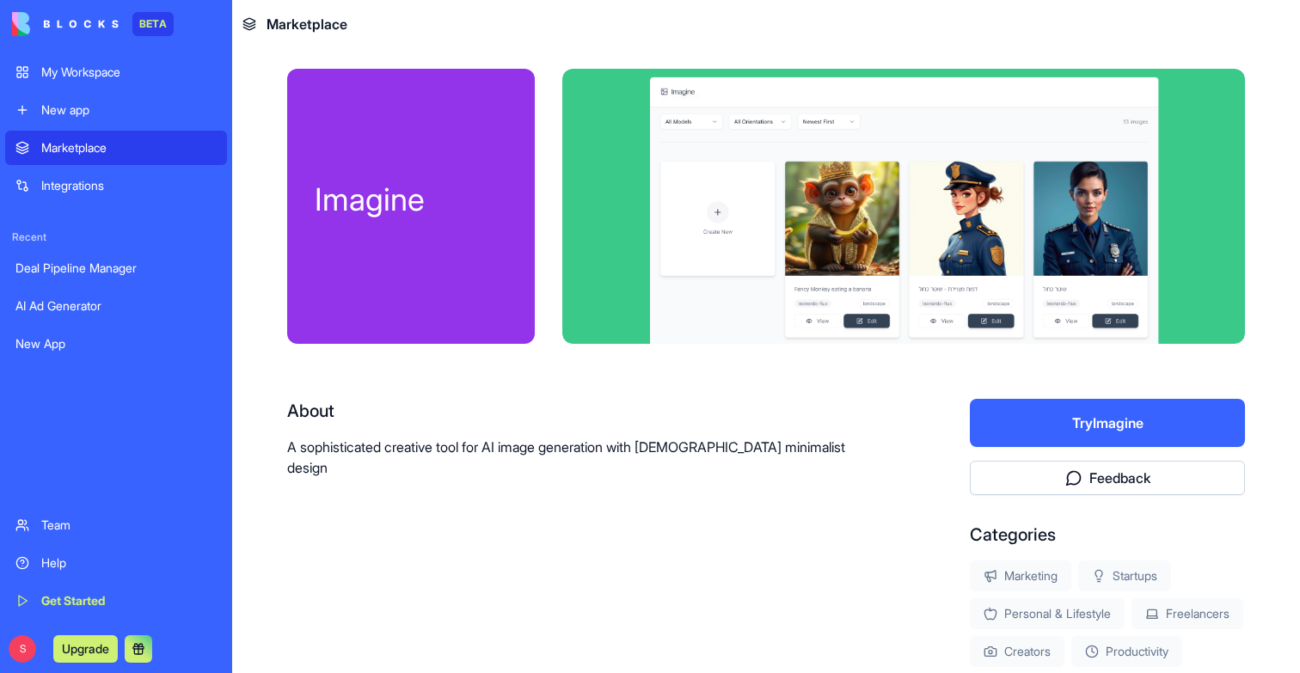
click at [1075, 413] on button "Try Imagine" at bounding box center [1107, 423] width 275 height 48
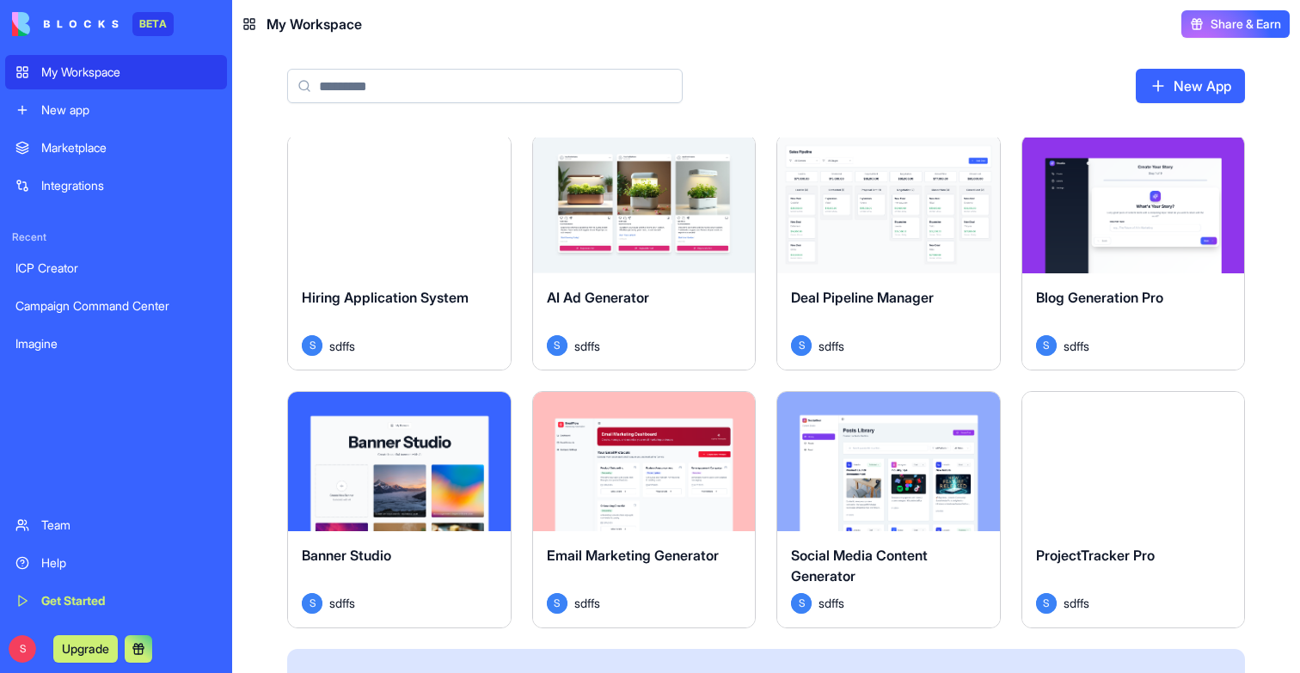
scroll to position [326, 0]
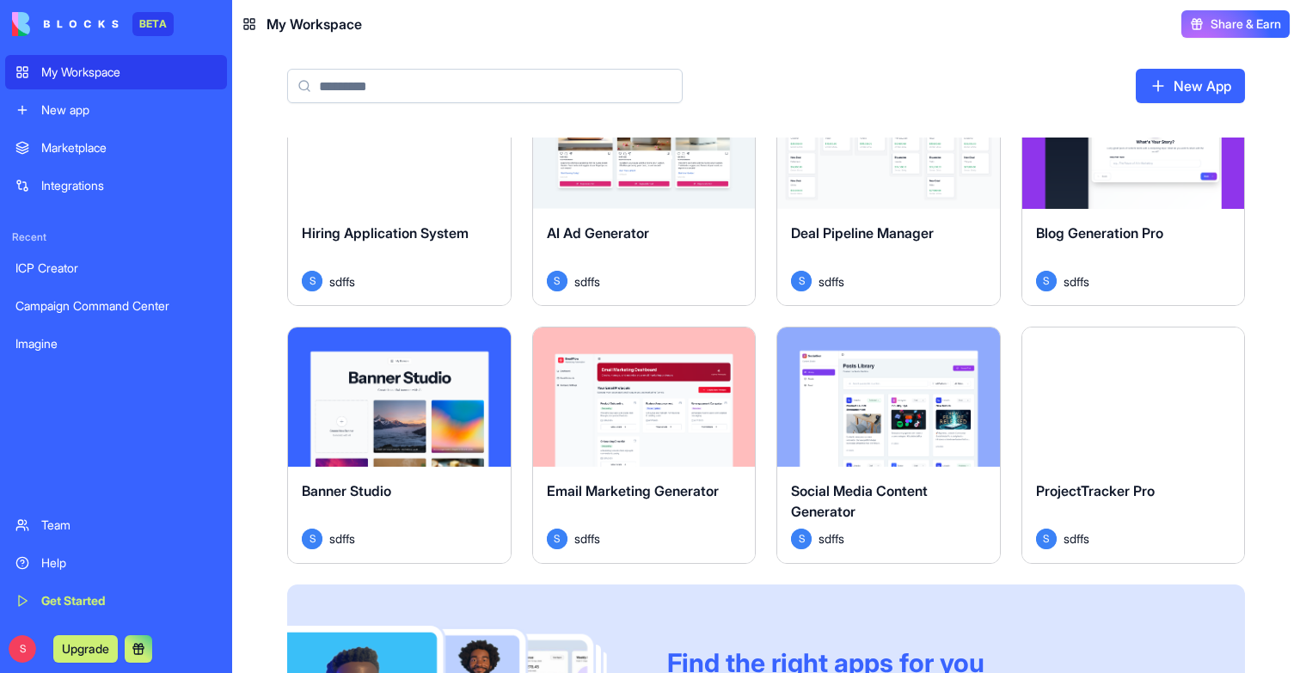
click at [1120, 414] on div "Launch" at bounding box center [1133, 397] width 223 height 139
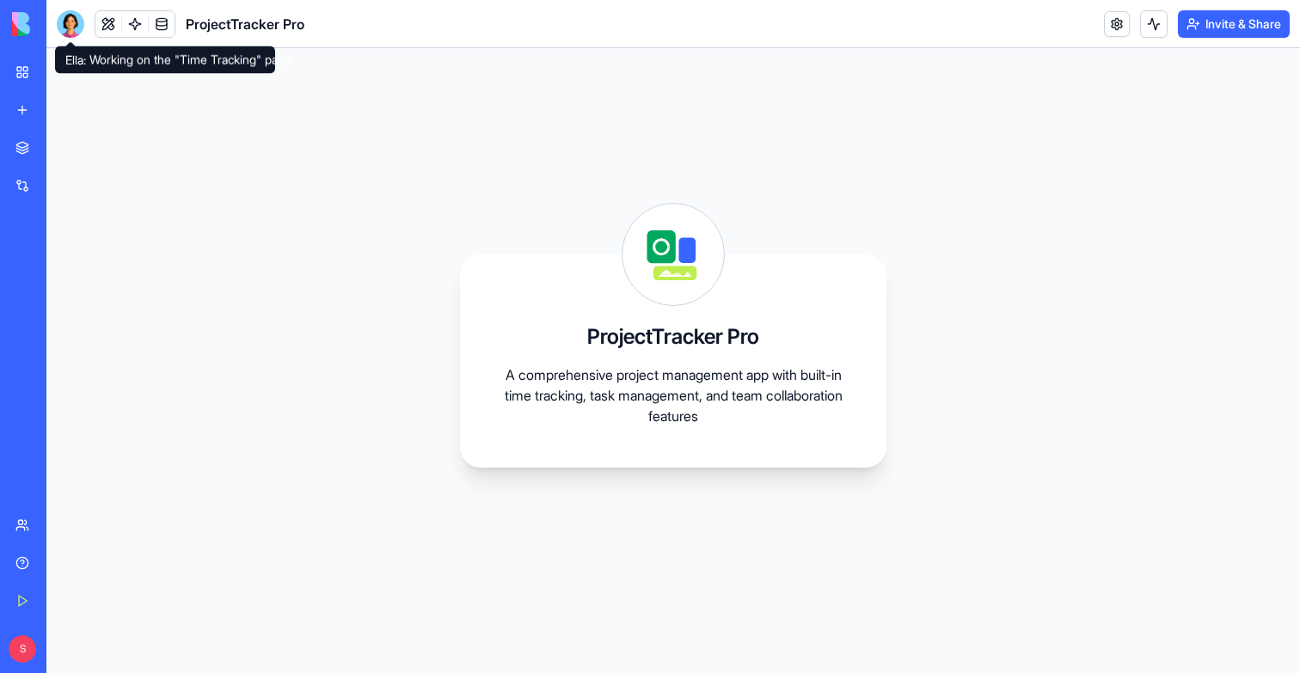
click at [64, 23] on div at bounding box center [71, 24] width 28 height 28
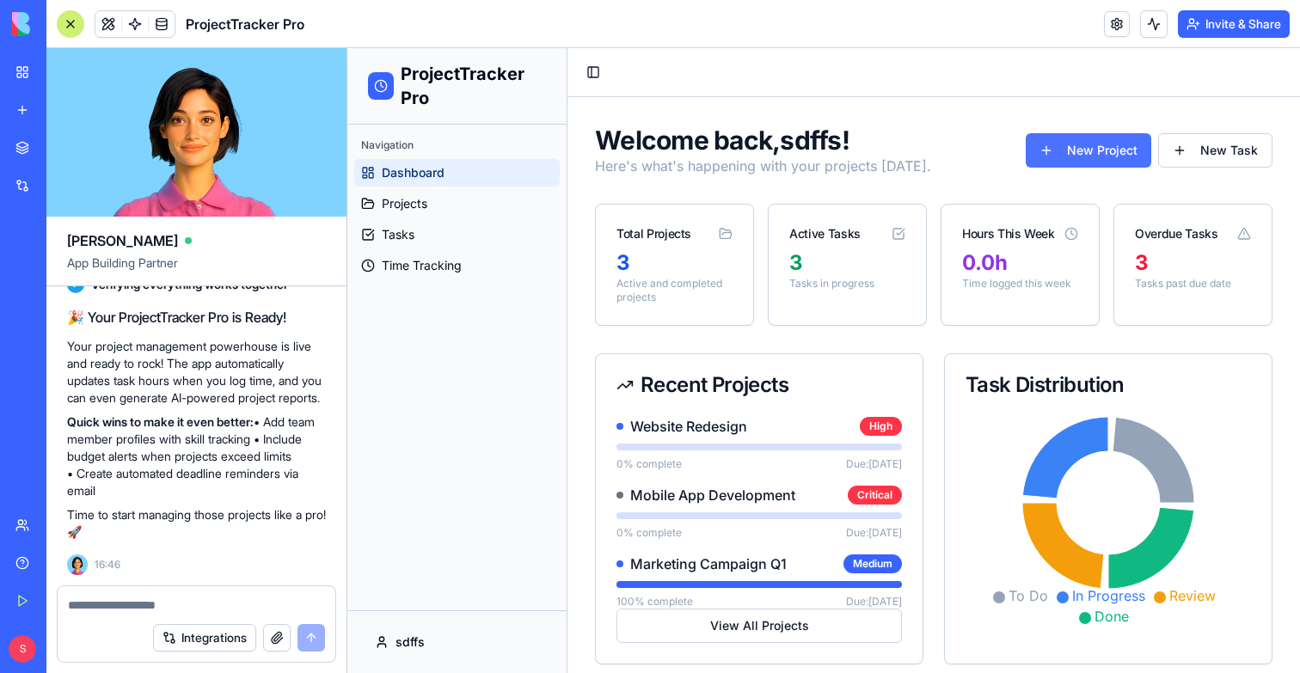
click at [1105, 151] on button "New Project" at bounding box center [1089, 150] width 126 height 34
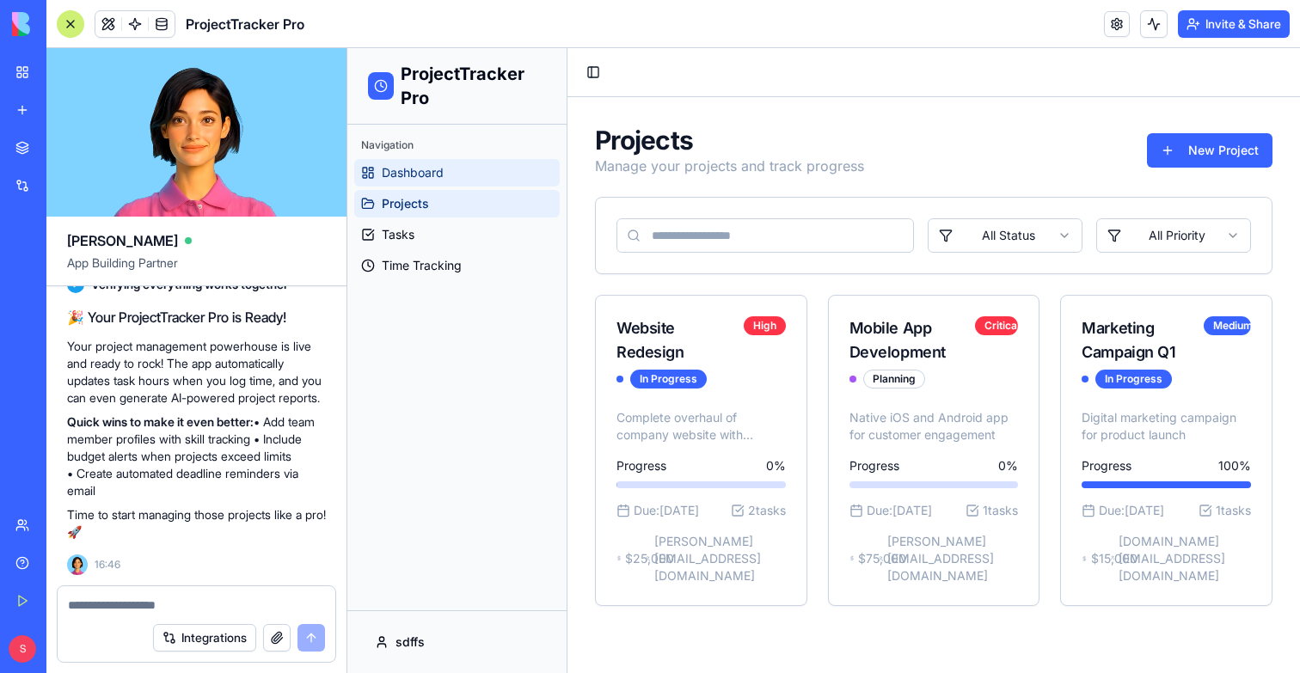
click at [402, 161] on link "Dashboard" at bounding box center [456, 173] width 205 height 28
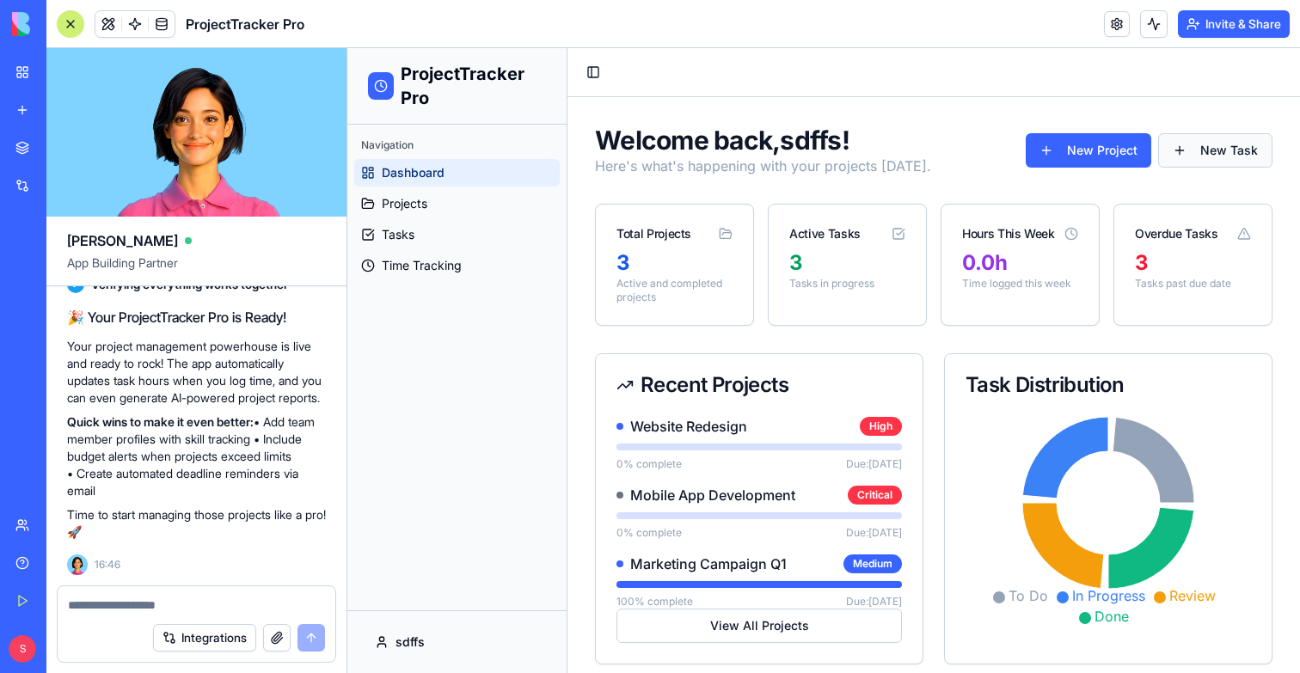
click at [1233, 152] on button "New Task" at bounding box center [1215, 150] width 114 height 34
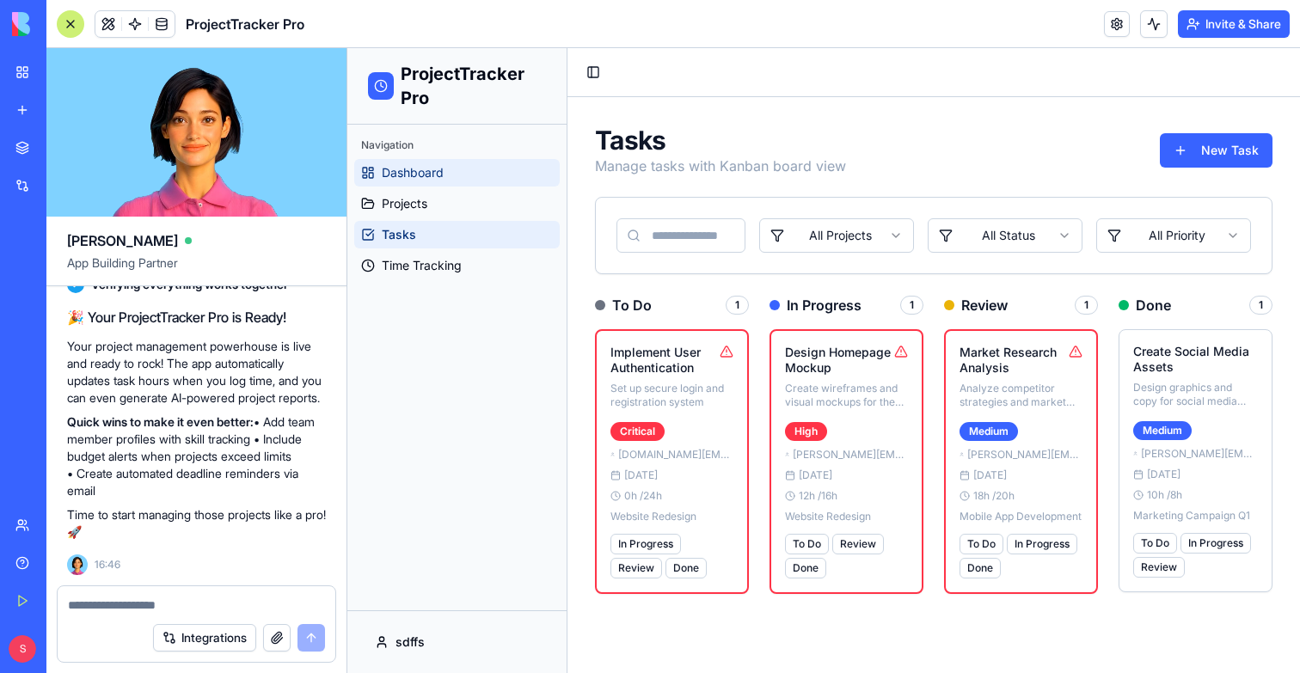
click at [444, 164] on link "Dashboard" at bounding box center [456, 173] width 205 height 28
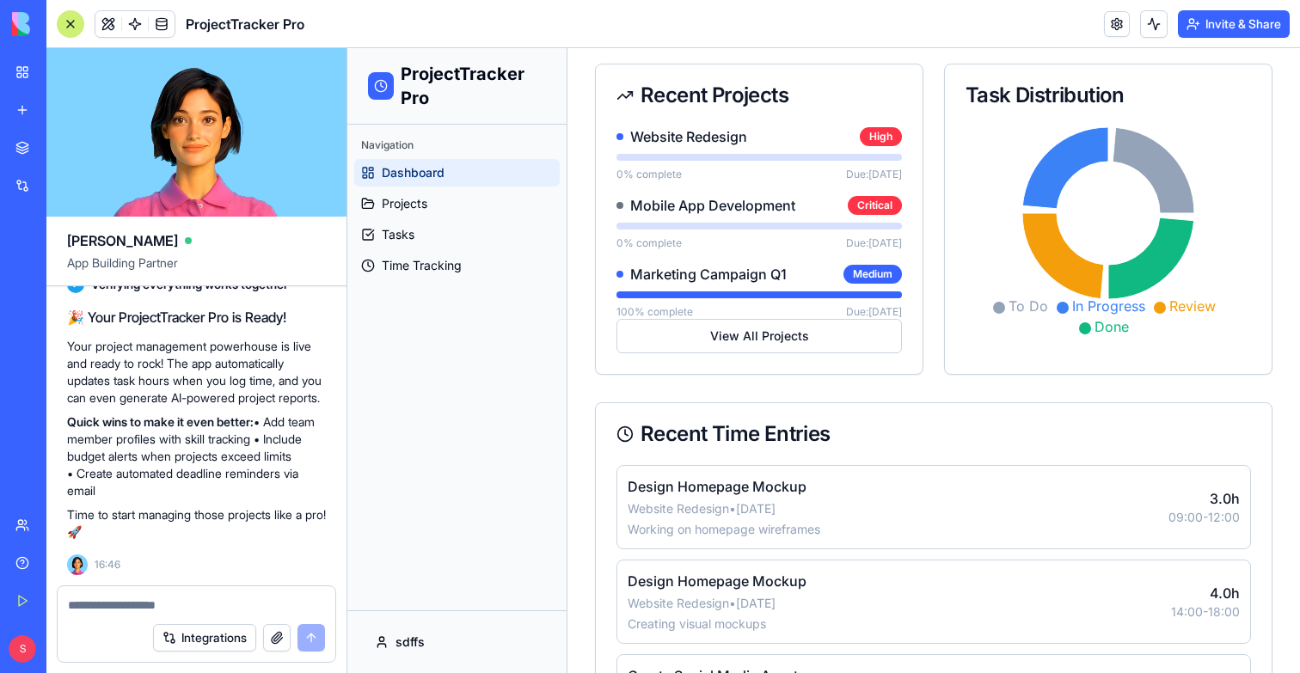
scroll to position [561, 0]
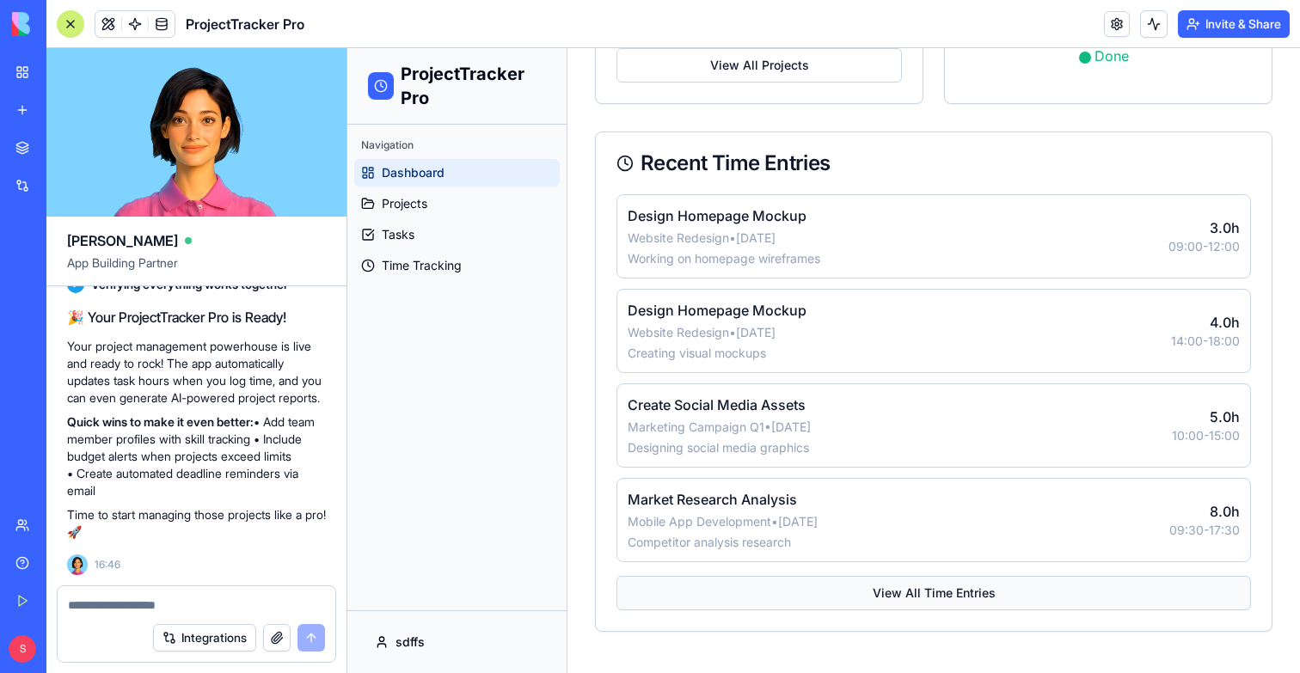
click at [907, 587] on button "View All Time Entries" at bounding box center [933, 593] width 634 height 34
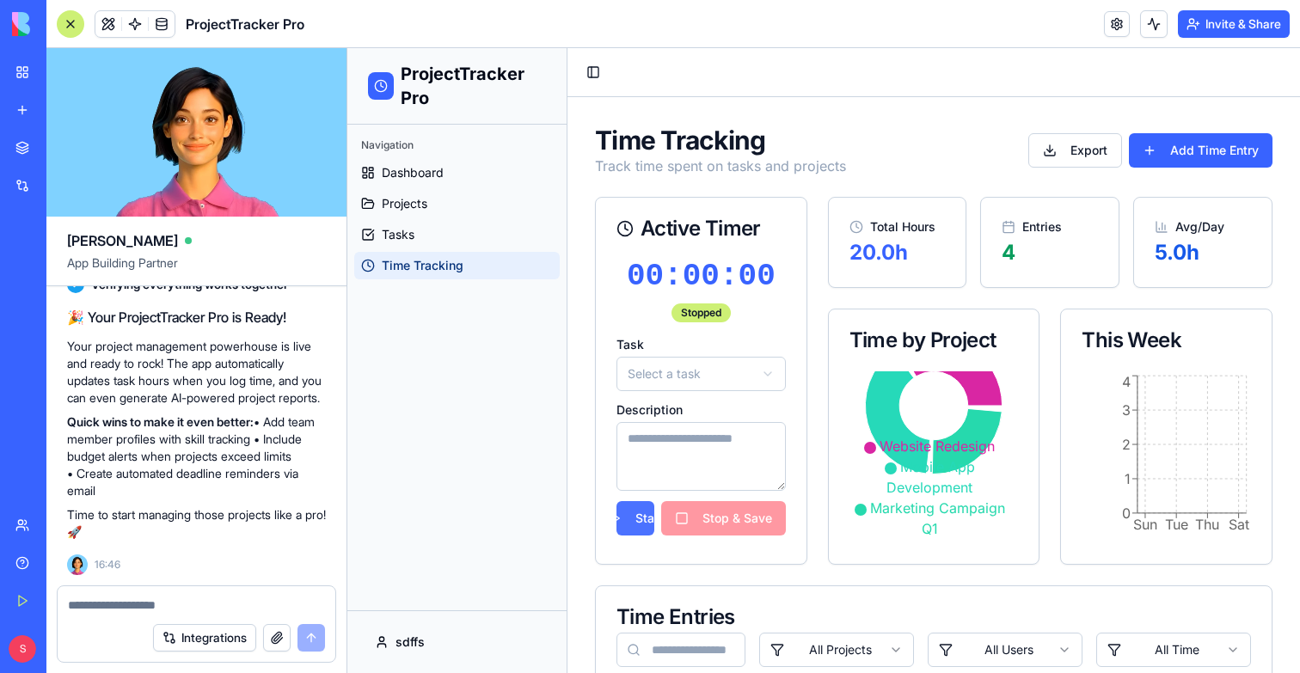
click at [632, 518] on button "Start" at bounding box center [635, 518] width 38 height 34
click at [727, 386] on html "ProjectTracker Pro Navigation Dashboard Projects Tasks Time Tracking sdffs Togg…" at bounding box center [823, 588] width 953 height 1081
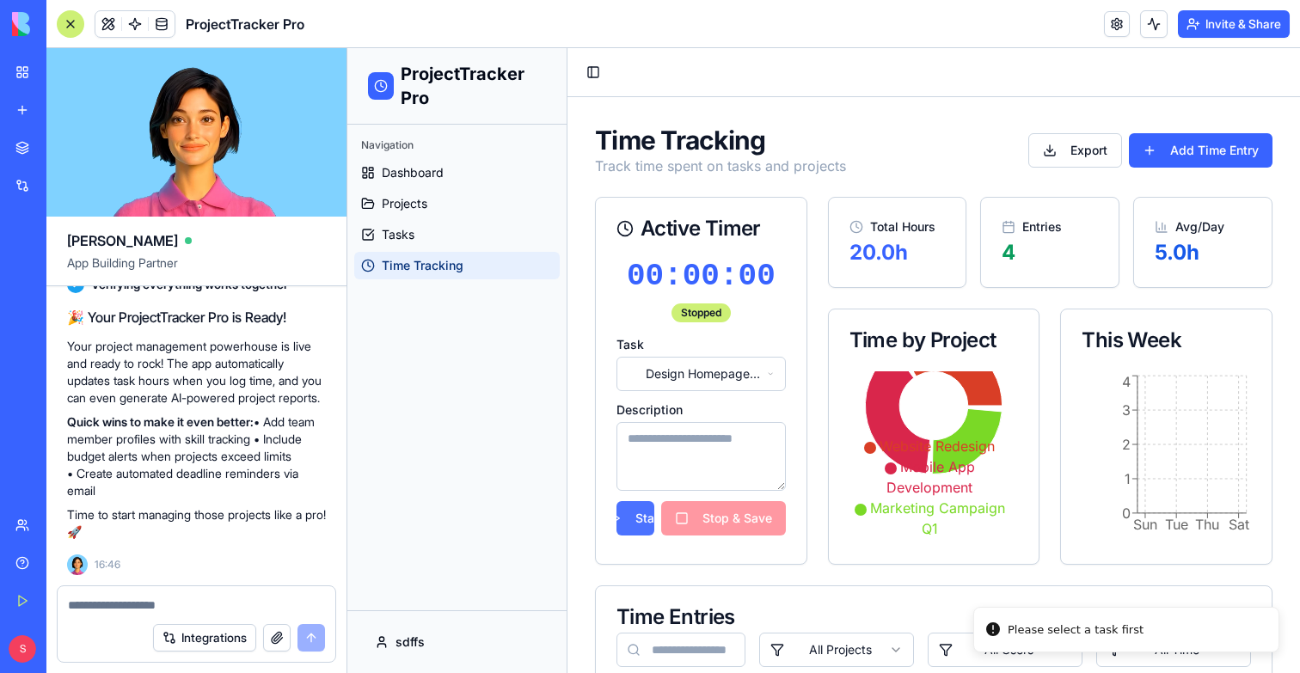
click at [651, 526] on button "Start" at bounding box center [635, 518] width 38 height 34
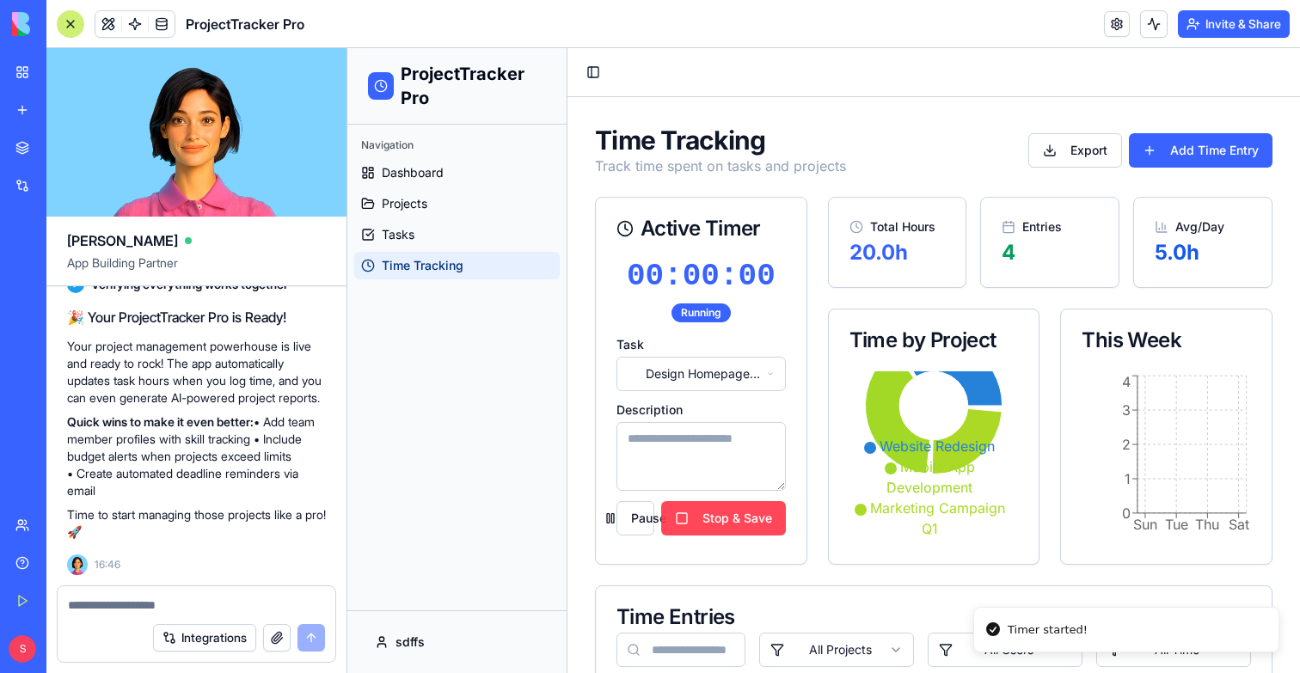
click at [753, 521] on button "Stop & Save" at bounding box center [723, 518] width 125 height 34
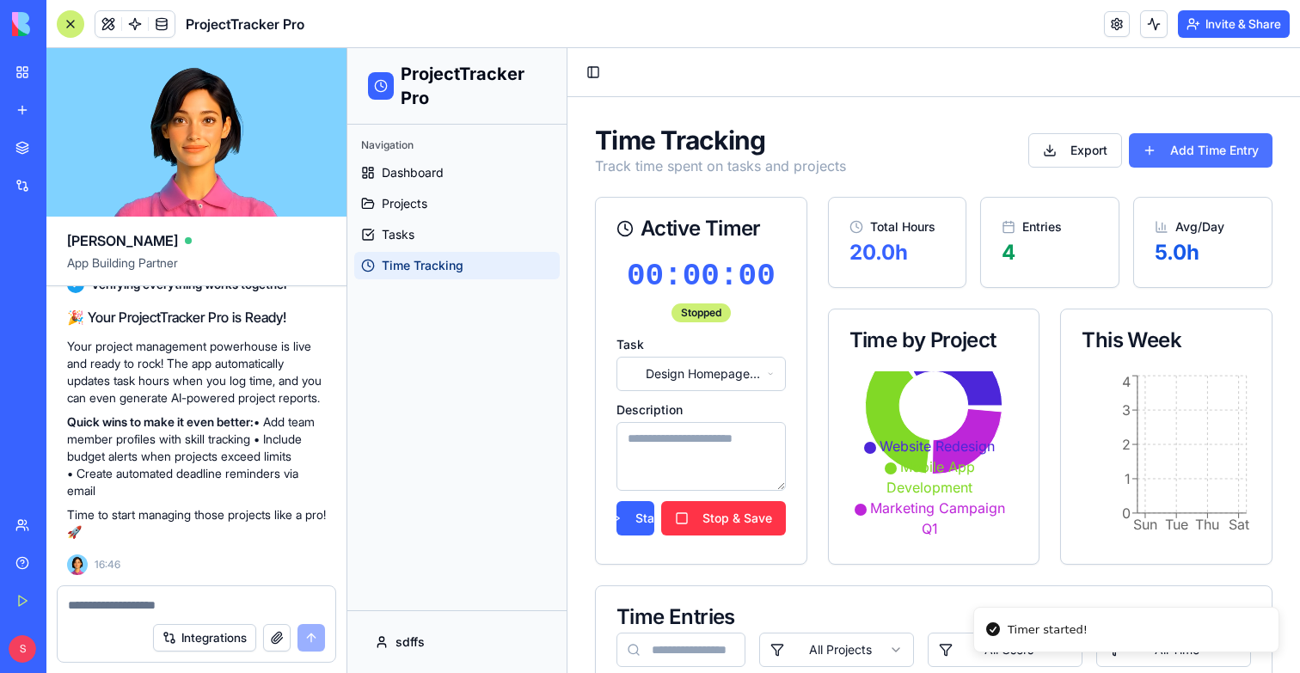
click at [1219, 148] on button "Add Time Entry" at bounding box center [1201, 150] width 144 height 34
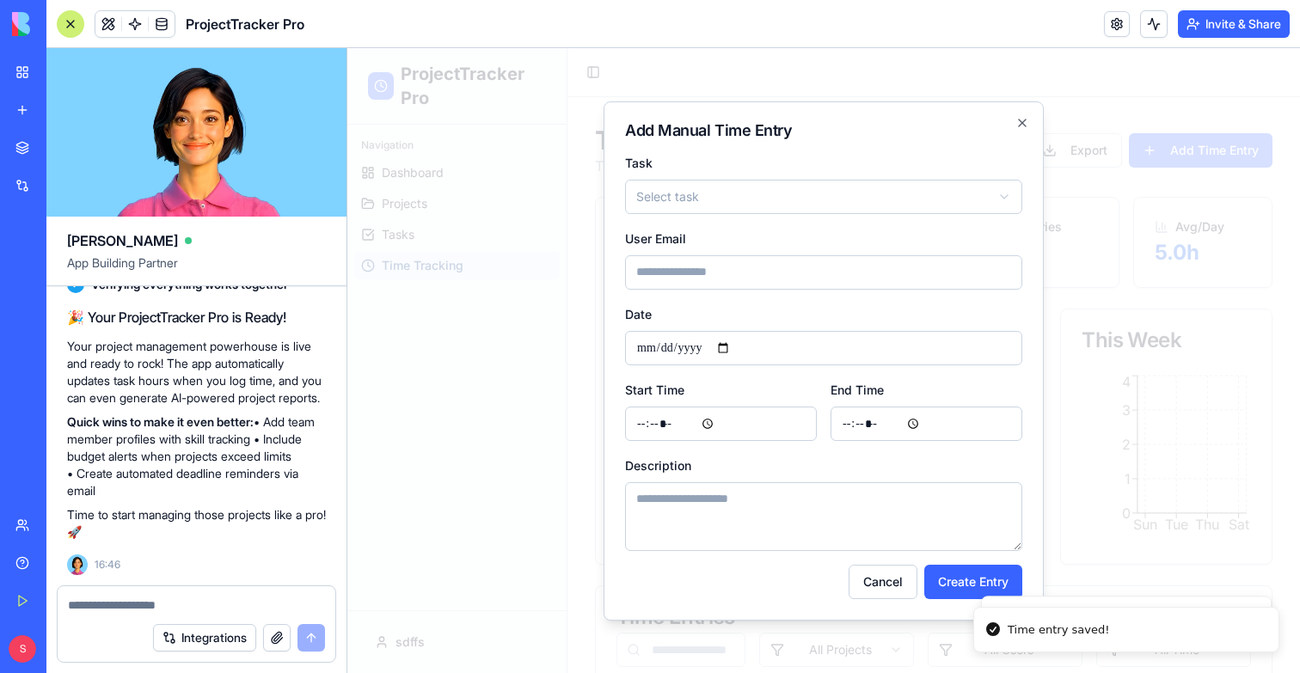
click at [1174, 193] on div at bounding box center [823, 360] width 953 height 625
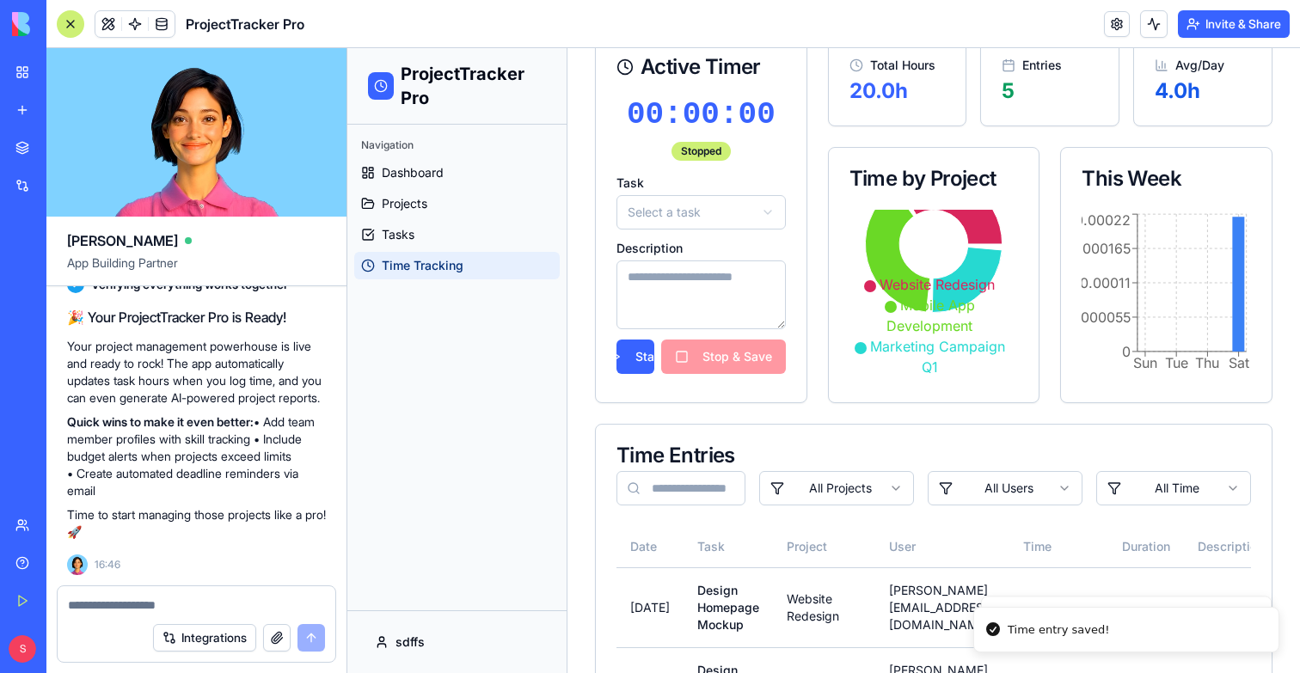
scroll to position [535, 0]
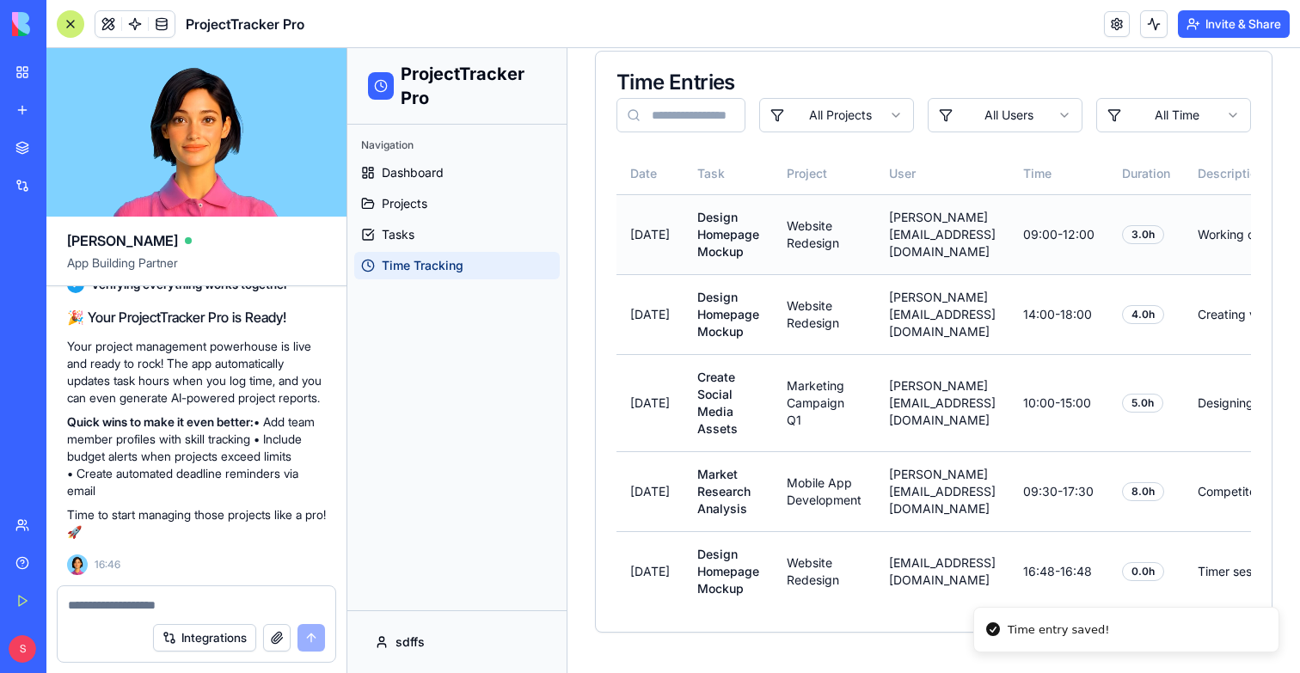
click at [1152, 214] on td "3.0 h" at bounding box center [1146, 234] width 76 height 80
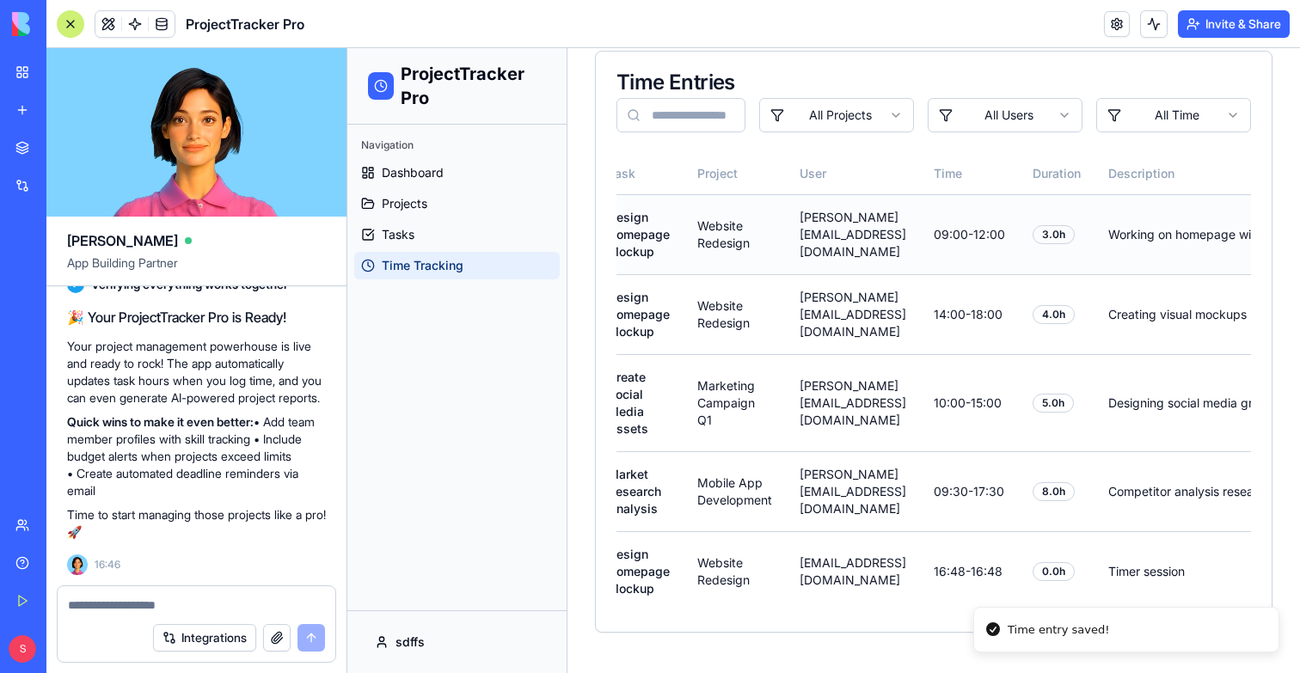
scroll to position [0, 273]
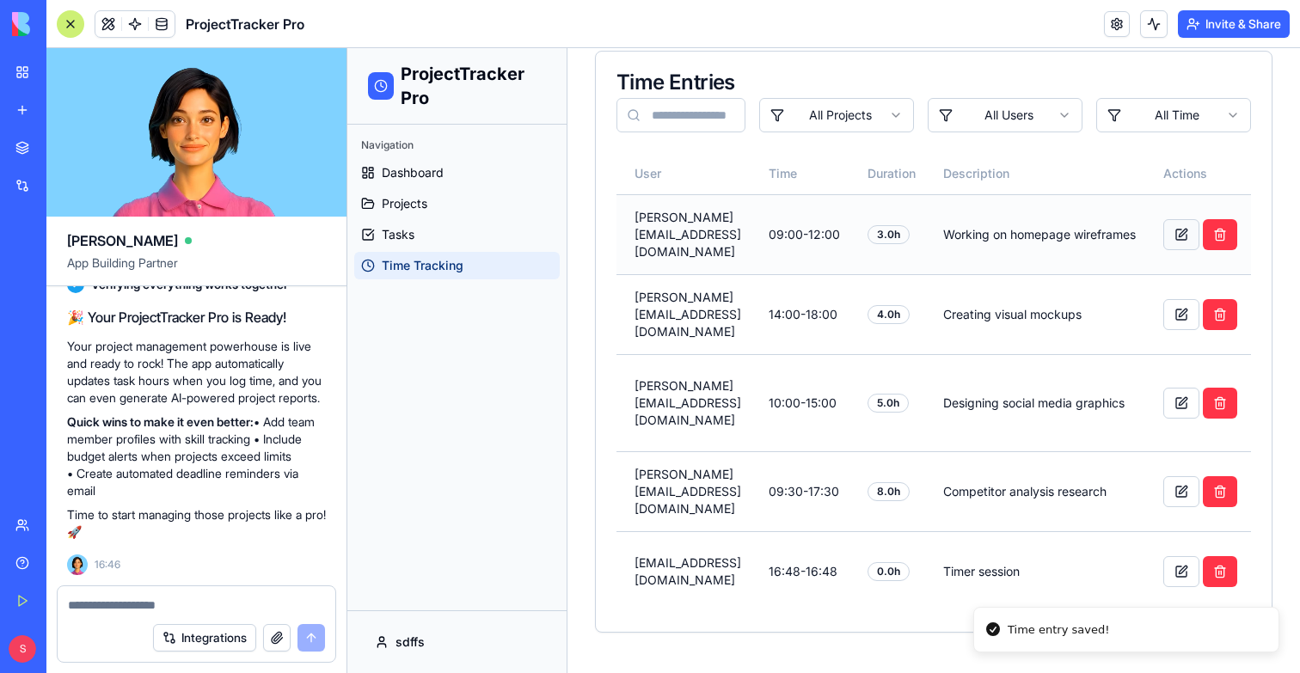
click at [1195, 241] on button at bounding box center [1181, 234] width 36 height 31
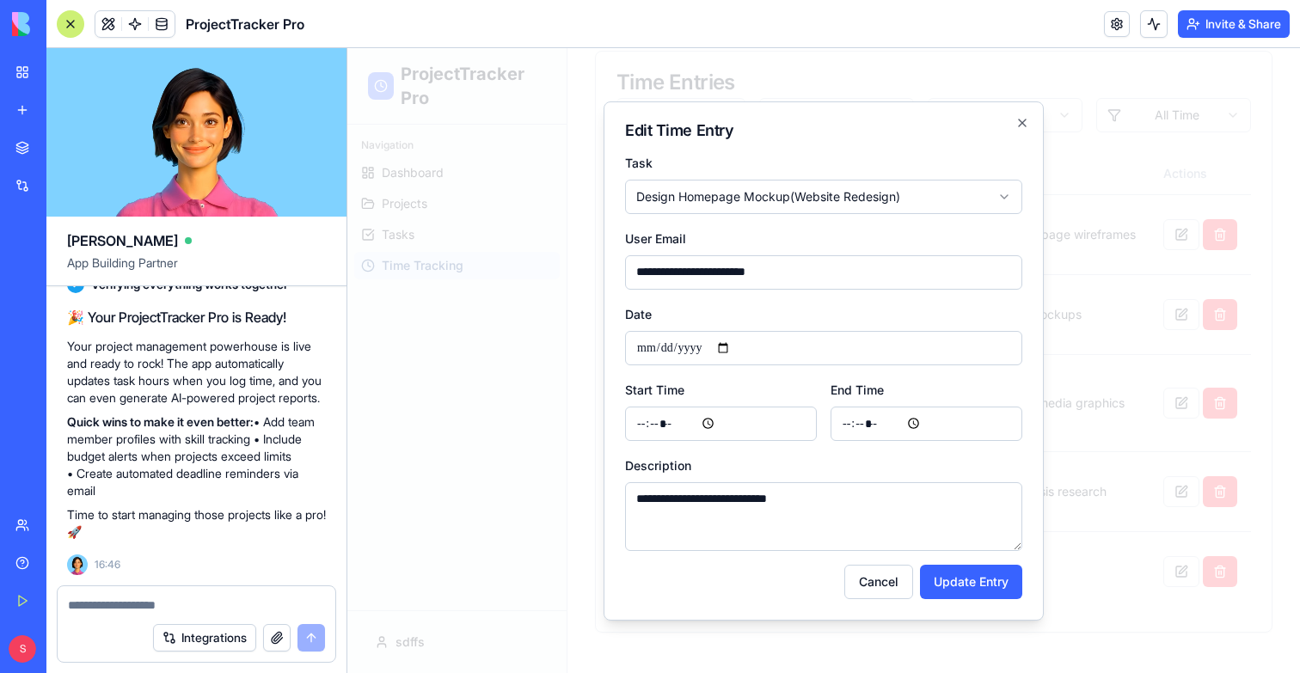
click at [1178, 295] on div at bounding box center [823, 360] width 953 height 625
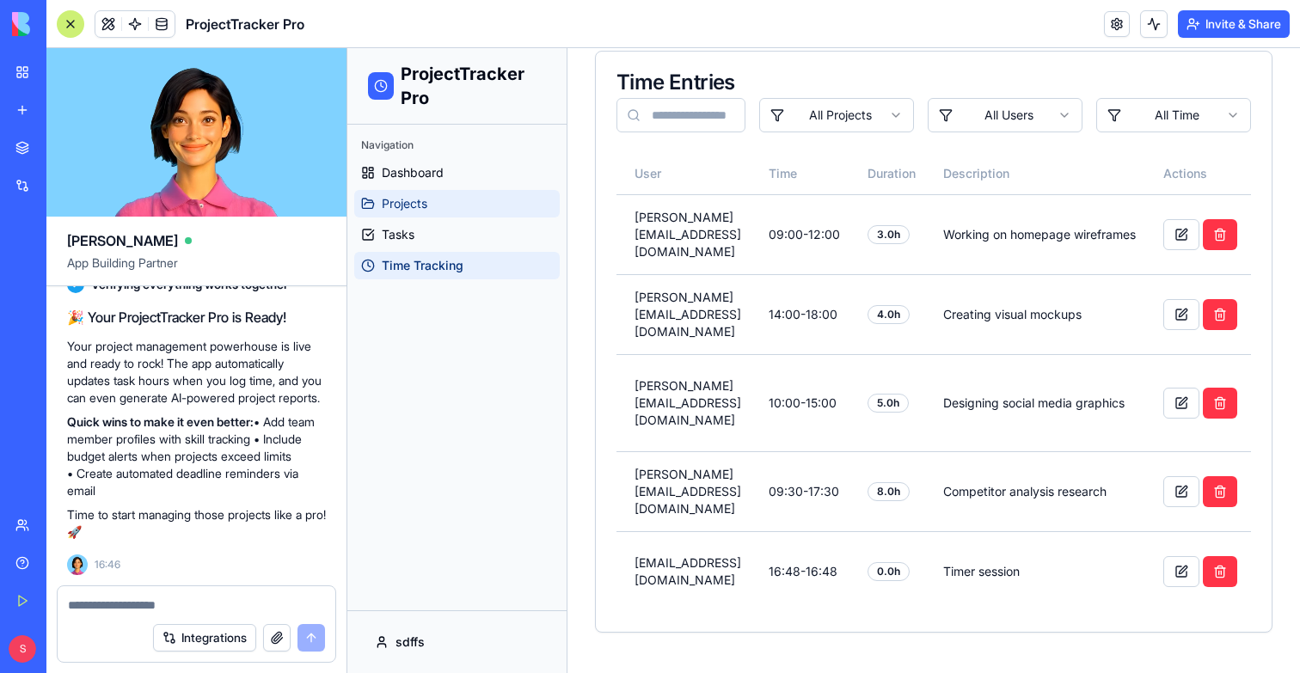
click at [435, 210] on link "Projects" at bounding box center [456, 204] width 205 height 28
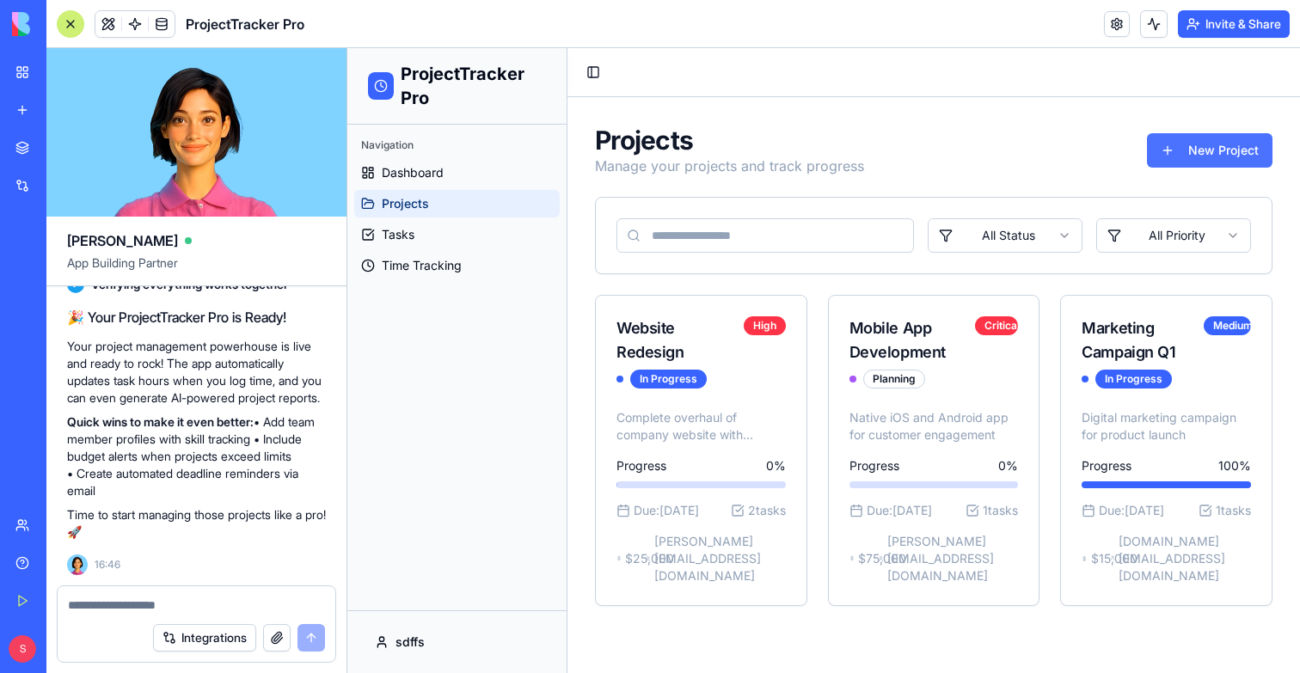
click at [1237, 134] on button "New Project" at bounding box center [1210, 150] width 126 height 34
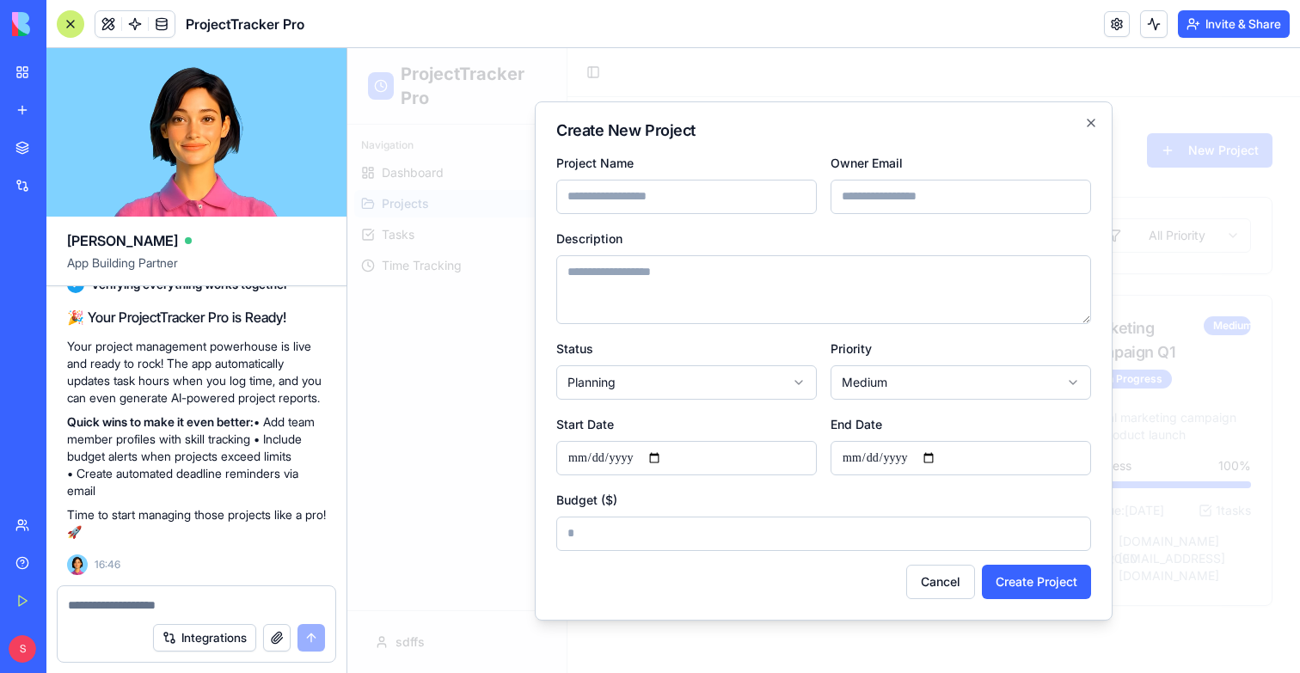
click at [899, 82] on div at bounding box center [823, 360] width 953 height 625
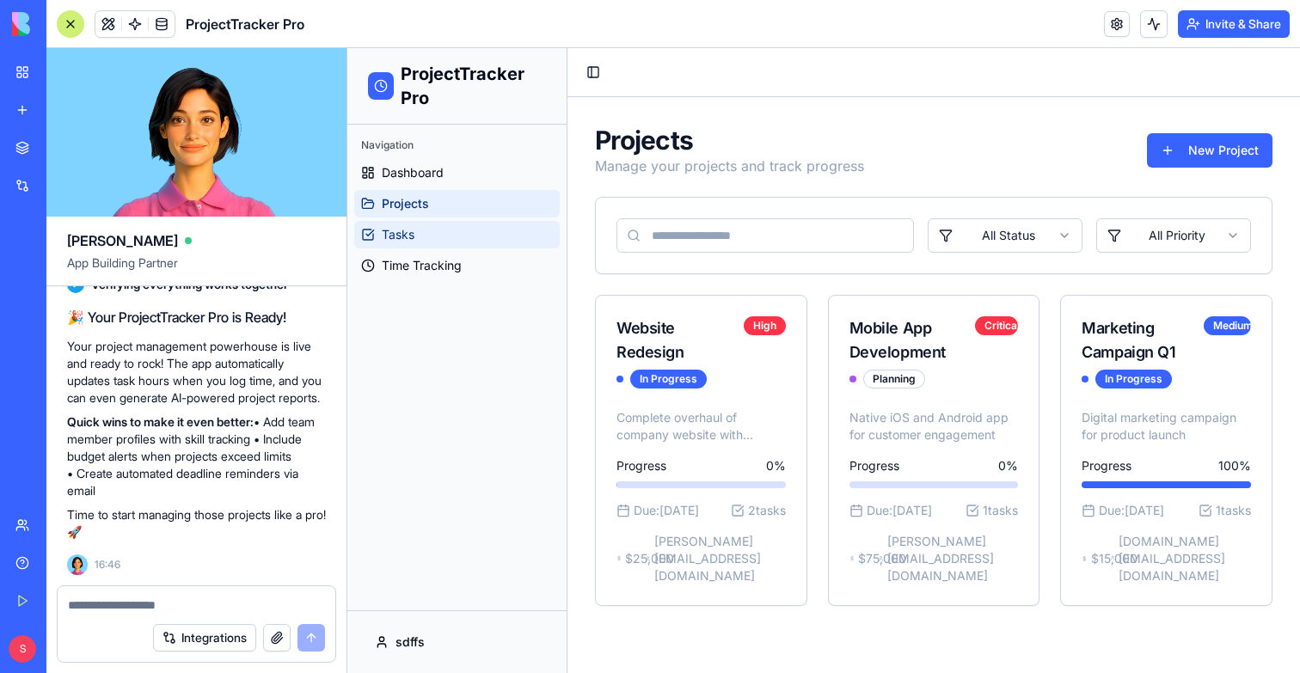
click at [488, 234] on link "Tasks" at bounding box center [456, 235] width 205 height 28
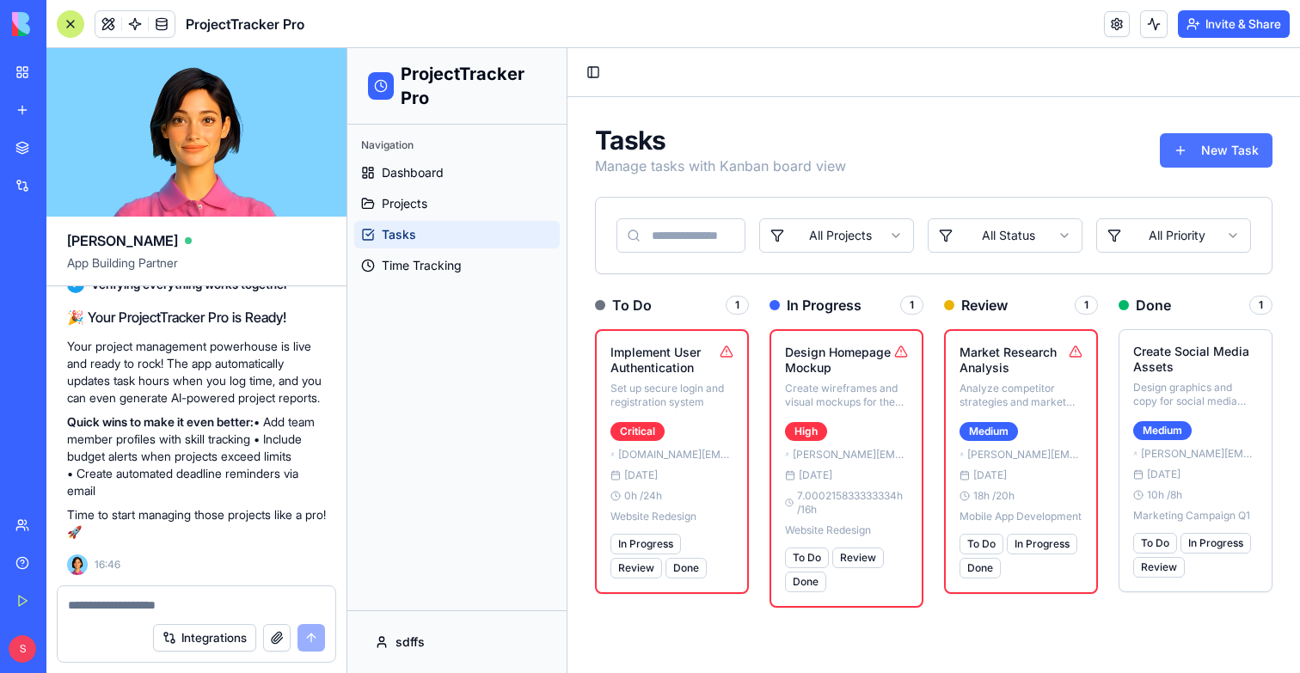
click at [1191, 151] on button "New Task" at bounding box center [1216, 150] width 113 height 34
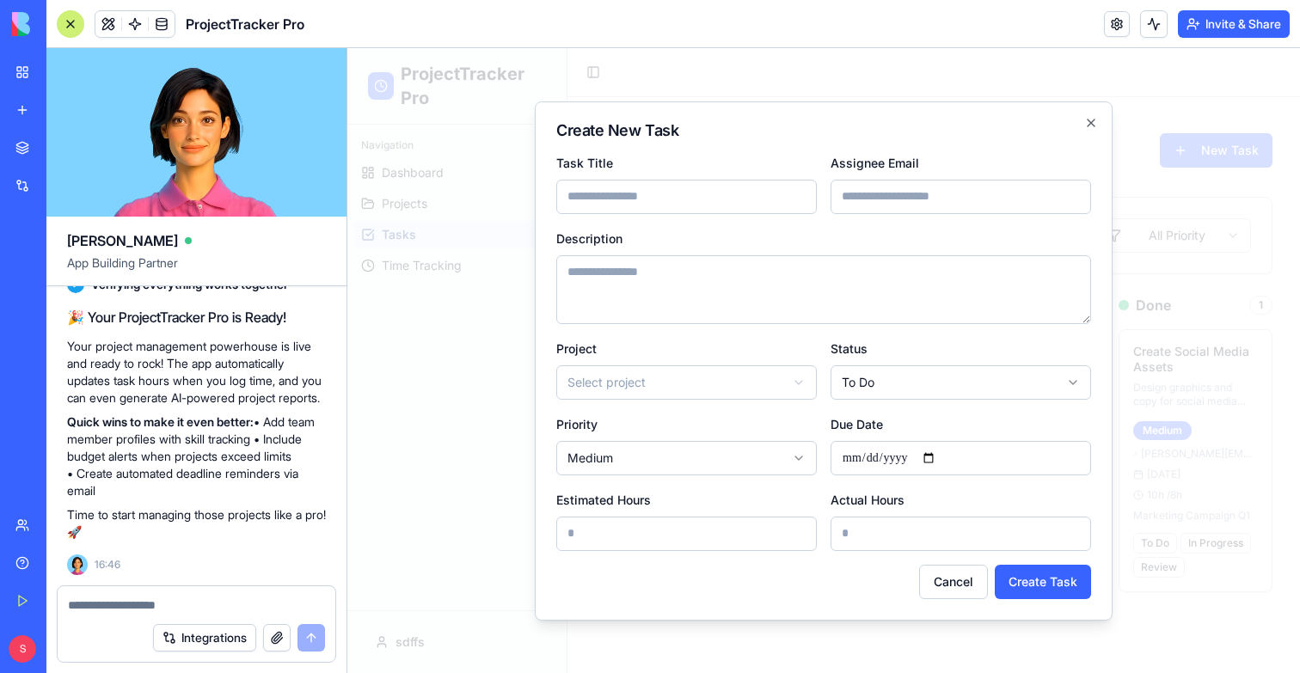
click at [1205, 214] on div at bounding box center [823, 360] width 953 height 625
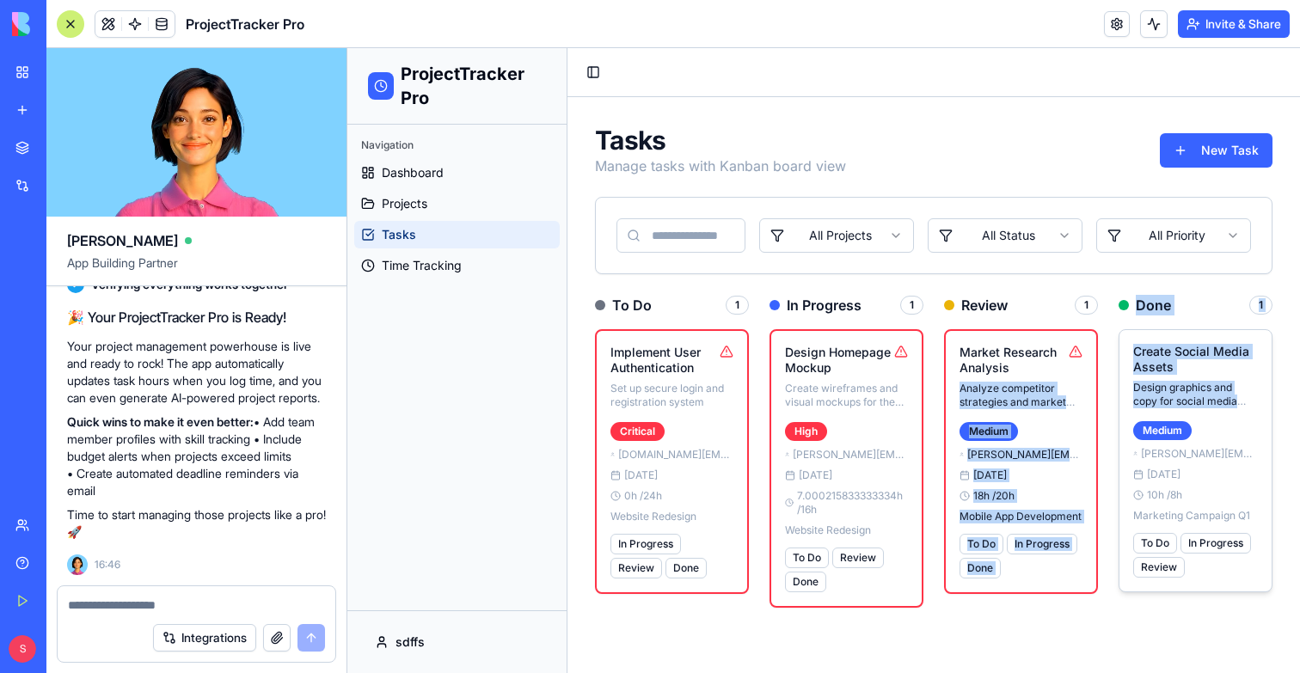
drag, startPoint x: 1057, startPoint y: 366, endPoint x: 1192, endPoint y: 420, distance: 145.9
click at [1192, 420] on div "To Do 1 Implement User Authentication Set up secure login and registration syst…" at bounding box center [933, 484] width 677 height 378
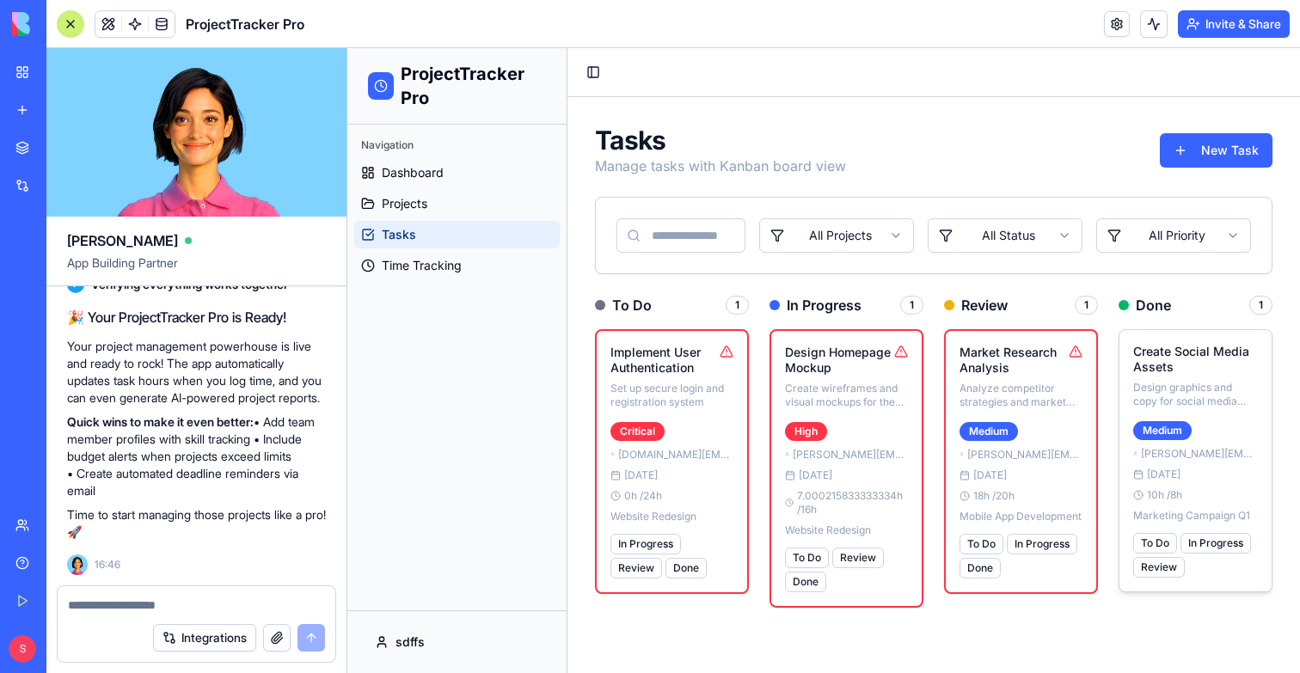
click at [1192, 420] on div "Medium lisa.creative@company.com Jan 25 10 h / 8 h Marketing Campaign Q1" at bounding box center [1195, 471] width 125 height 104
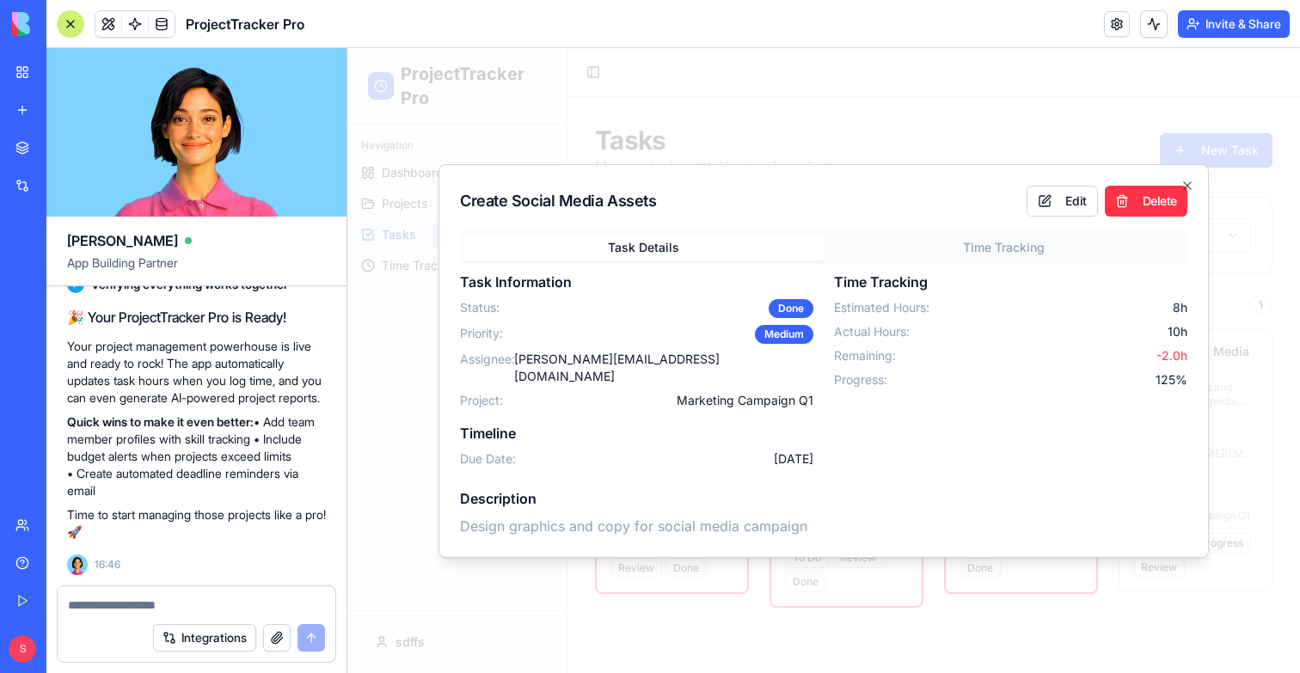
click at [1026, 269] on div "Create Social Media Assets Edit Delete Task Details Time Tracking Task Informat…" at bounding box center [823, 361] width 770 height 394
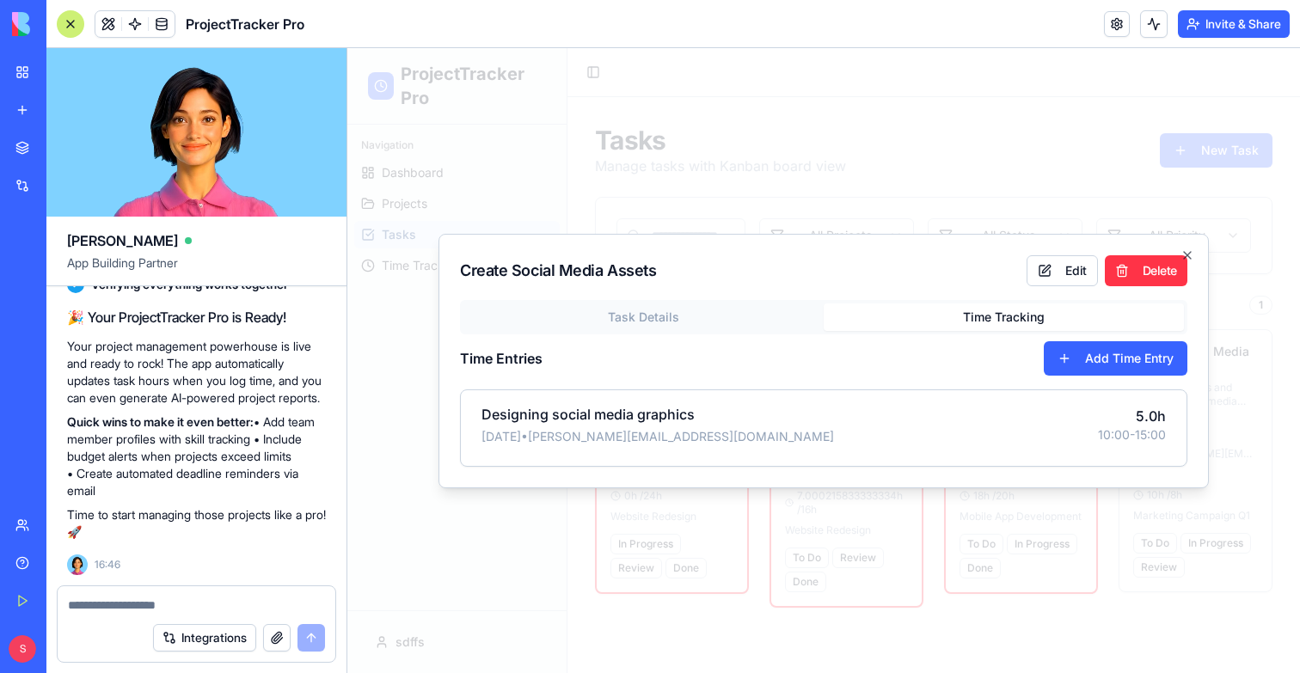
click at [994, 141] on div at bounding box center [823, 360] width 953 height 625
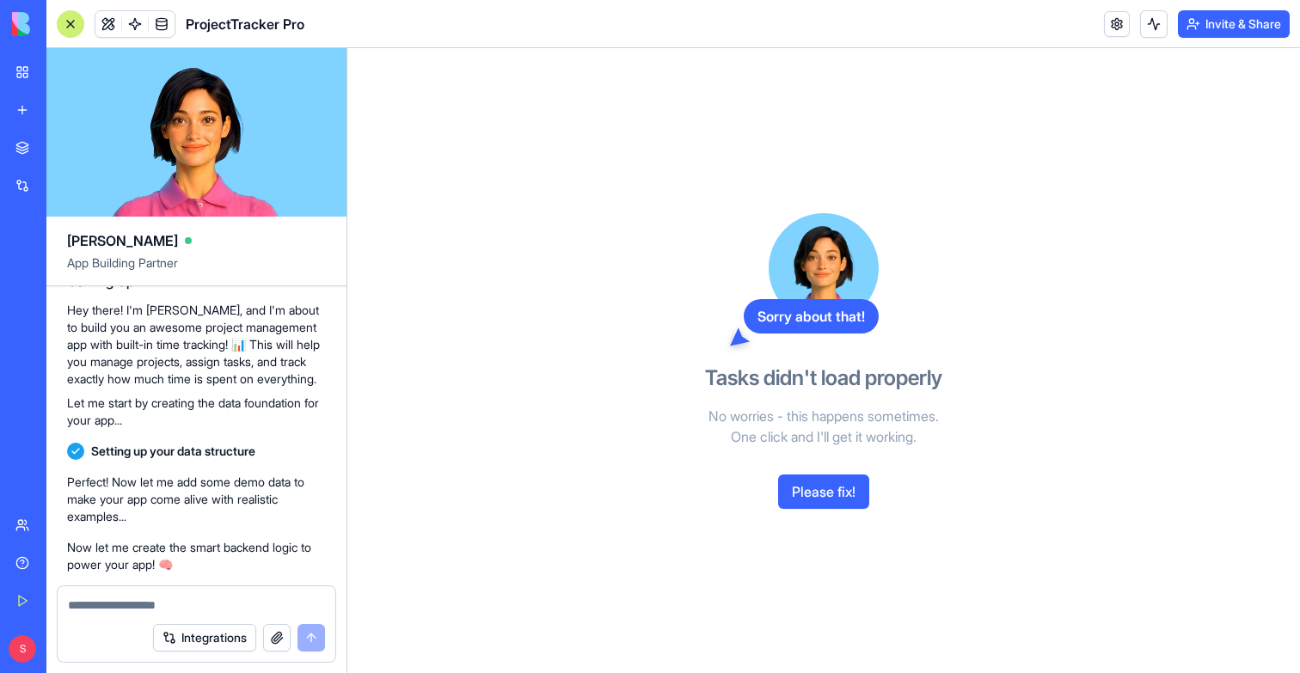
scroll to position [723, 0]
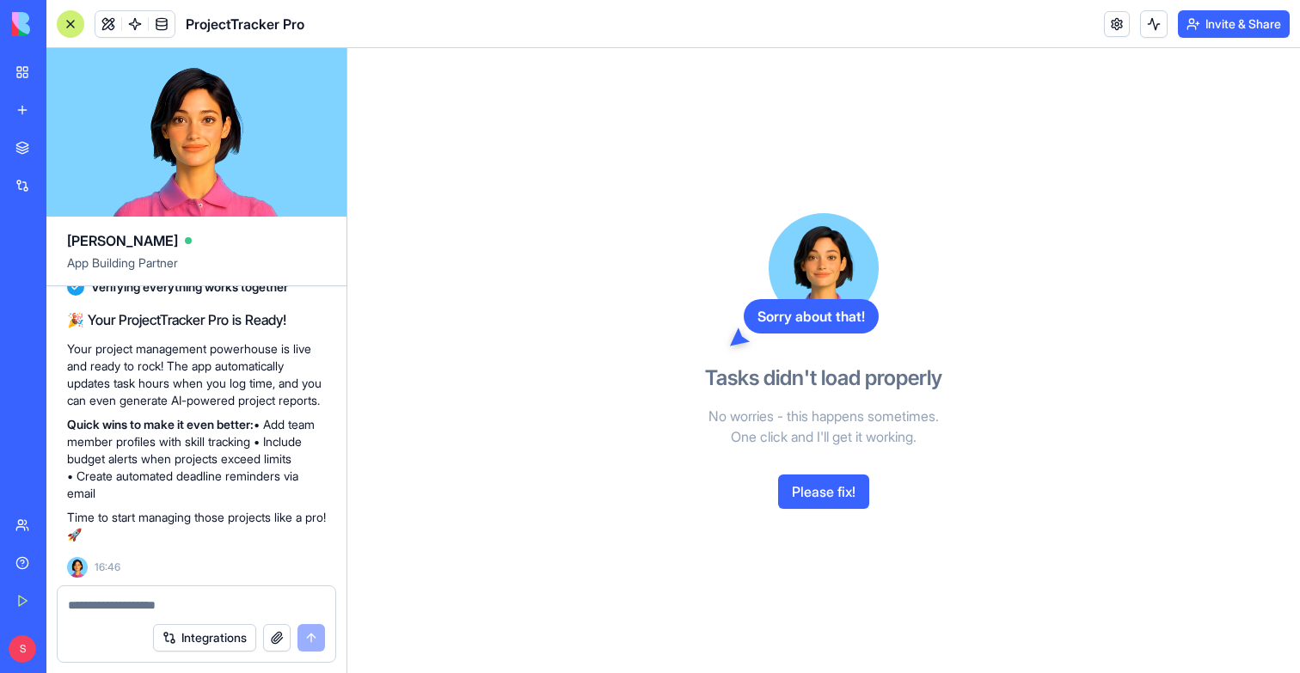
click at [825, 495] on button "Please fix!" at bounding box center [823, 492] width 91 height 34
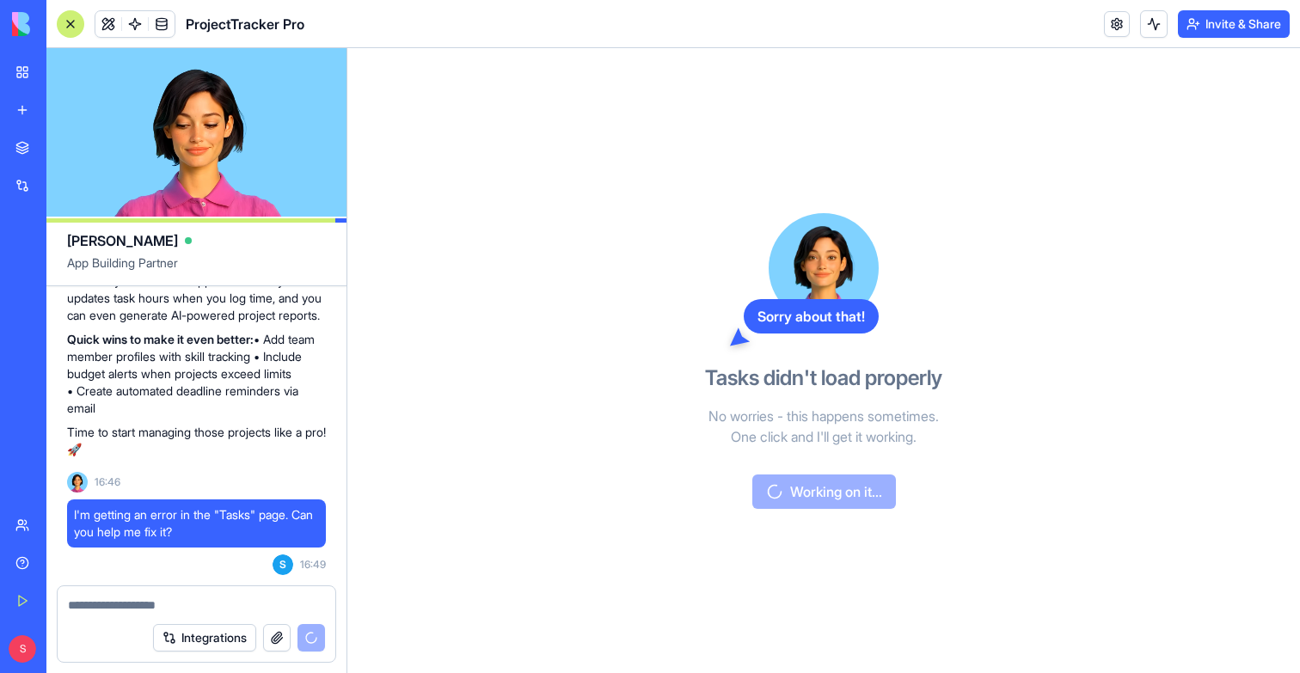
click at [21, 66] on link "My Workspace" at bounding box center [39, 72] width 69 height 34
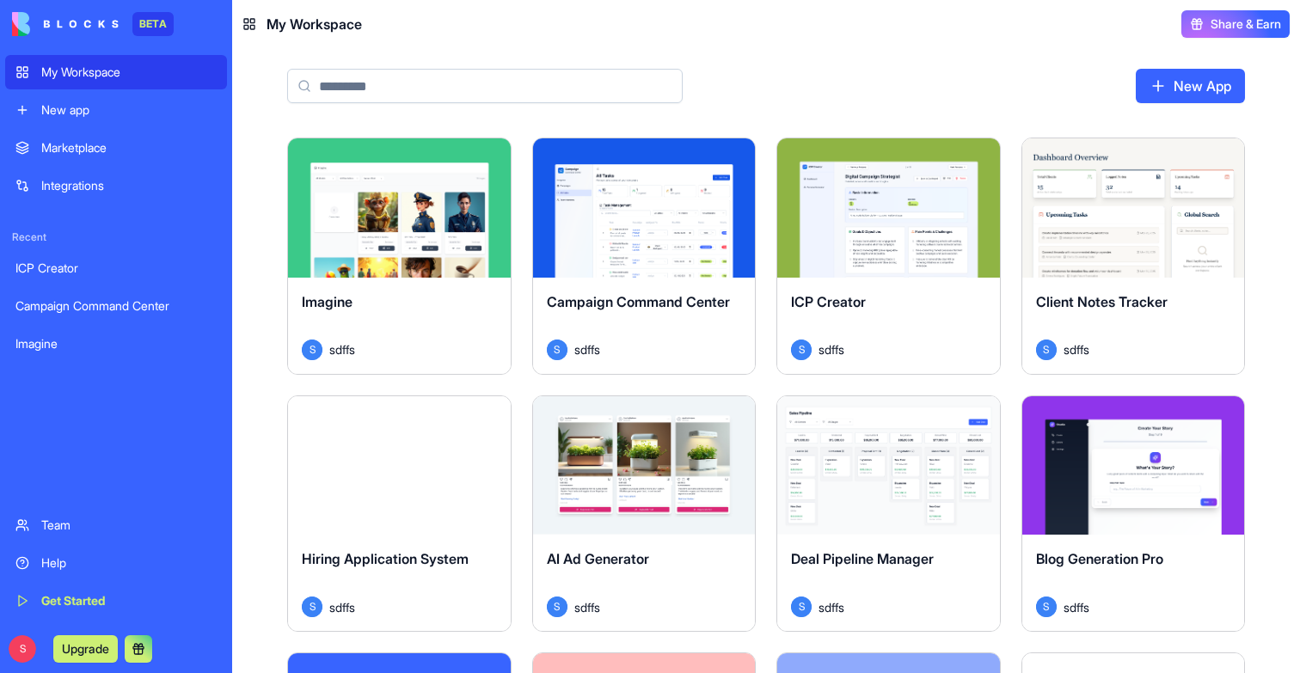
click at [125, 167] on div "Marketplace Integrations" at bounding box center [116, 167] width 222 height 72
click at [53, 159] on link "Marketplace" at bounding box center [116, 148] width 222 height 34
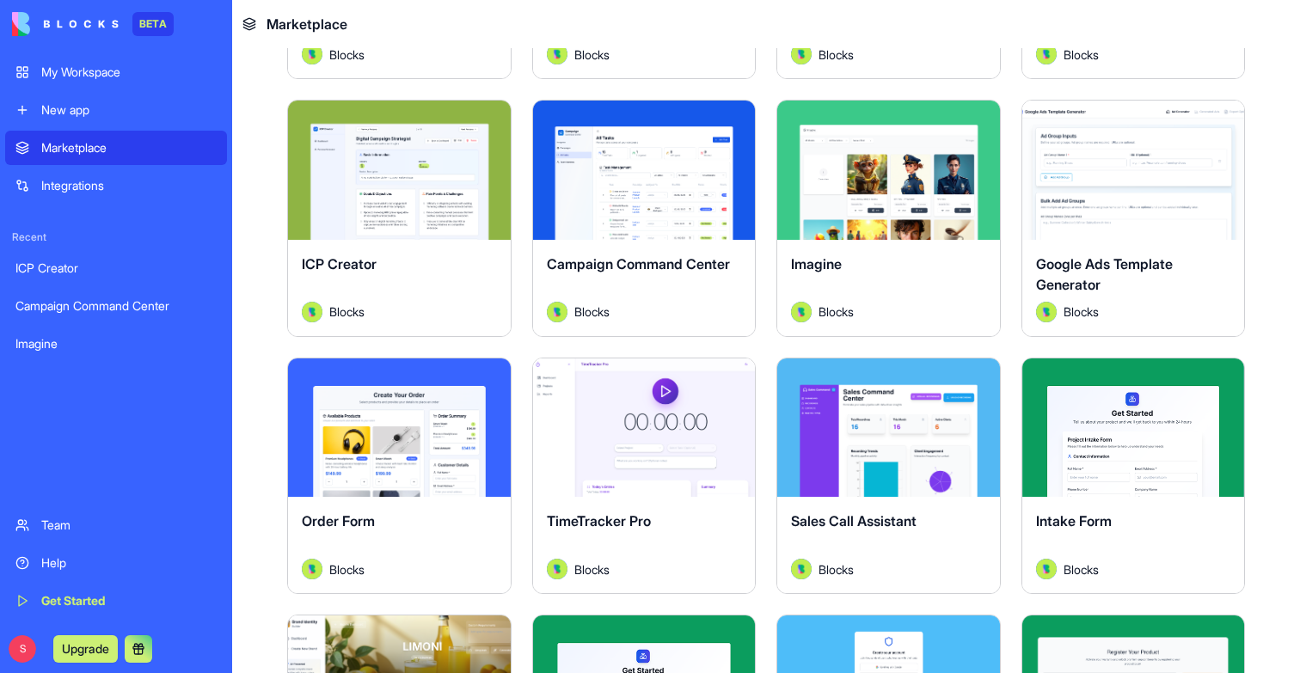
scroll to position [809, 0]
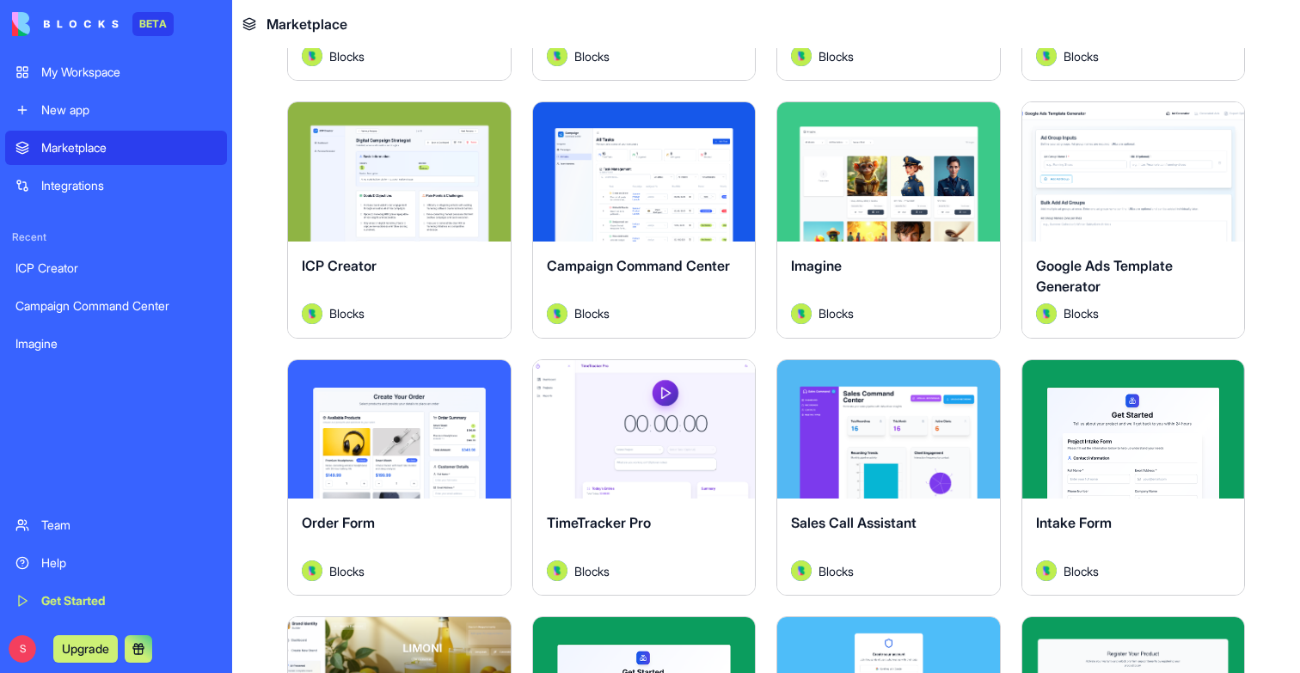
click at [1133, 175] on button "Explore" at bounding box center [1133, 172] width 129 height 34
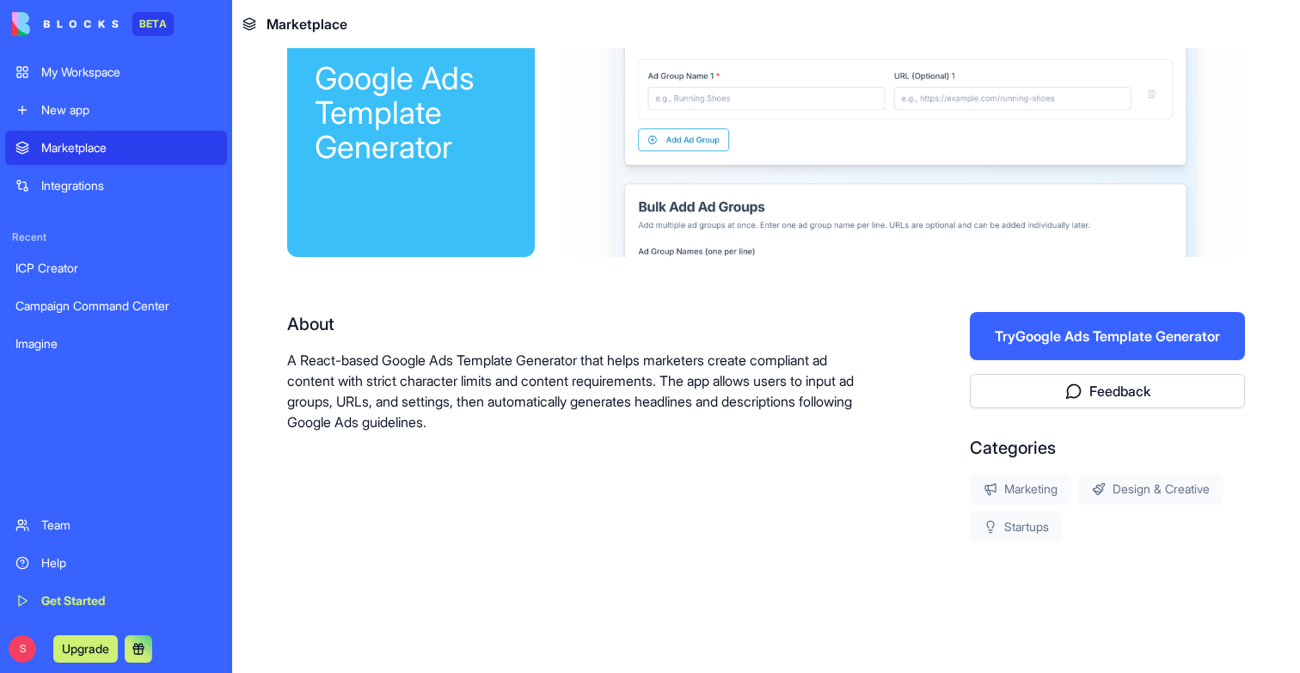
click at [1204, 337] on button "Try Google Ads Template Generator" at bounding box center [1107, 336] width 275 height 48
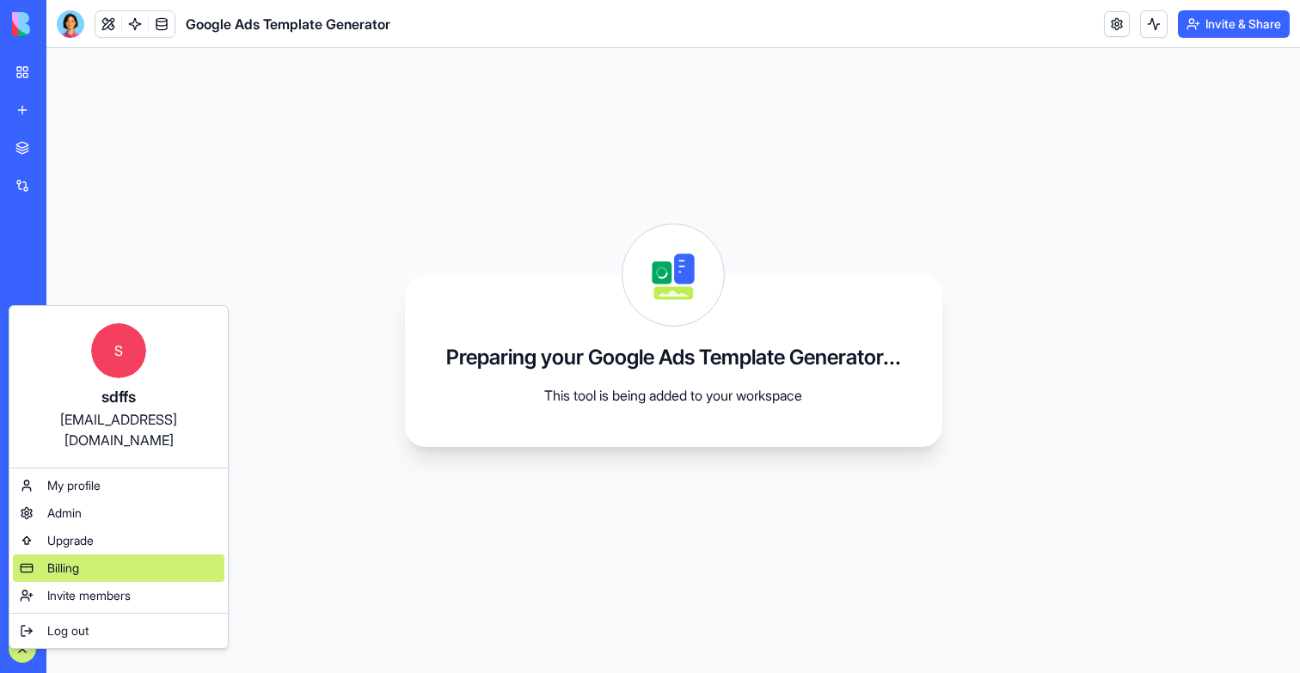
click at [83, 555] on div "Billing" at bounding box center [118, 569] width 211 height 28
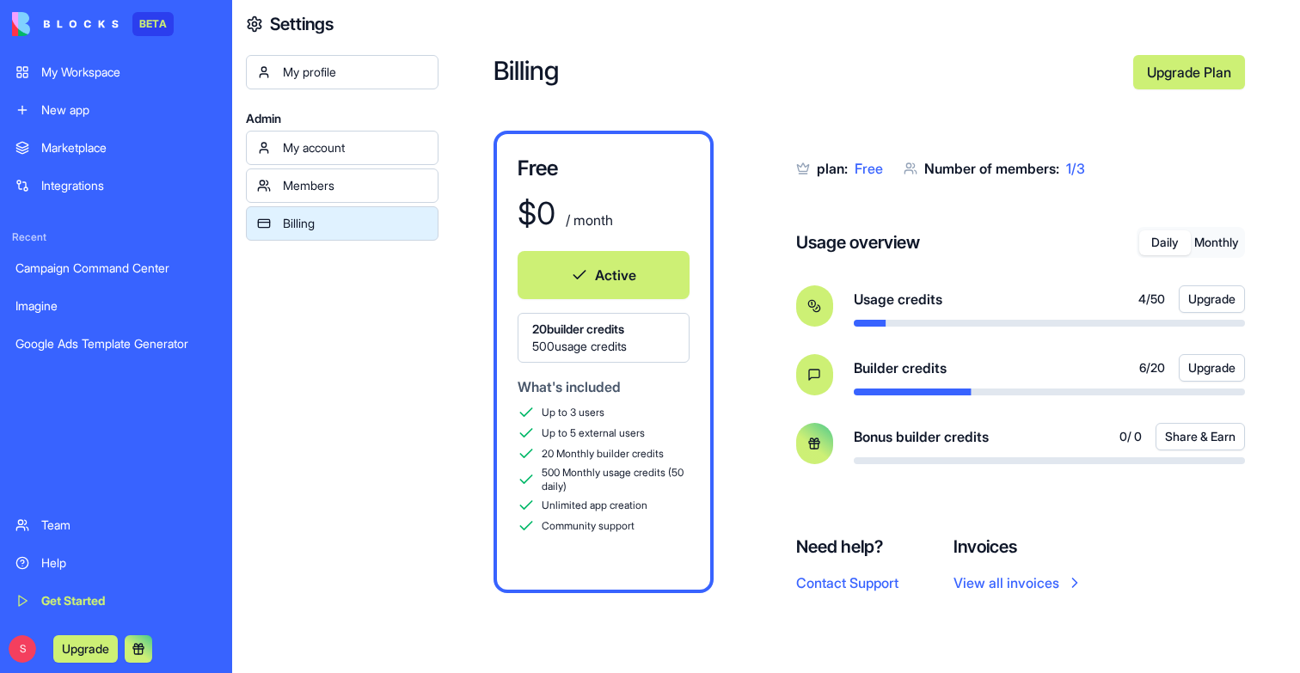
click at [1216, 246] on button "Monthly" at bounding box center [1217, 242] width 52 height 25
click at [1158, 240] on button "Daily" at bounding box center [1165, 242] width 52 height 25
click at [108, 143] on div "Marketplace" at bounding box center [128, 147] width 175 height 17
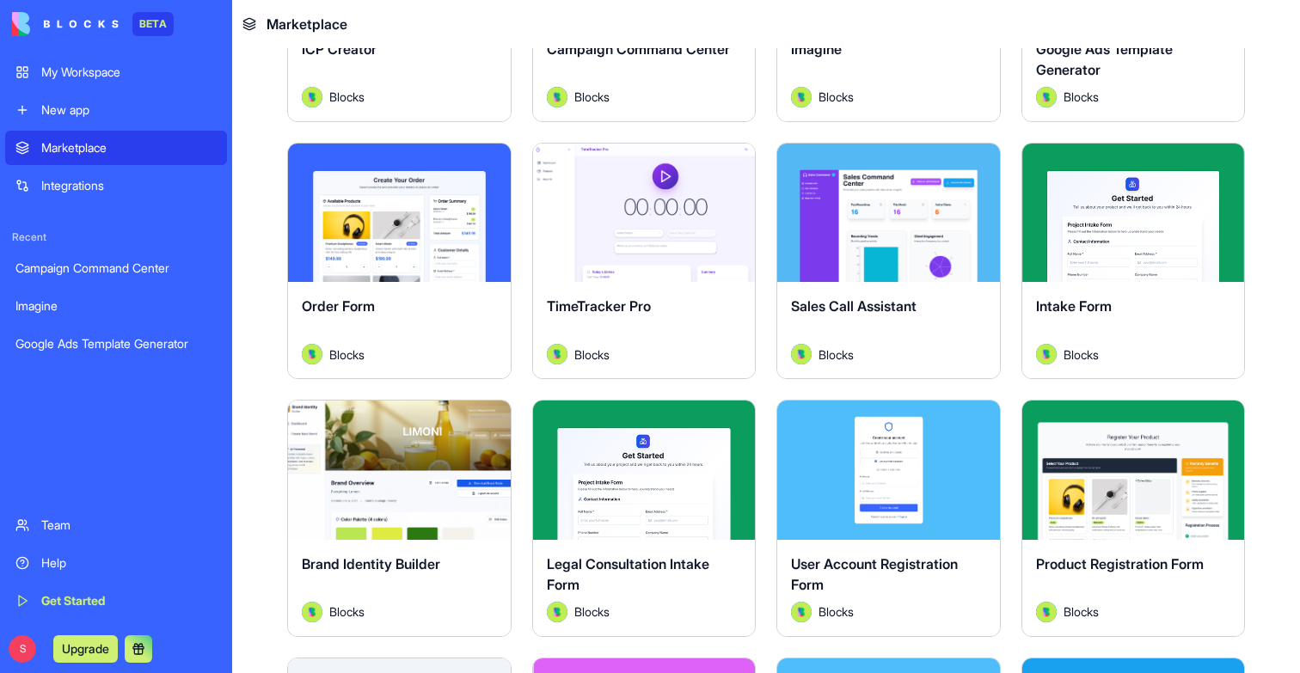
scroll to position [1084, 0]
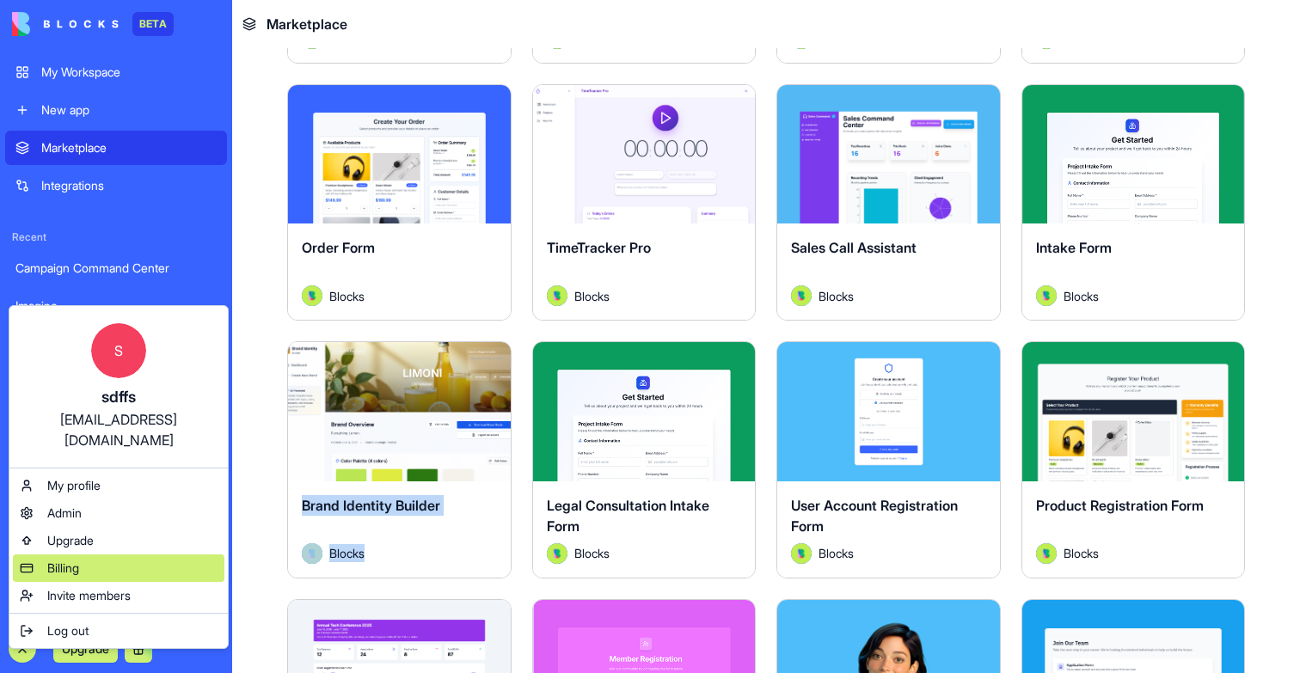
click at [102, 555] on div "Billing" at bounding box center [118, 569] width 211 height 28
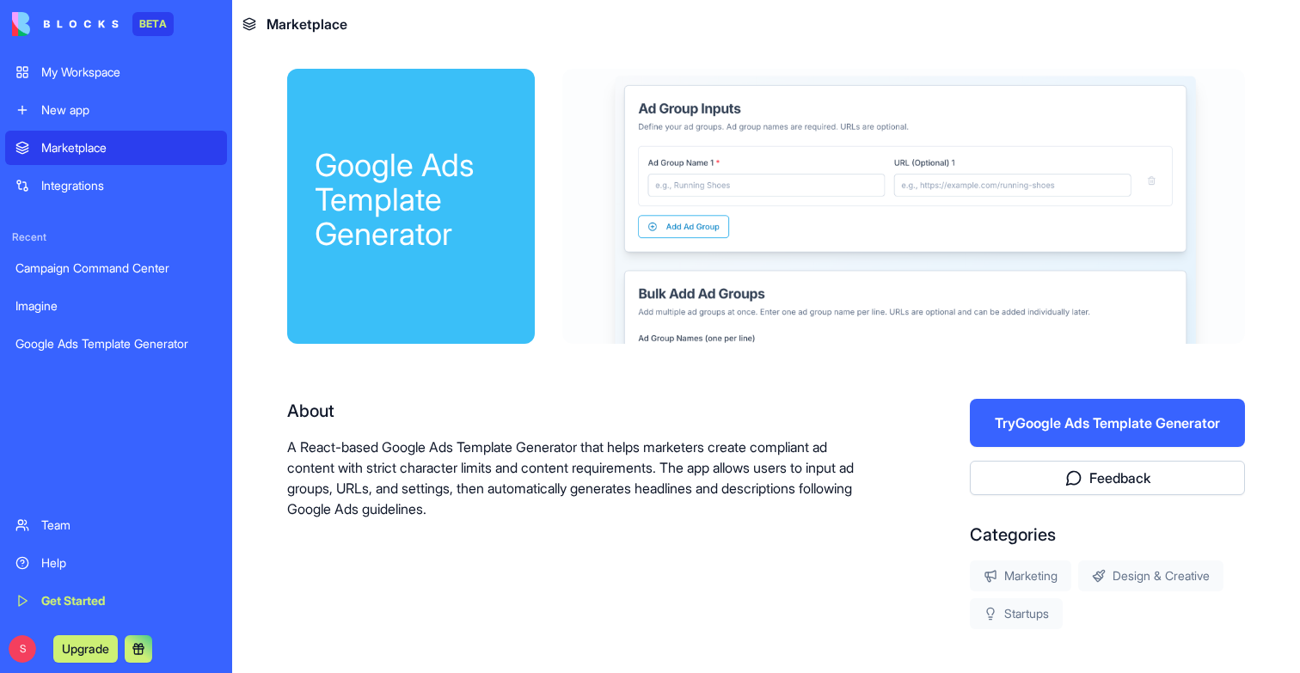
click at [1021, 408] on button "Try Google Ads Template Generator" at bounding box center [1107, 423] width 275 height 48
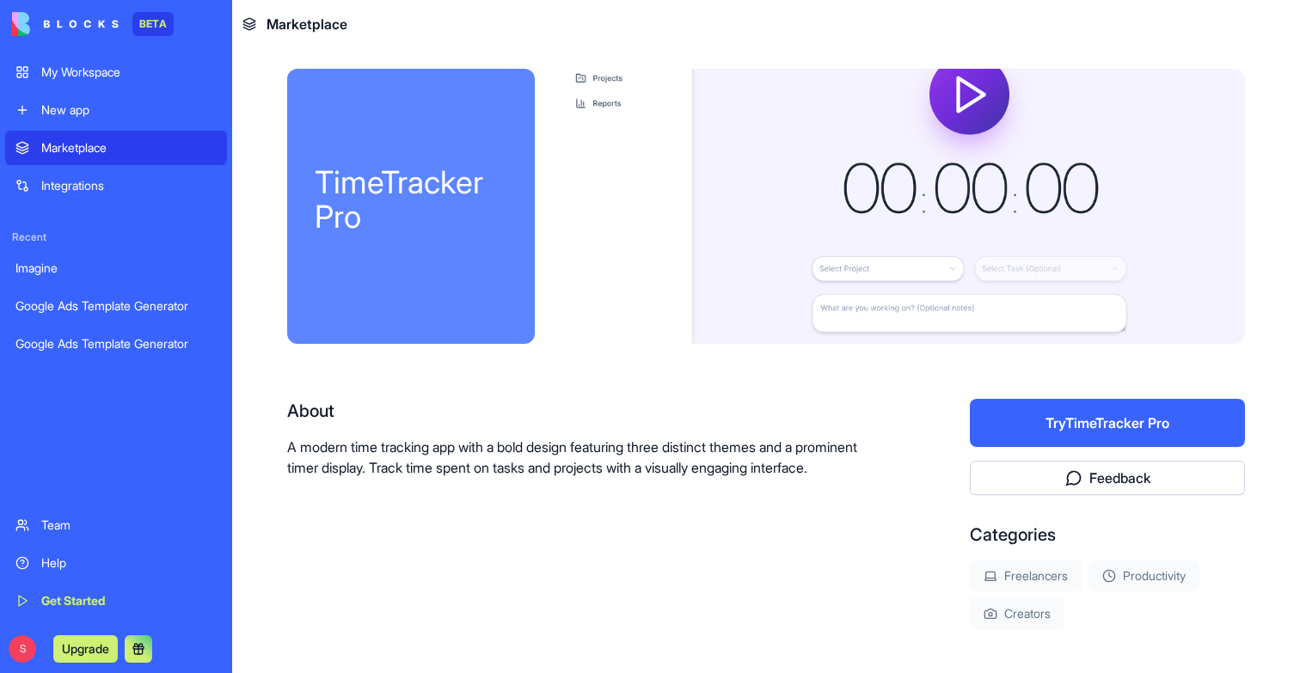
click at [1047, 395] on div "TimeTracker Pro About A modern time tracking app with a bold design featuring t…" at bounding box center [766, 404] width 958 height 671
click at [1047, 410] on button "Try TimeTracker Pro" at bounding box center [1107, 423] width 275 height 48
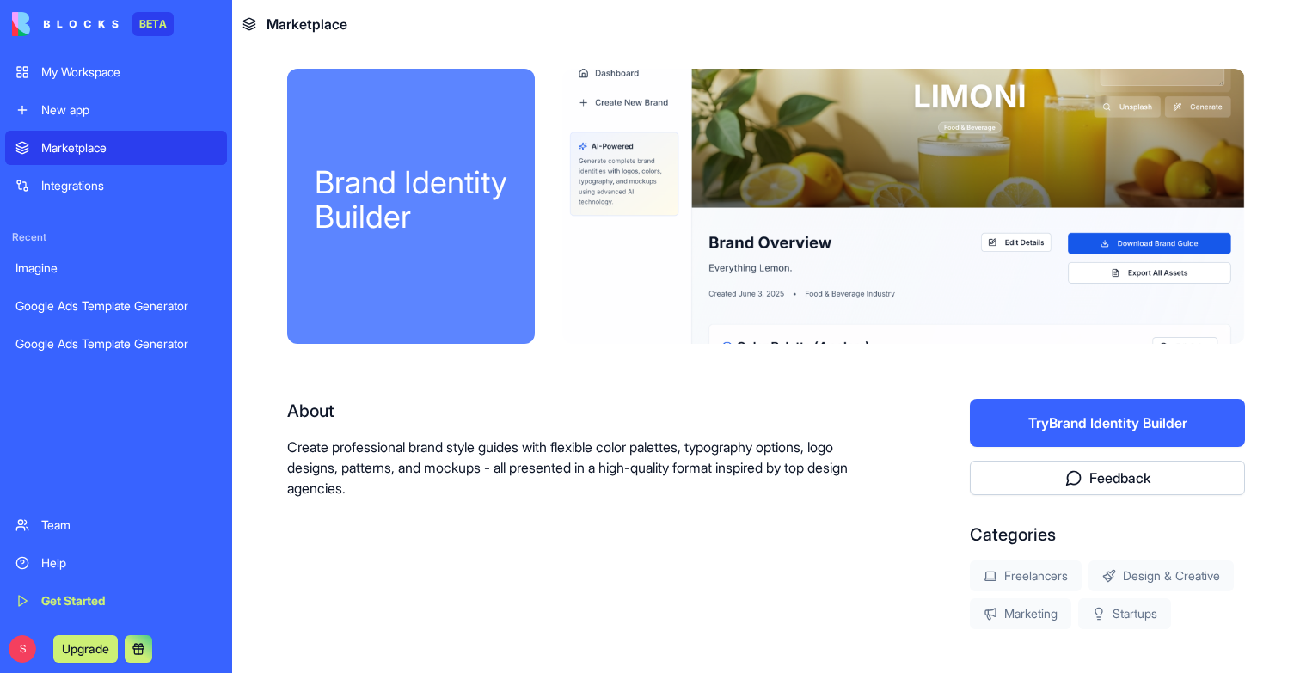
click at [1088, 453] on div "Try Brand Identity Builder Feedback Categories Freelancers Design & Creative Ma…" at bounding box center [1107, 514] width 275 height 230
click at [1085, 438] on button "Try Brand Identity Builder" at bounding box center [1107, 423] width 275 height 48
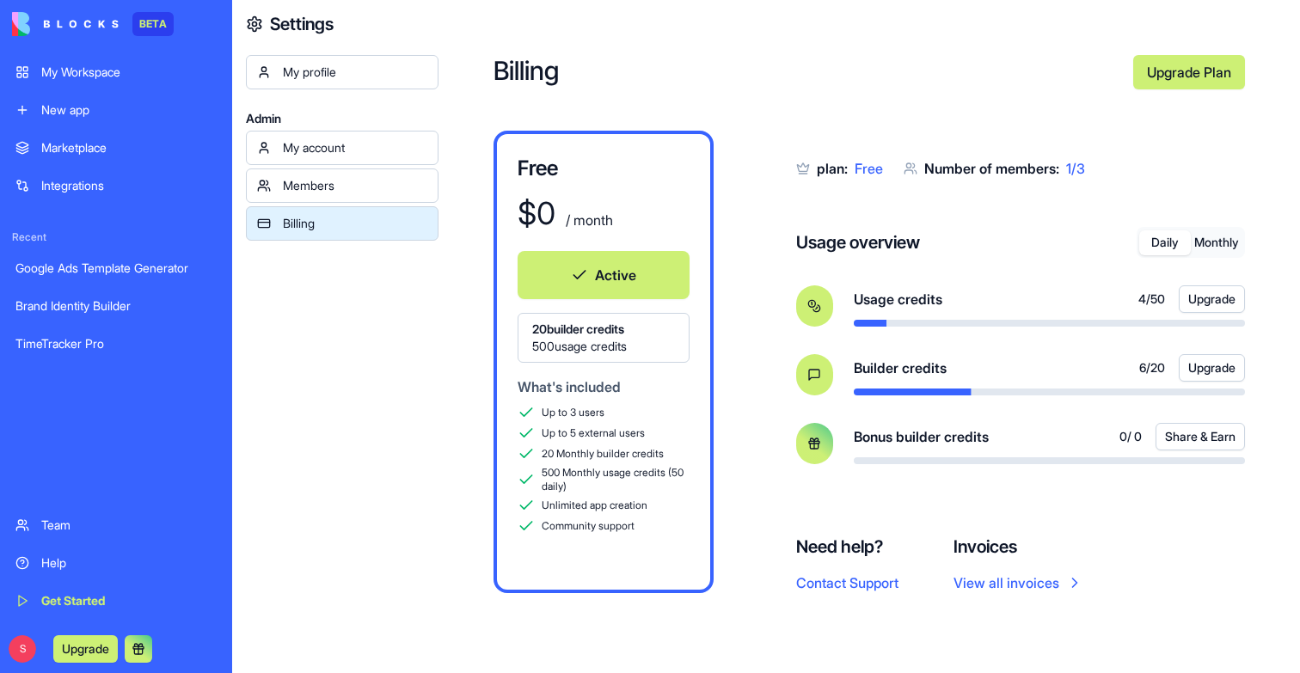
click at [48, 563] on div "Help" at bounding box center [128, 563] width 175 height 17
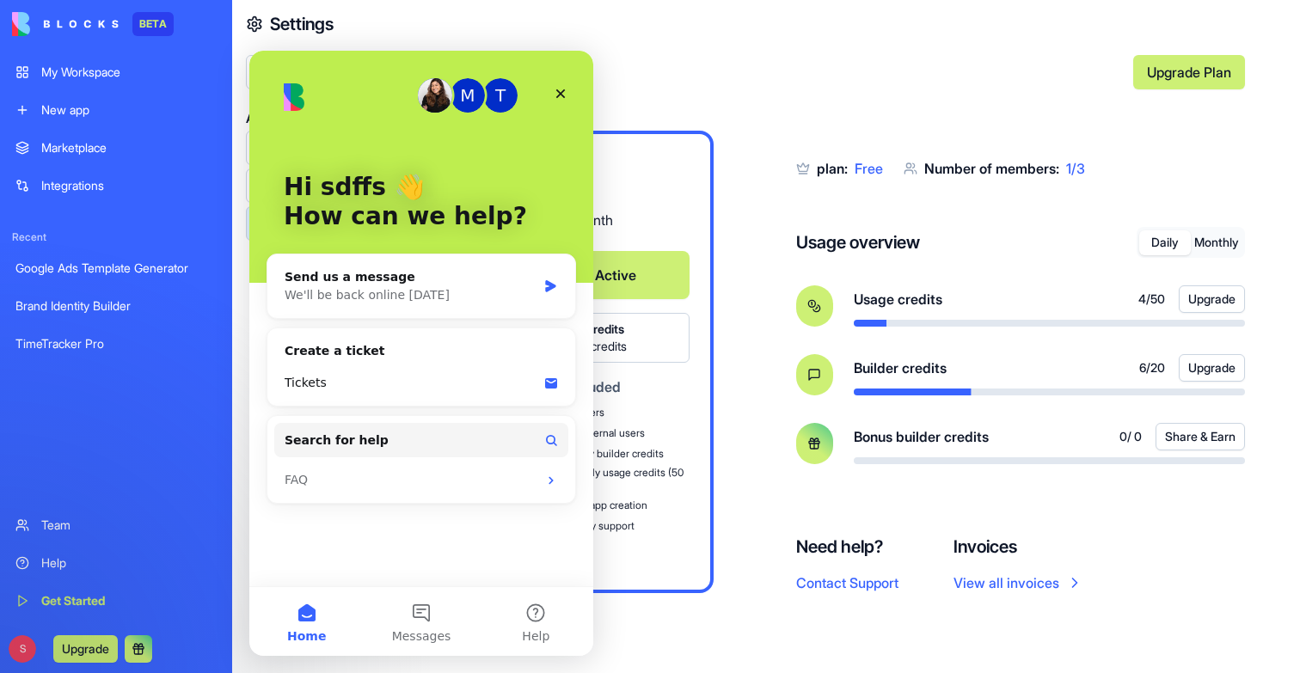
click at [57, 589] on link "Get Started" at bounding box center [116, 601] width 222 height 34
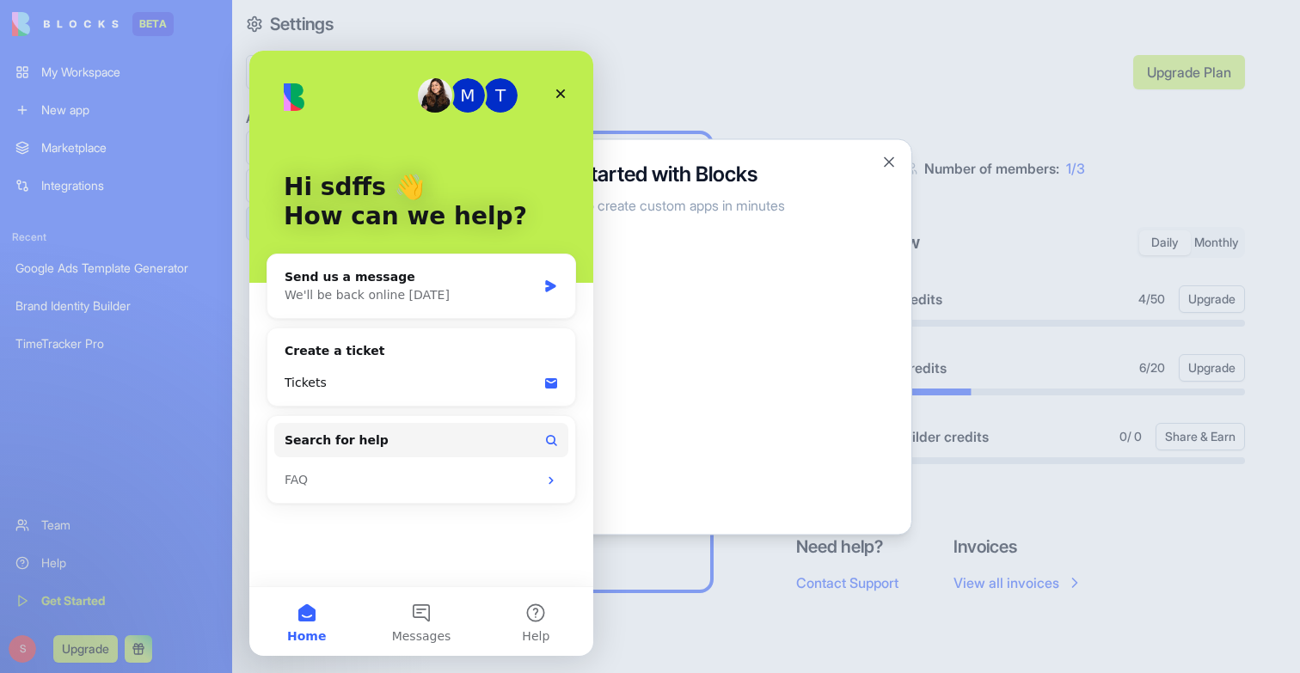
click at [54, 487] on div at bounding box center [650, 336] width 1300 height 673
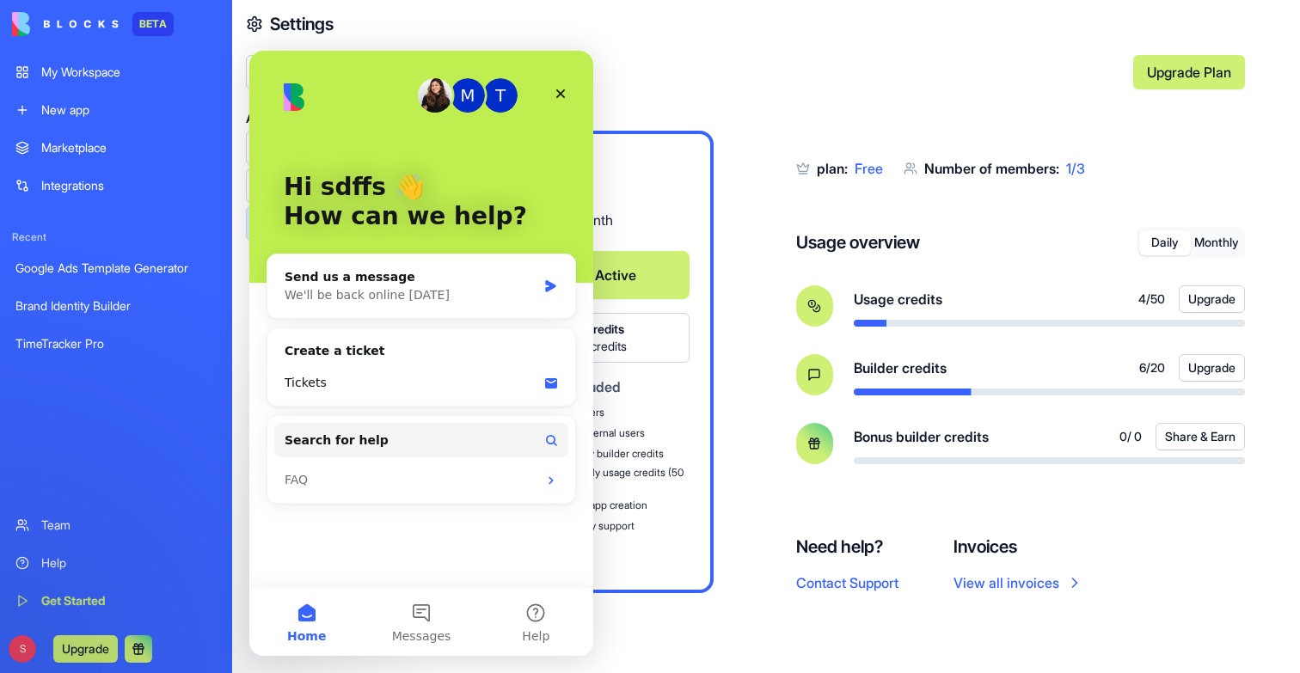
click at [56, 524] on div "Team" at bounding box center [128, 525] width 175 height 17
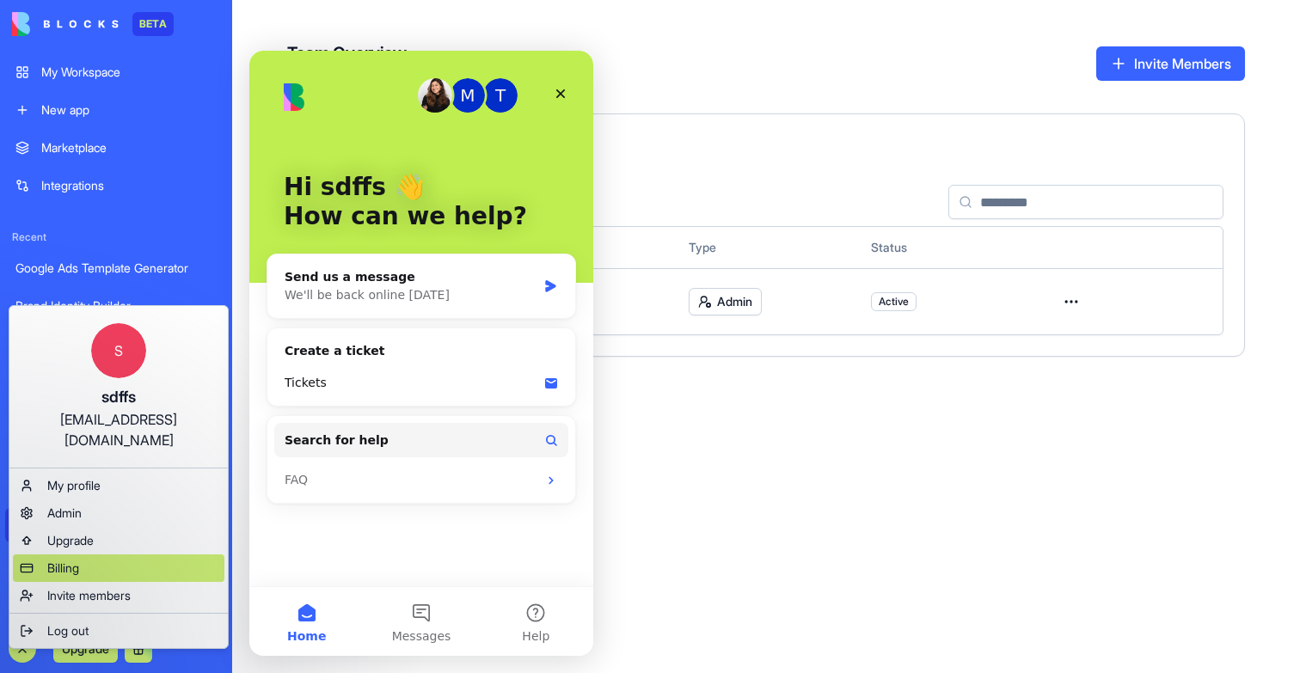
click at [67, 560] on span "Billing" at bounding box center [63, 568] width 32 height 17
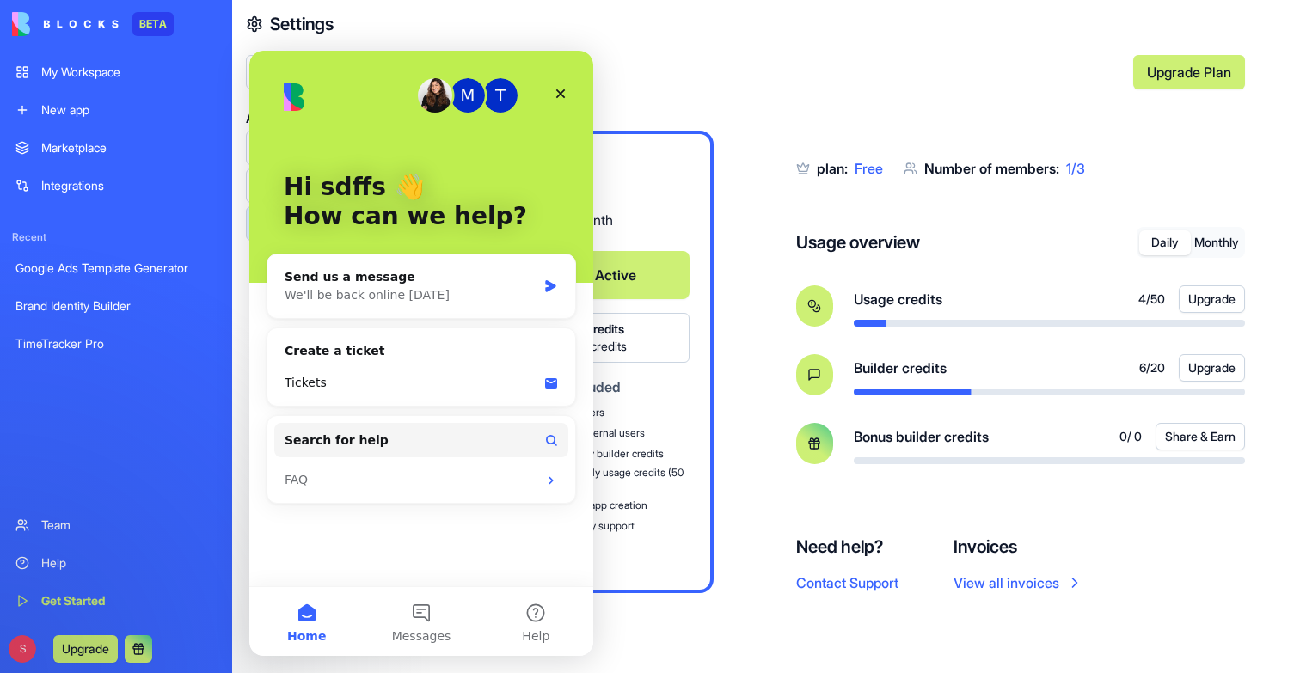
click at [993, 477] on div "plan: Free Number of members: 1 / 3 Usage overview Daily Monthly Usage credits …" at bounding box center [1020, 314] width 449 height 366
click at [548, 97] on div "Close" at bounding box center [560, 93] width 31 height 31
